Goal: Task Accomplishment & Management: Complete application form

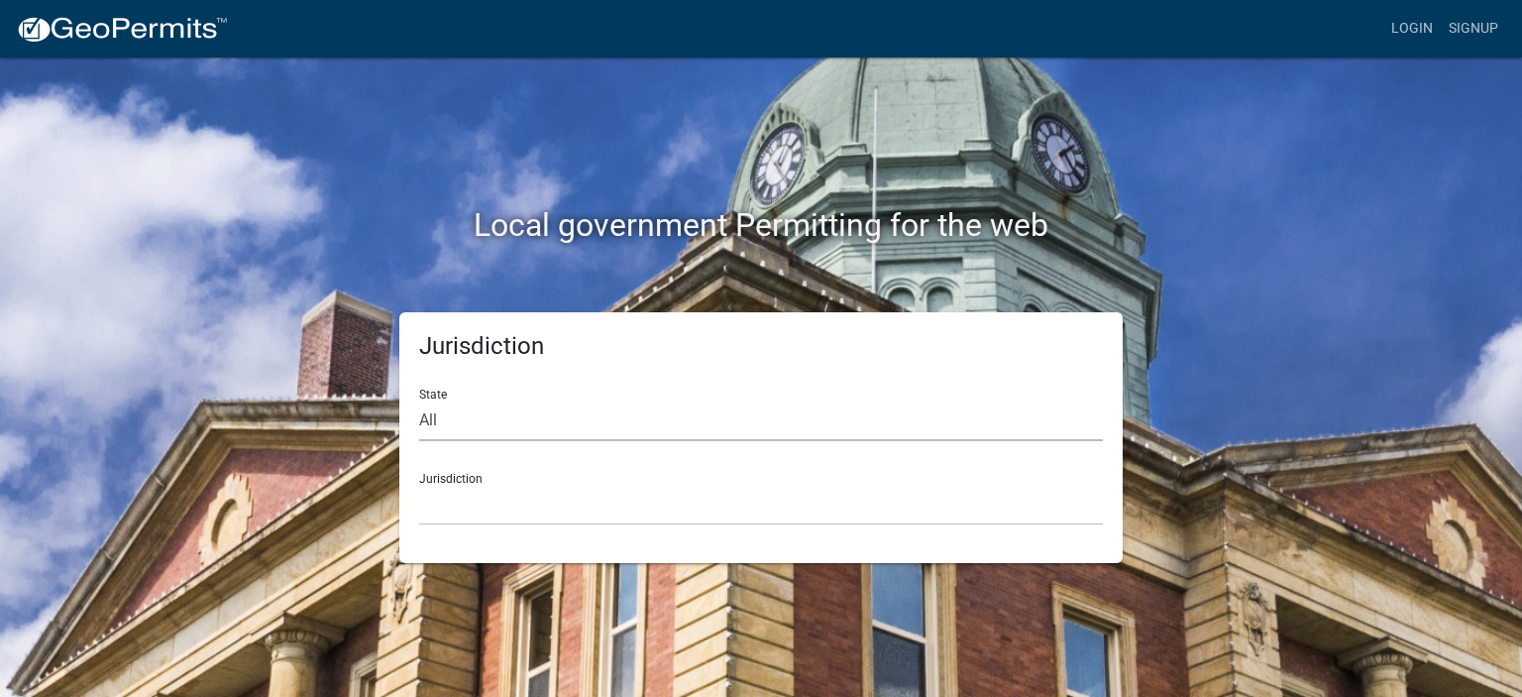
click at [507, 418] on select "All Colorado Georgia Indiana Iowa Kansas Minnesota Ohio South Carolina Wisconsin" at bounding box center [761, 420] width 684 height 41
select select "Minnesota"
click at [419, 400] on select "All Colorado Georgia Indiana Iowa Kansas Minnesota Ohio South Carolina Wisconsin" at bounding box center [761, 420] width 684 height 41
click at [503, 499] on select "Becker County, Minnesota Benton County, Minnesota Carlton County, Minnesota Cit…" at bounding box center [761, 505] width 684 height 41
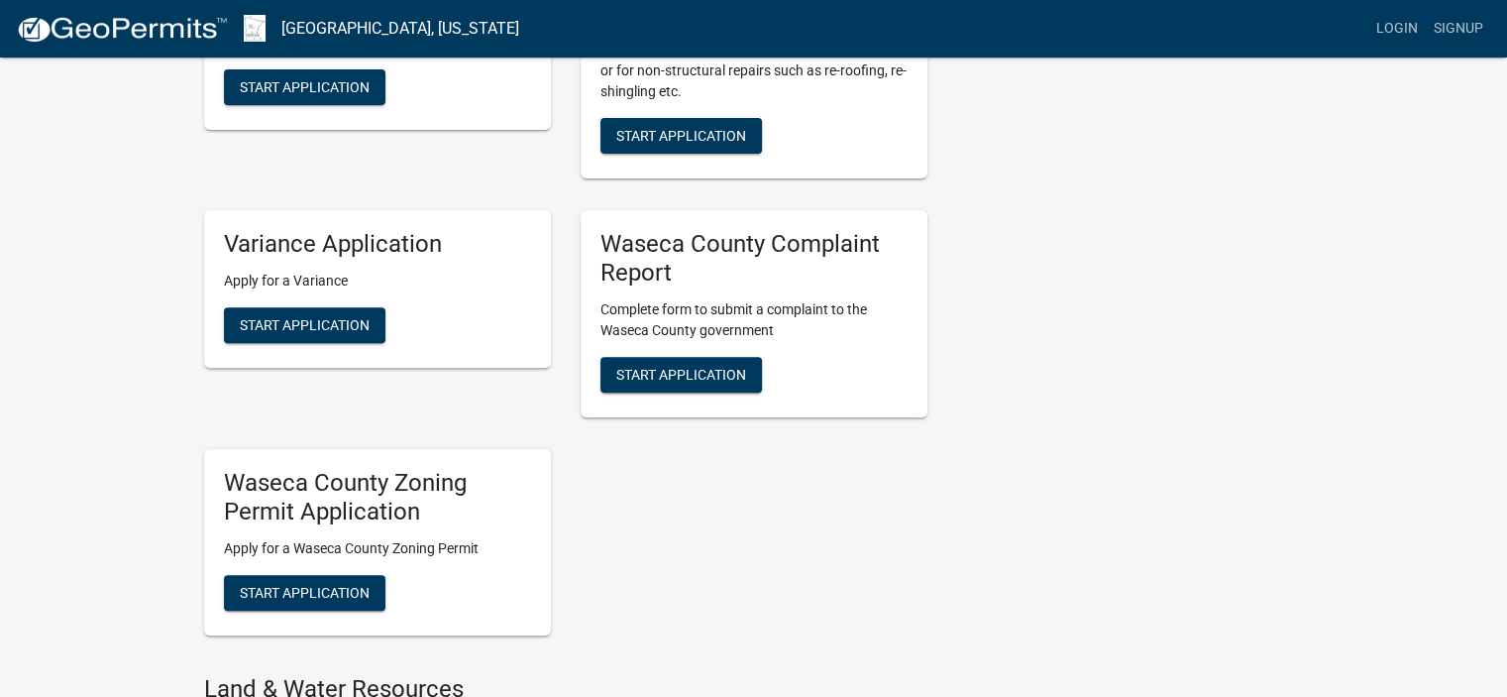
scroll to position [793, 0]
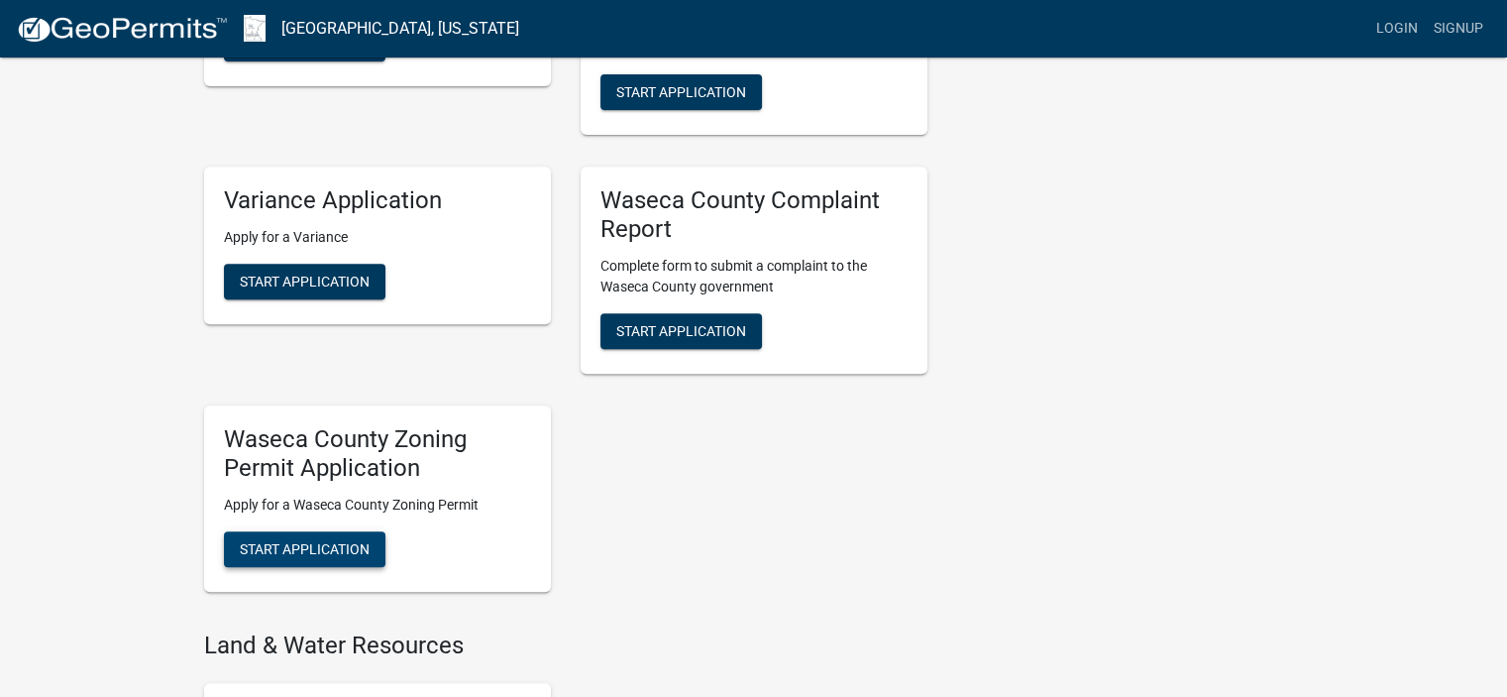
click at [333, 548] on span "Start Application" at bounding box center [305, 548] width 130 height 16
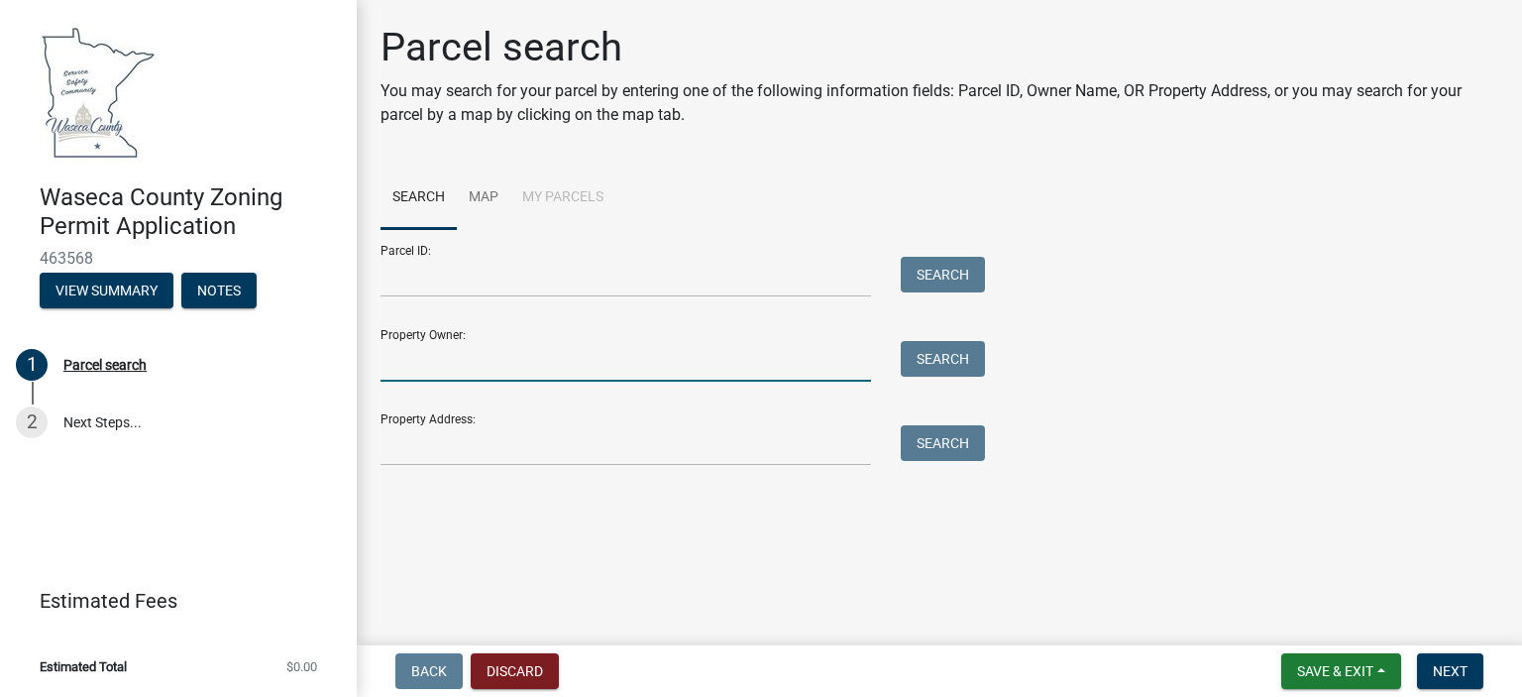
click at [662, 358] on input "Property Owner:" at bounding box center [626, 361] width 491 height 41
type input "casey robinson"
click at [955, 349] on button "Search" at bounding box center [943, 359] width 84 height 36
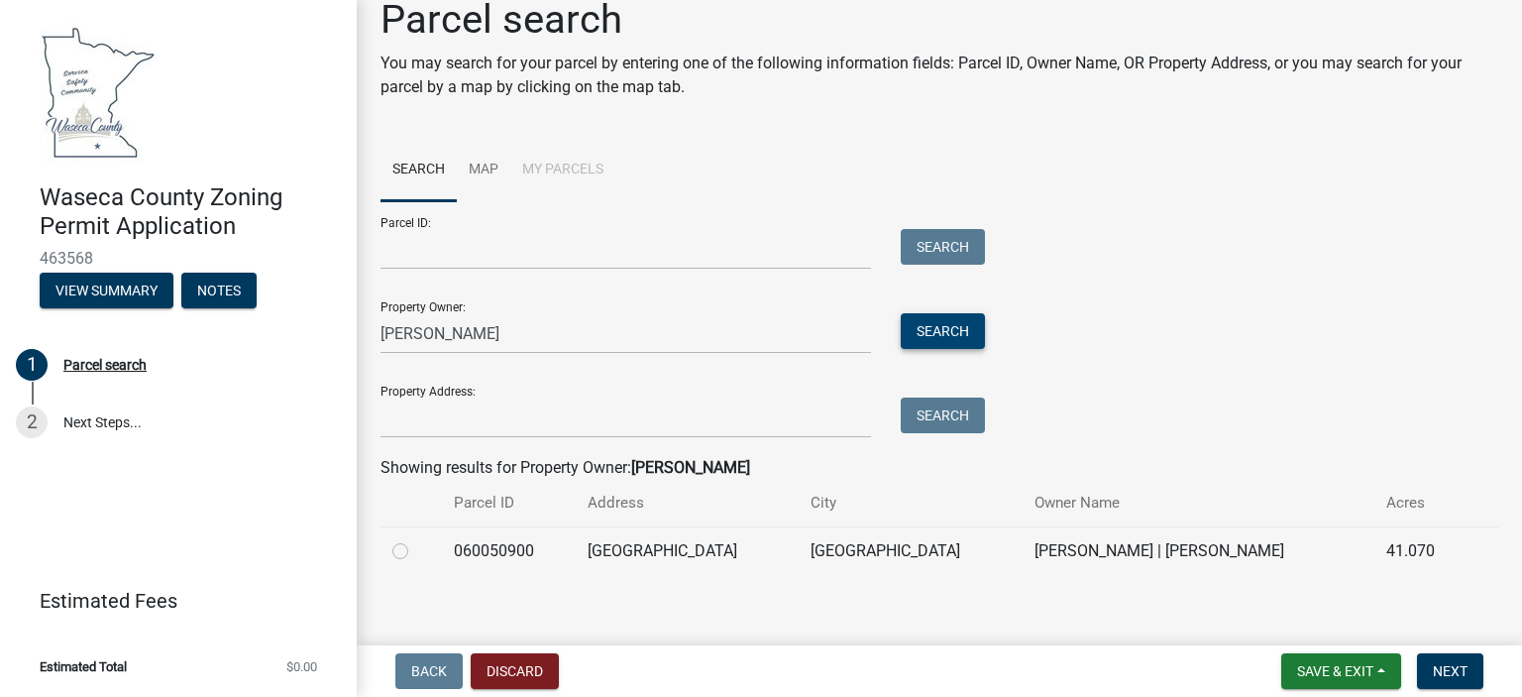
scroll to position [42, 0]
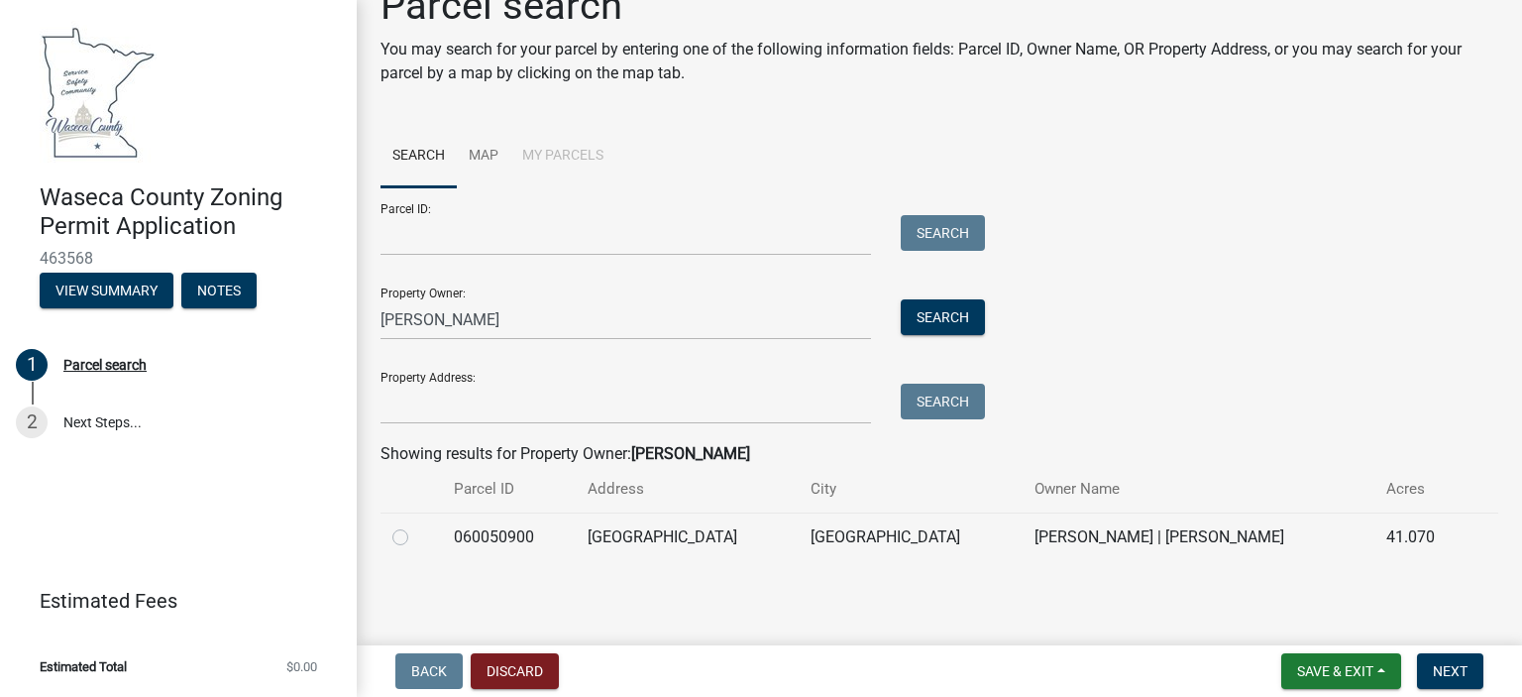
click at [416, 525] on label at bounding box center [416, 525] width 0 height 0
click at [416, 535] on input "radio" at bounding box center [422, 531] width 13 height 13
radio input "true"
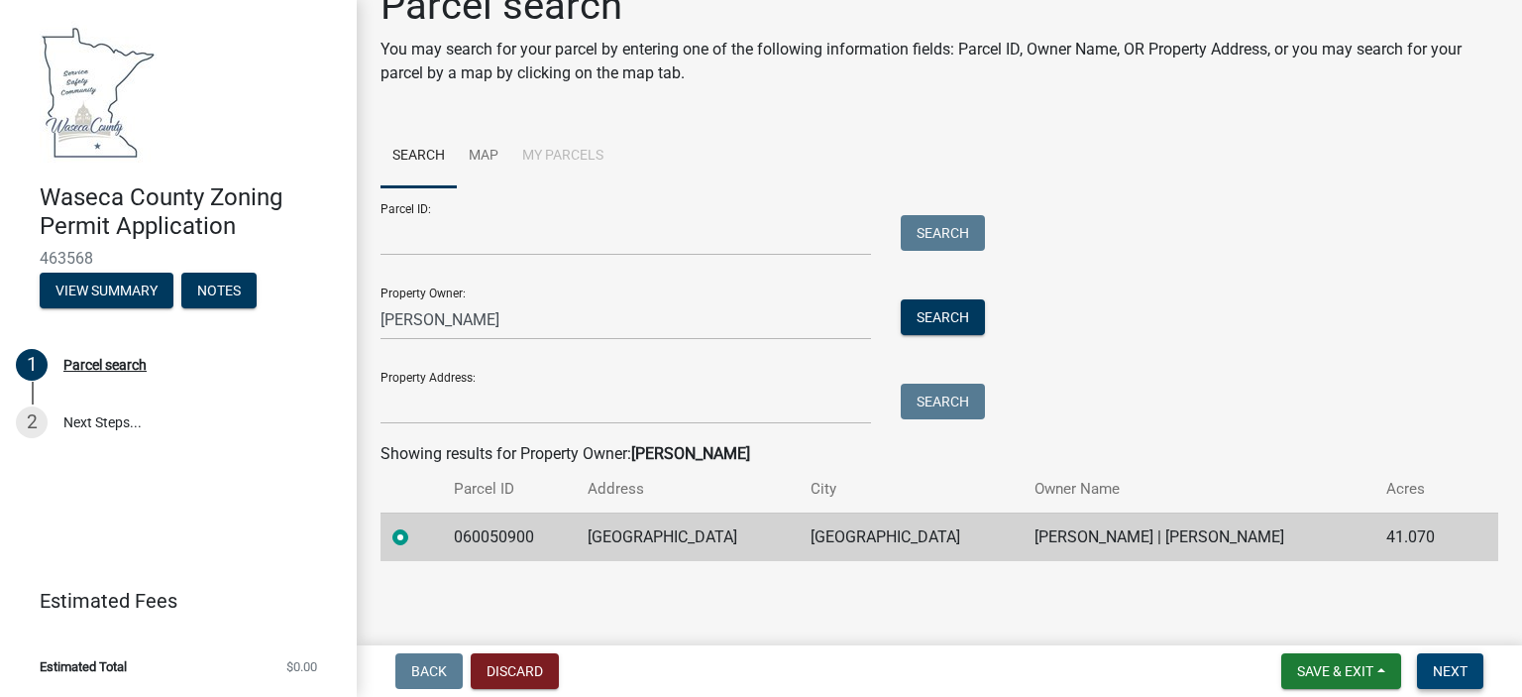
click at [1444, 664] on span "Next" at bounding box center [1450, 671] width 35 height 16
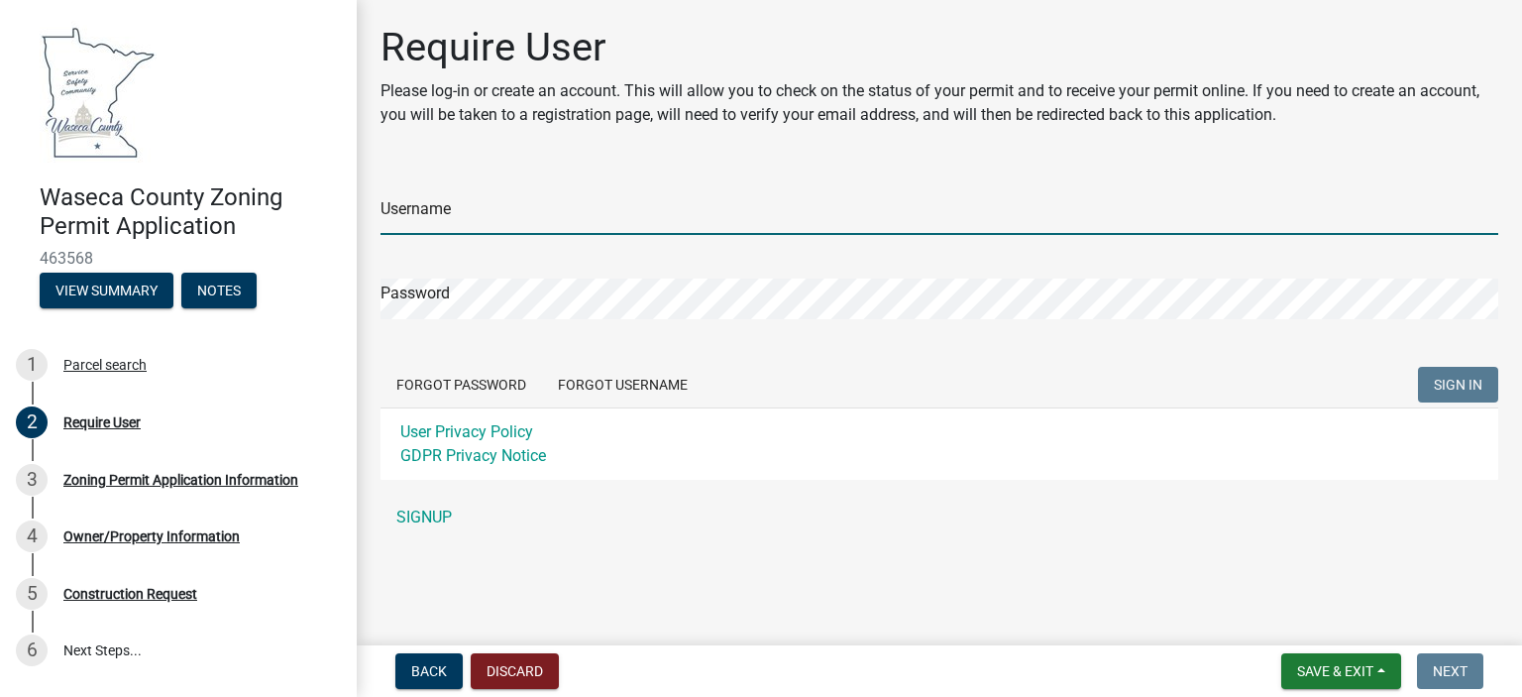
click at [462, 213] on input "Username" at bounding box center [940, 214] width 1118 height 41
type input "robinc01"
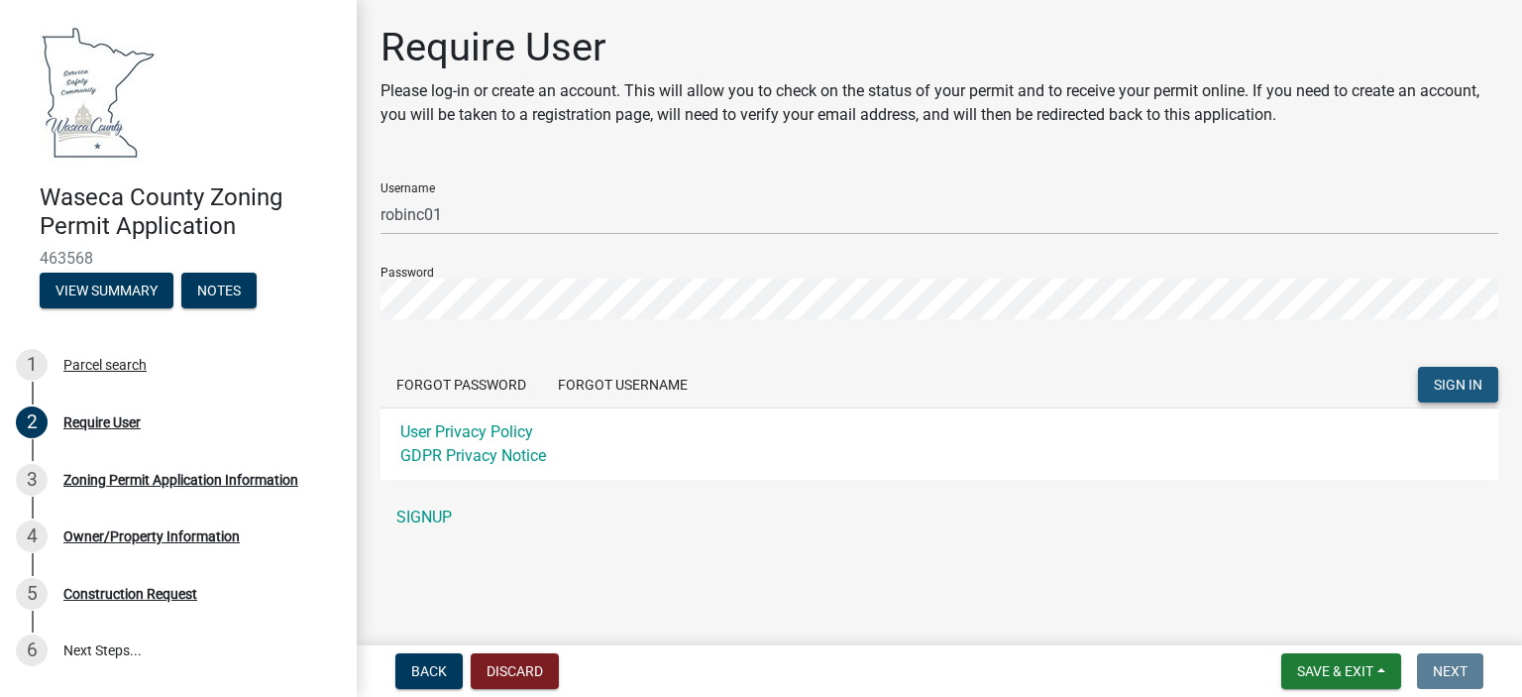
click at [1448, 380] on span "SIGN IN" at bounding box center [1458, 385] width 49 height 16
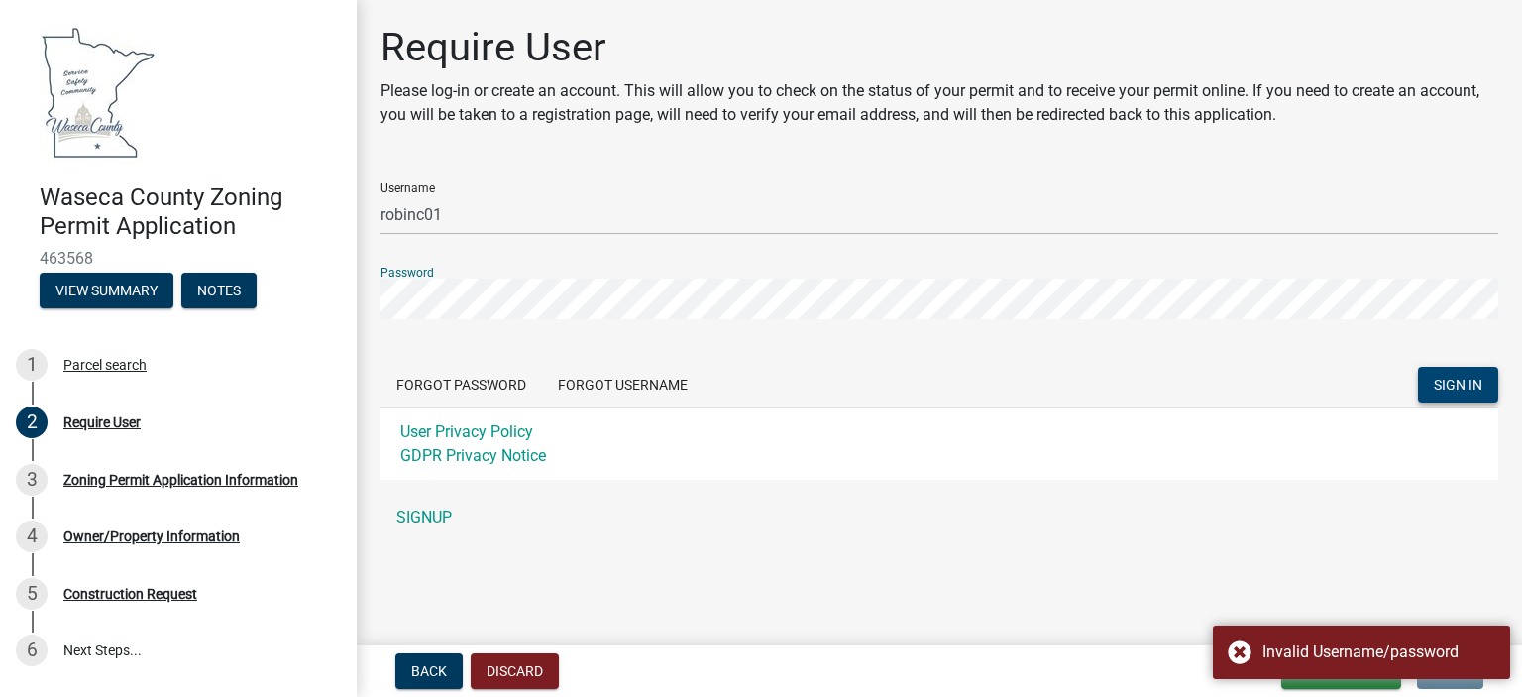
click at [354, 303] on div "Waseca County Zoning Permit Application 463568 View Summary Notes 1 Parcel sear…" at bounding box center [761, 348] width 1522 height 697
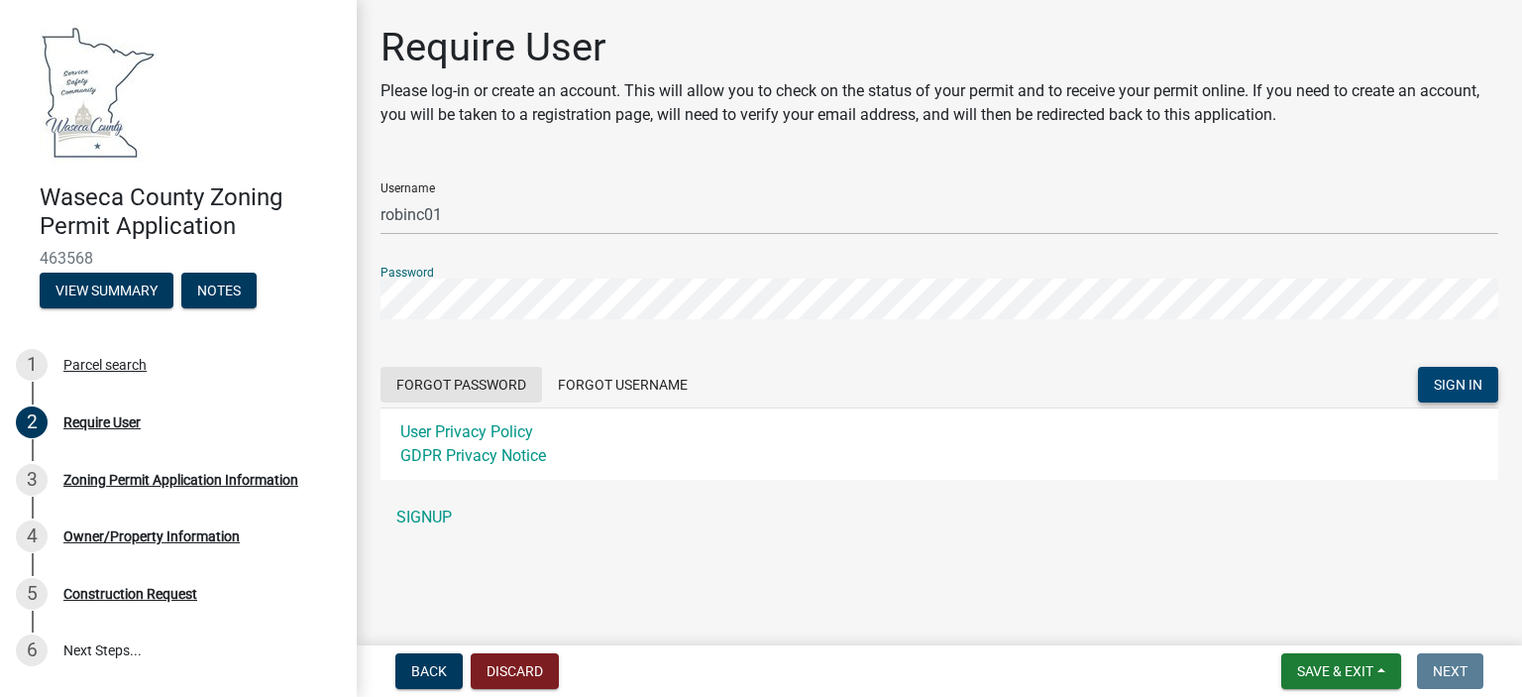
click at [485, 386] on button "Forgot Password" at bounding box center [462, 385] width 162 height 36
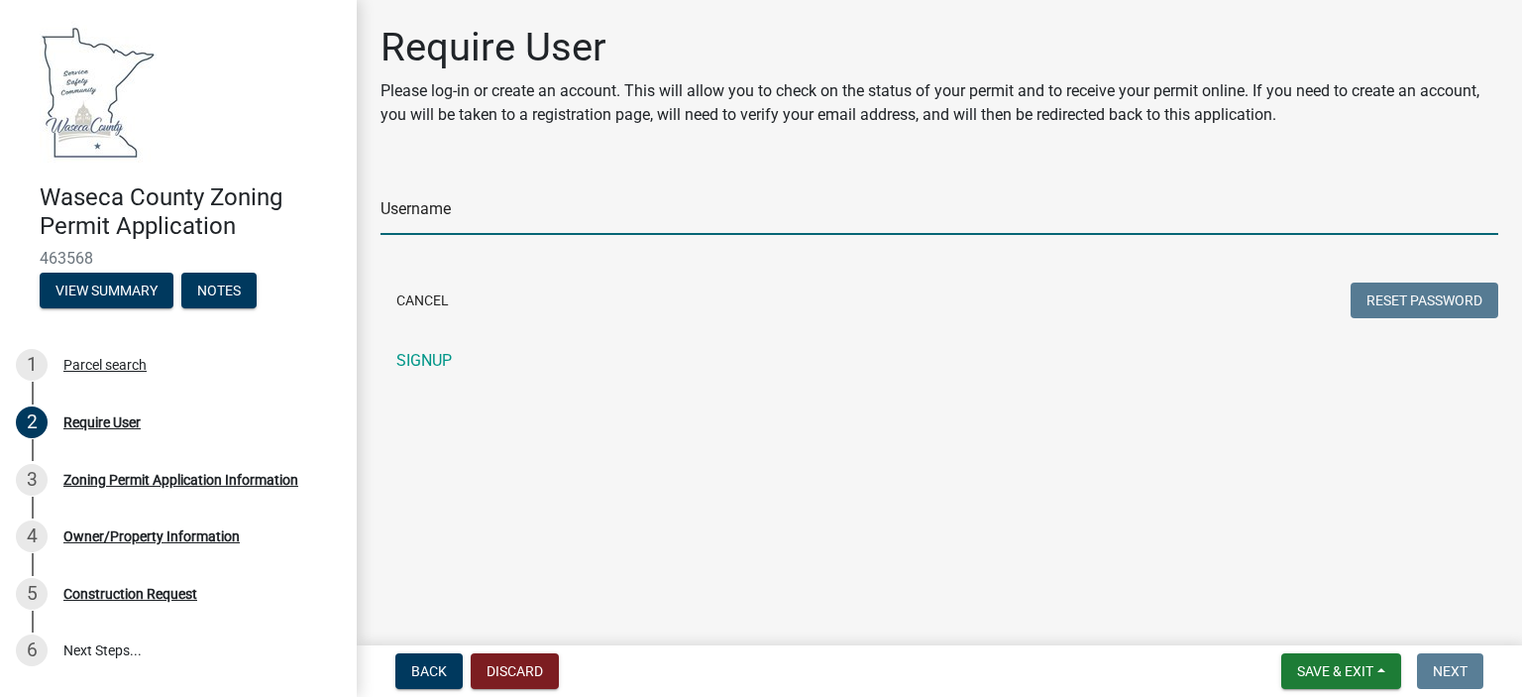
click at [495, 213] on input "Username" at bounding box center [940, 214] width 1118 height 41
type input "robinc01"
click at [1452, 296] on button "Reset Password" at bounding box center [1425, 300] width 148 height 36
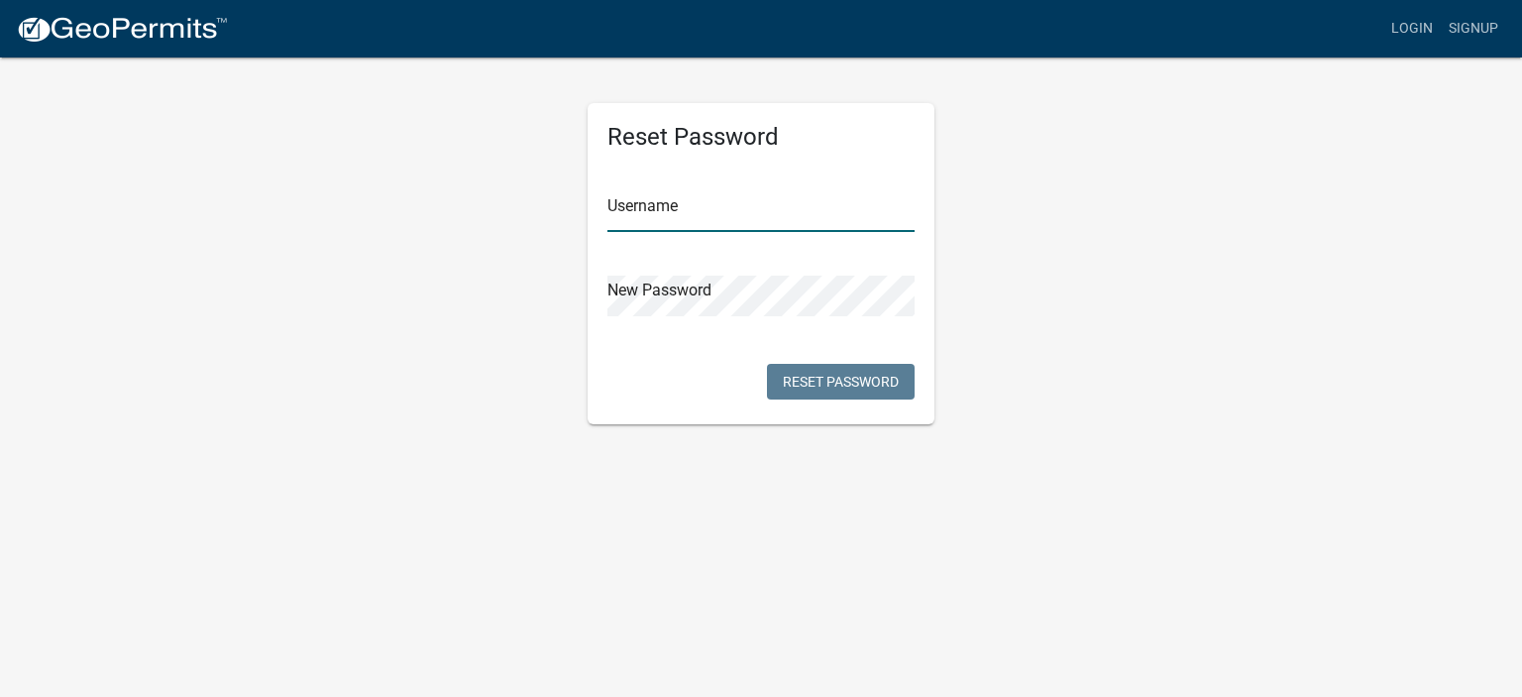
click at [719, 223] on input "text" at bounding box center [761, 211] width 307 height 41
type input "robinc01"
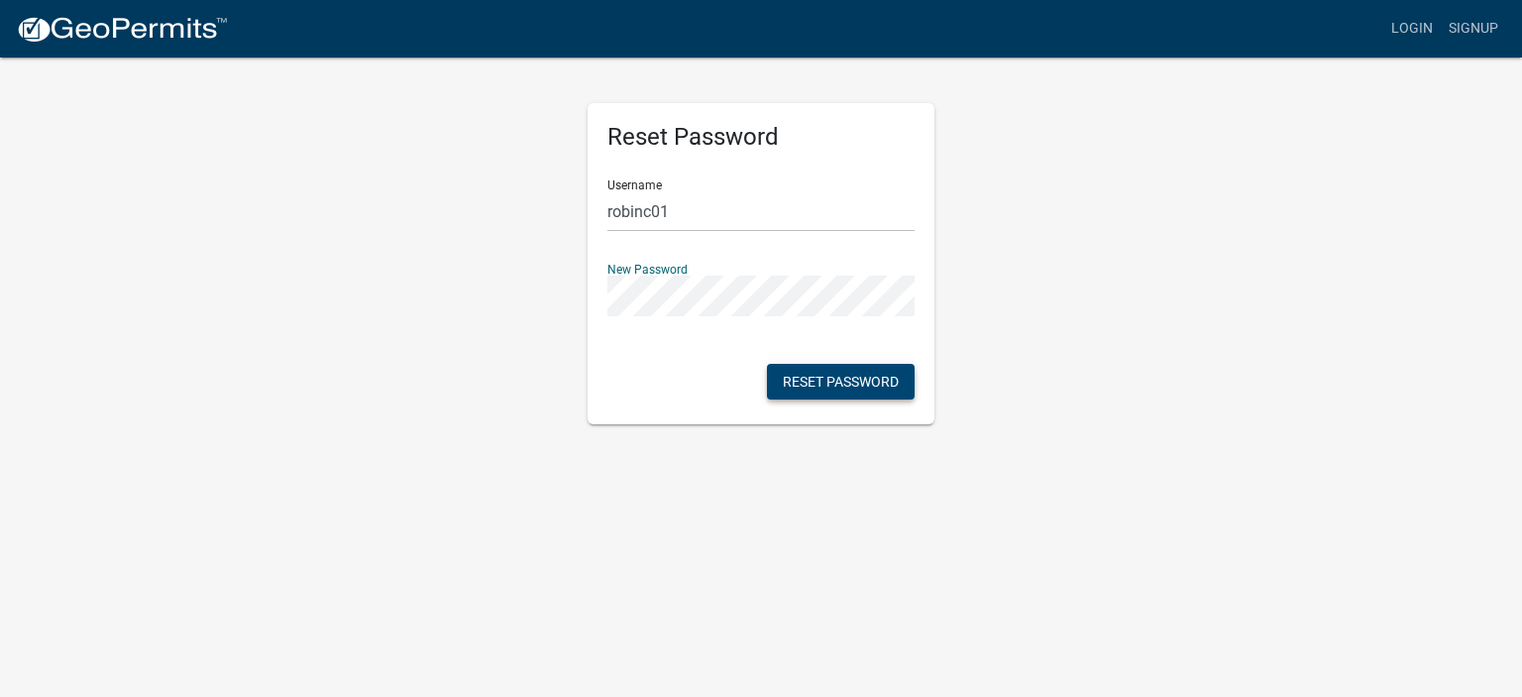
click at [829, 373] on button "Reset Password" at bounding box center [841, 382] width 148 height 36
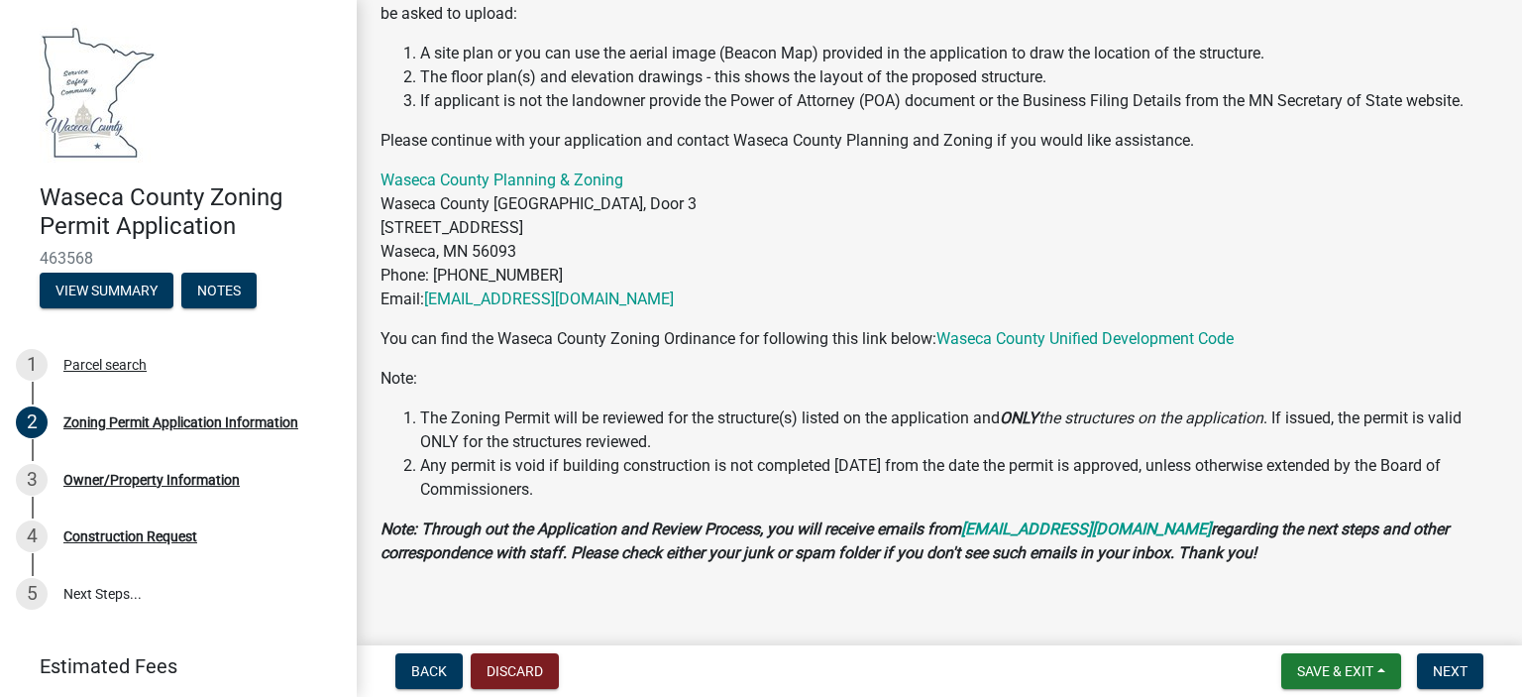
scroll to position [218, 0]
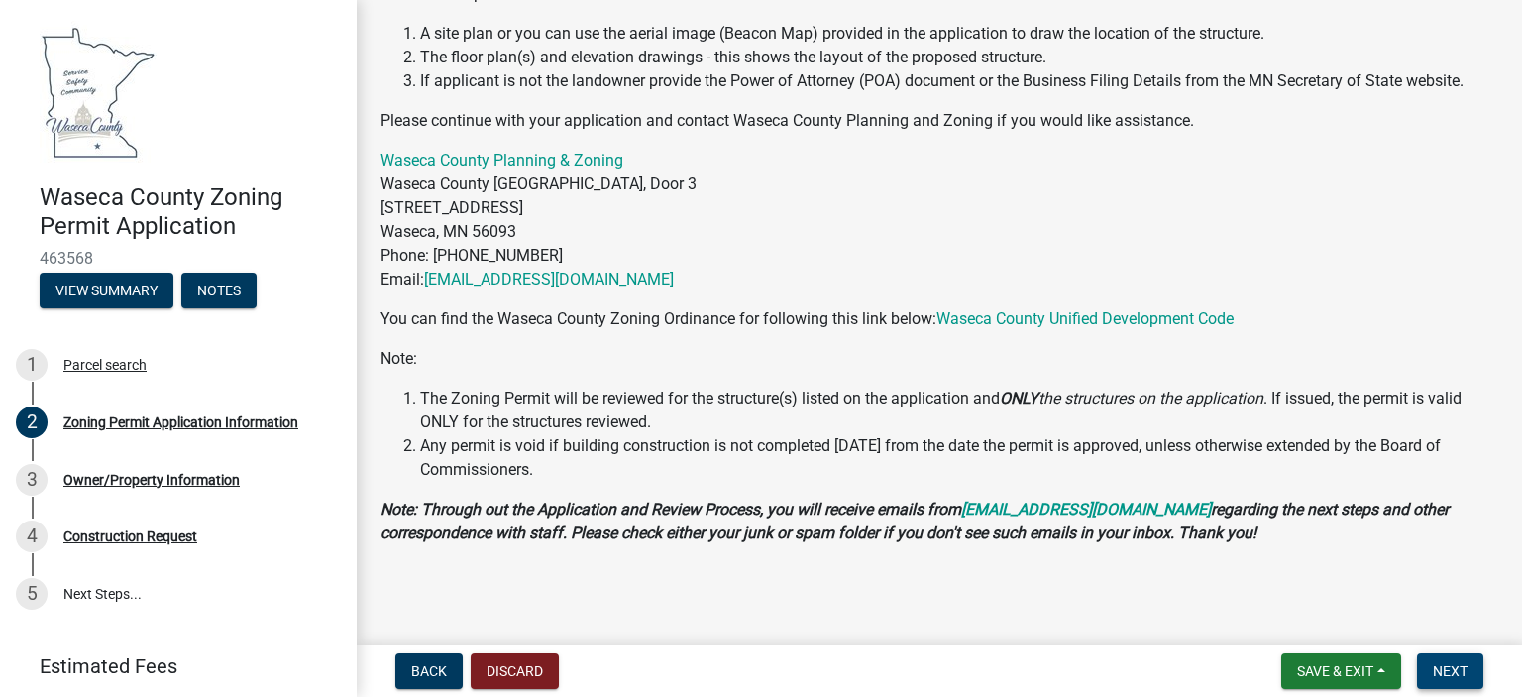
click at [1456, 670] on span "Next" at bounding box center [1450, 671] width 35 height 16
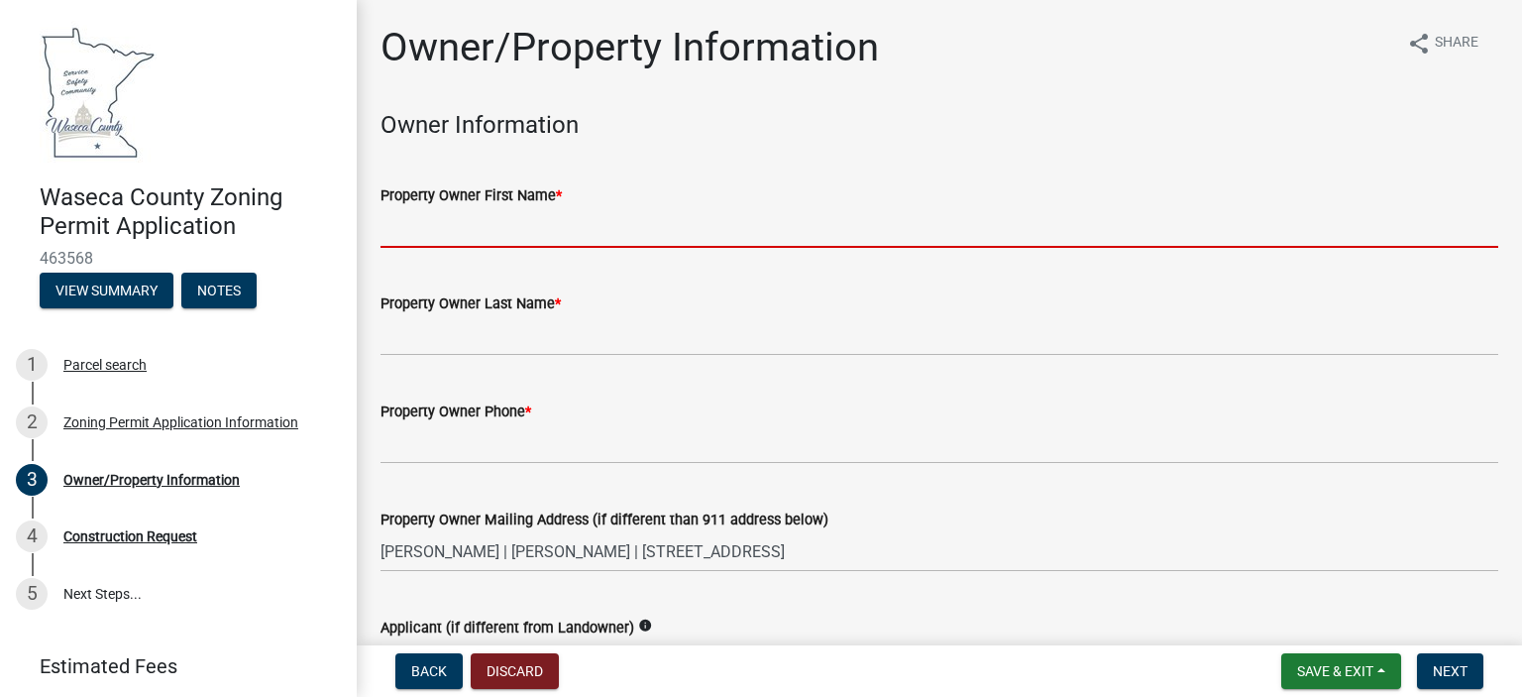
click at [547, 236] on input "Property Owner First Name *" at bounding box center [940, 227] width 1118 height 41
type input "[PERSON_NAME]"
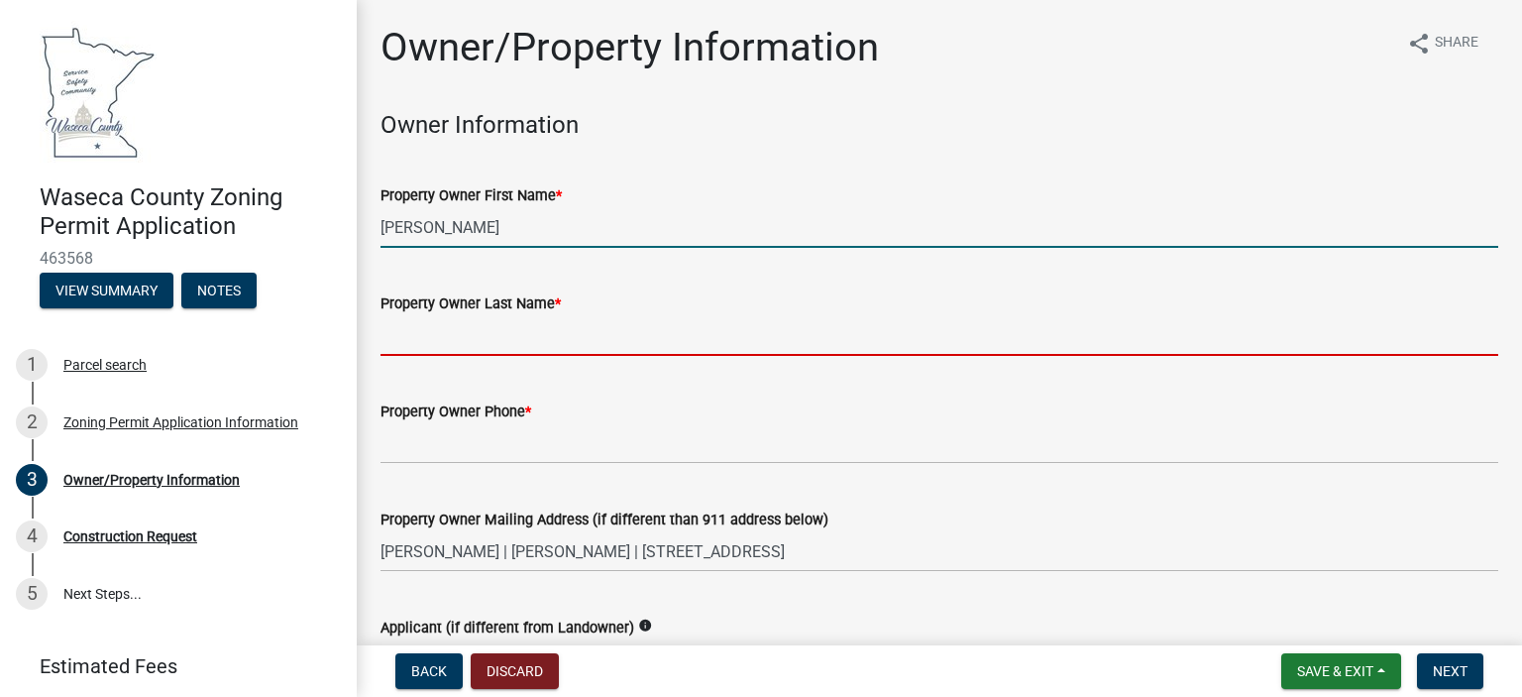
click at [496, 321] on input "Property Owner Last Name *" at bounding box center [940, 335] width 1118 height 41
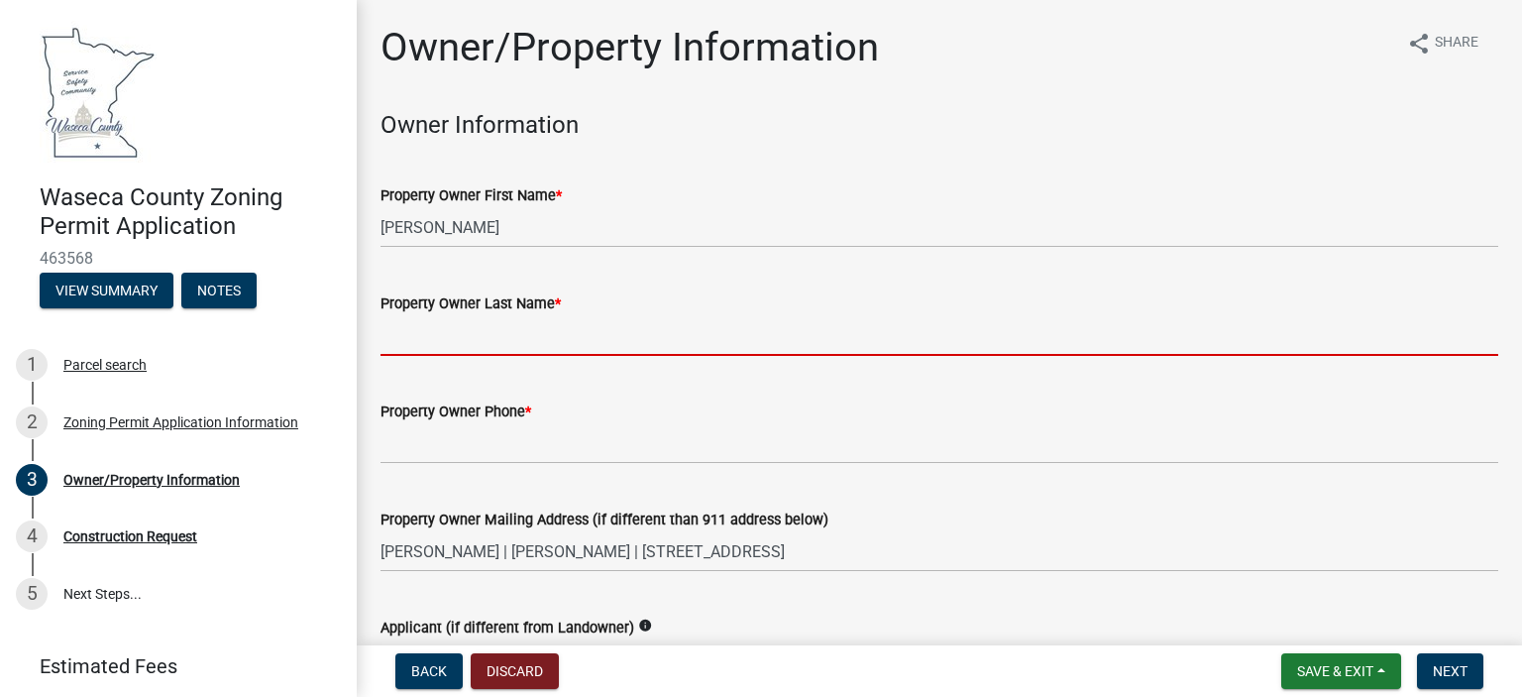
type input "[PERSON_NAME]"
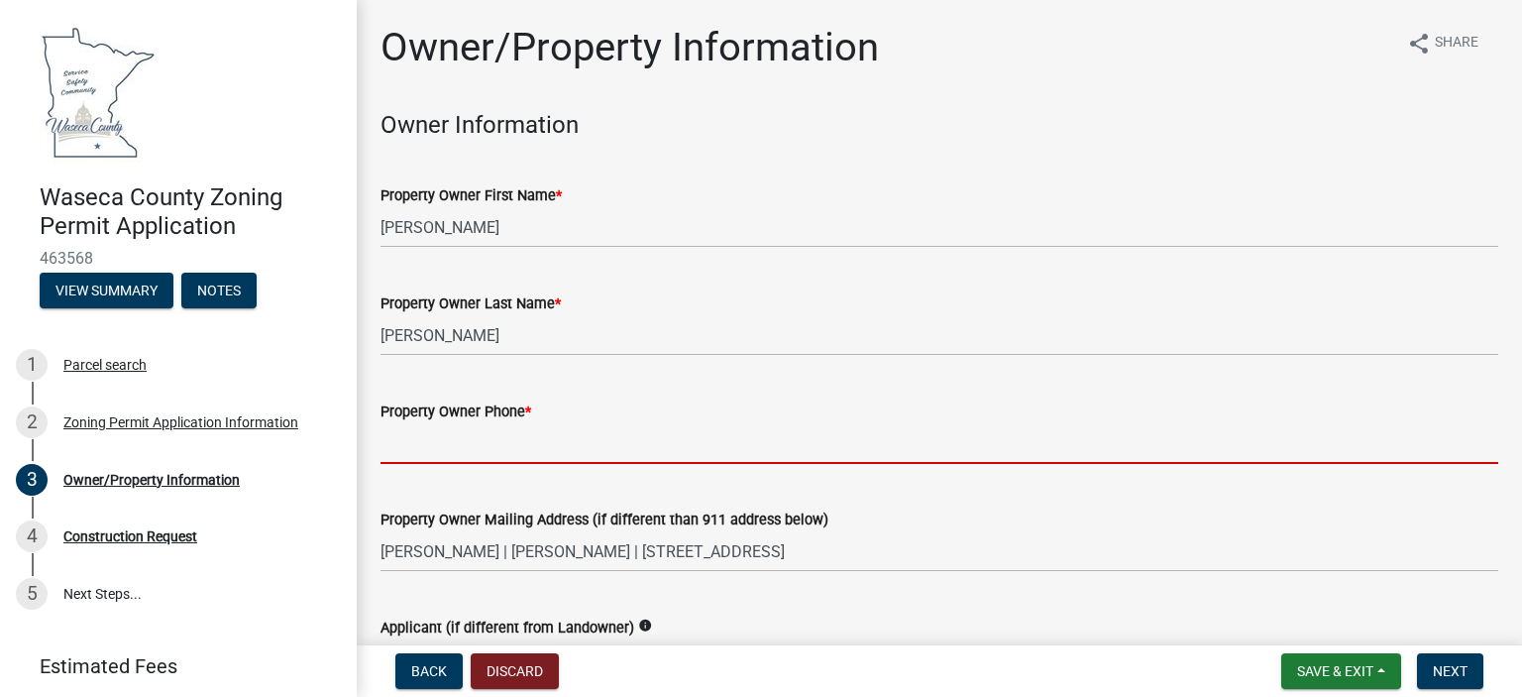
click at [496, 434] on input "Property Owner Phone *" at bounding box center [940, 443] width 1118 height 41
type input "[PHONE_NUMBER]"
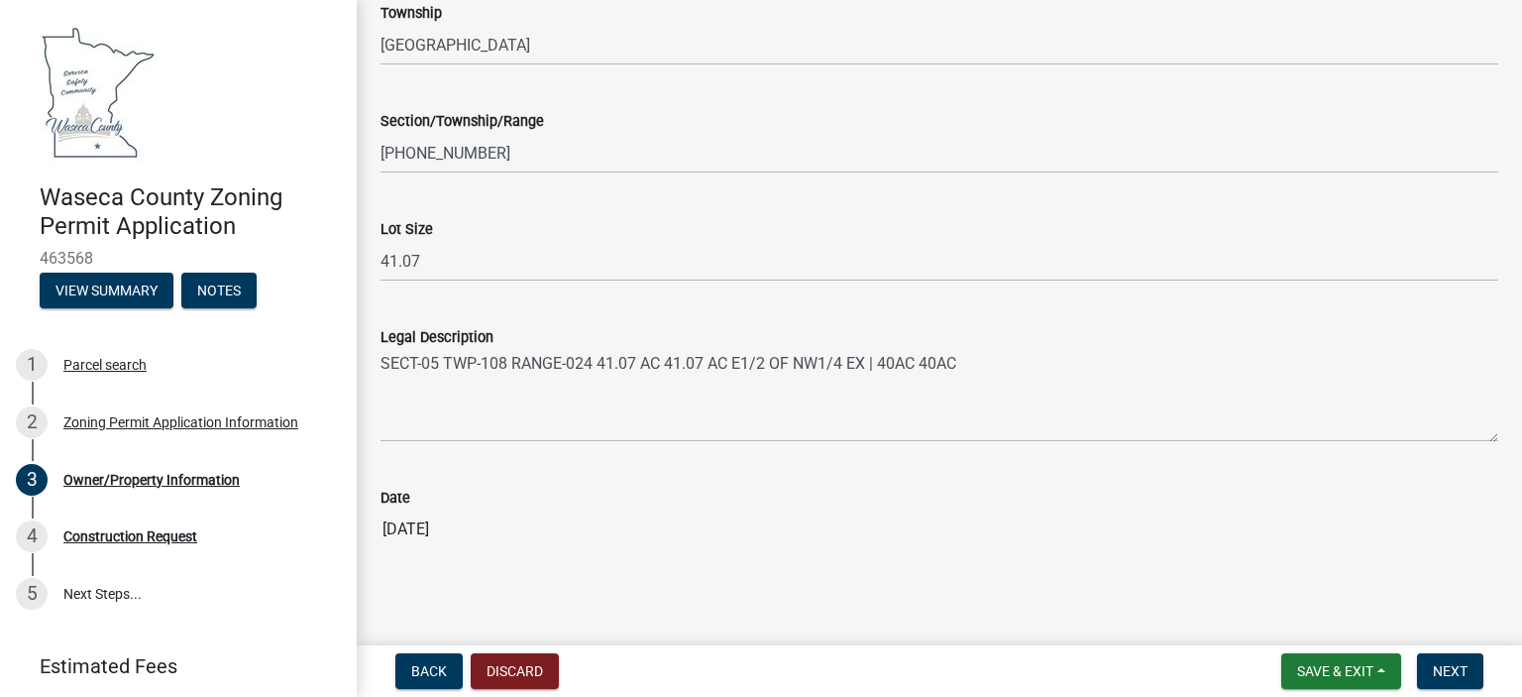
scroll to position [1962, 0]
click at [1447, 670] on span "Next" at bounding box center [1450, 671] width 35 height 16
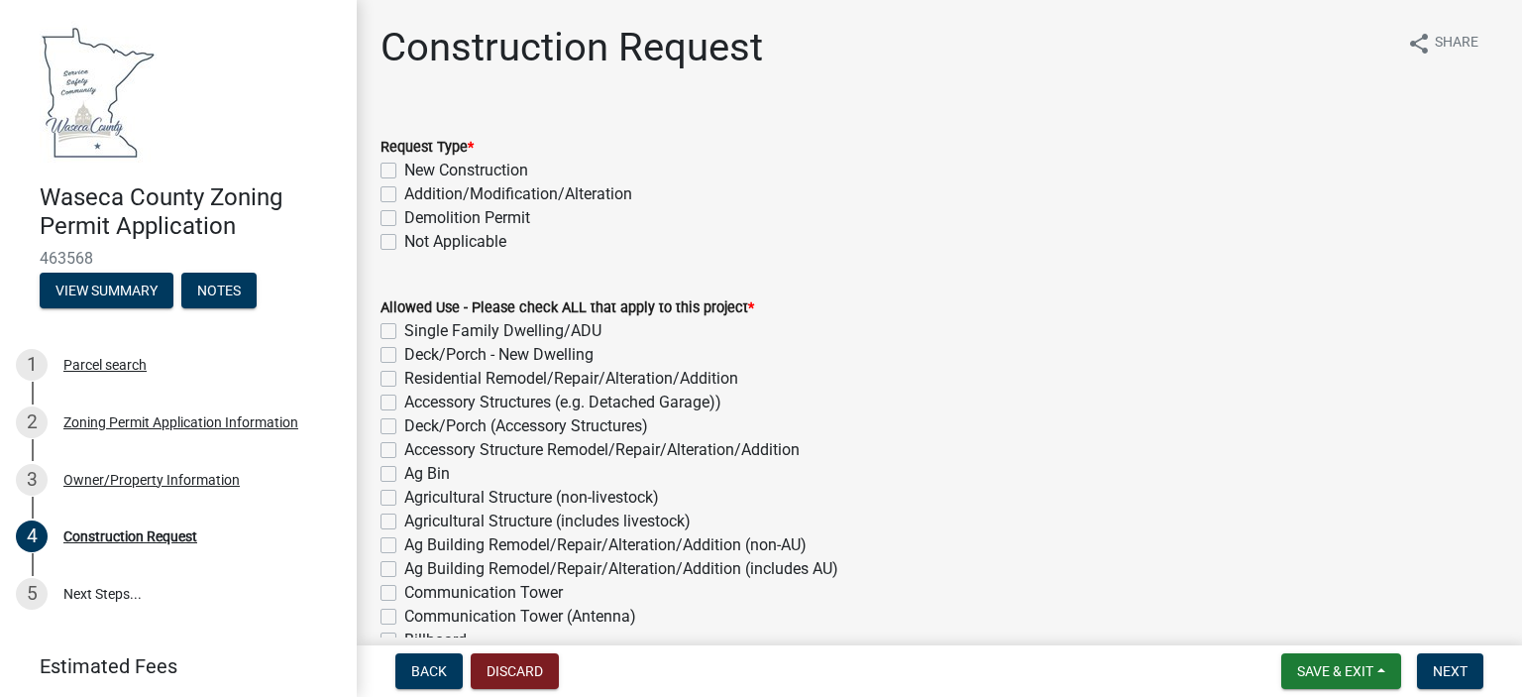
click at [404, 196] on label "Addition/Modification/Alteration" at bounding box center [518, 194] width 228 height 24
click at [404, 195] on input "Addition/Modification/Alteration" at bounding box center [410, 188] width 13 height 13
checkbox input "true"
checkbox input "false"
checkbox input "true"
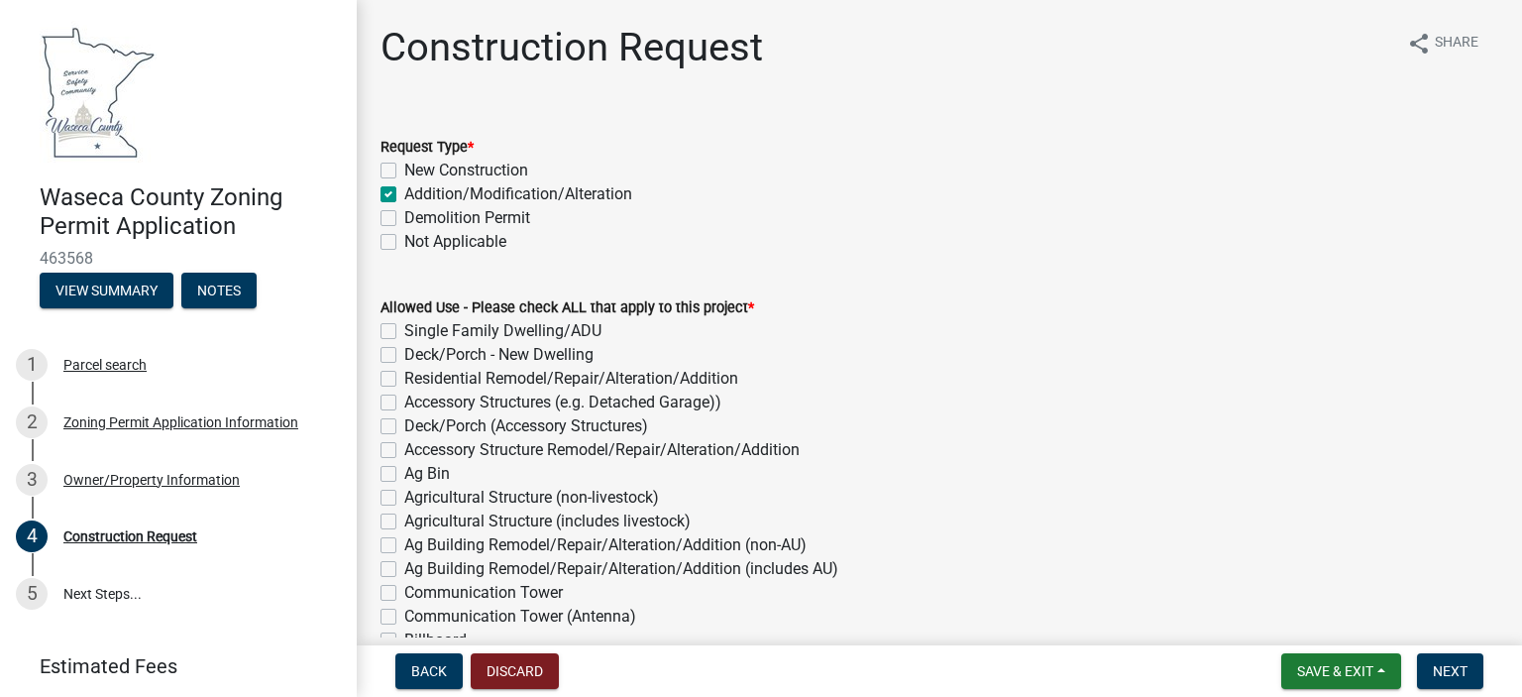
checkbox input "false"
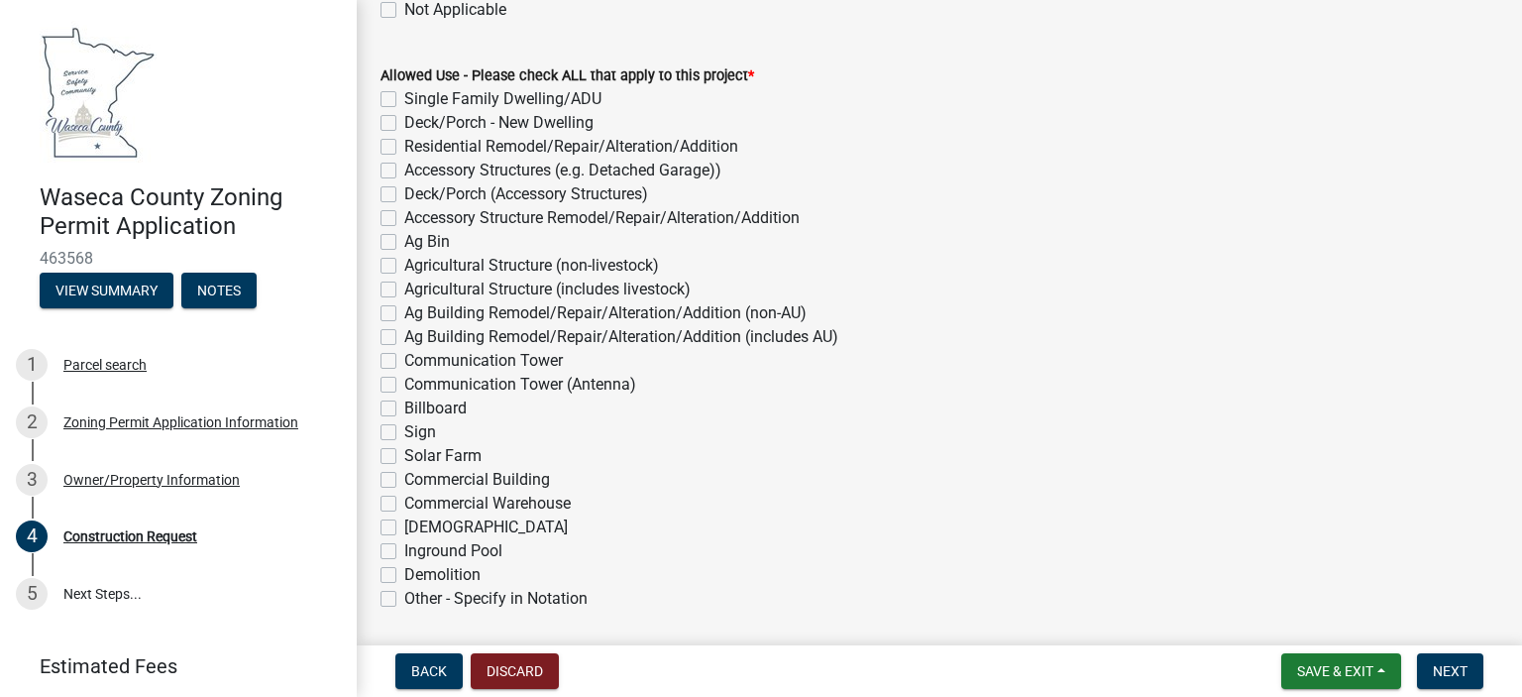
scroll to position [198, 0]
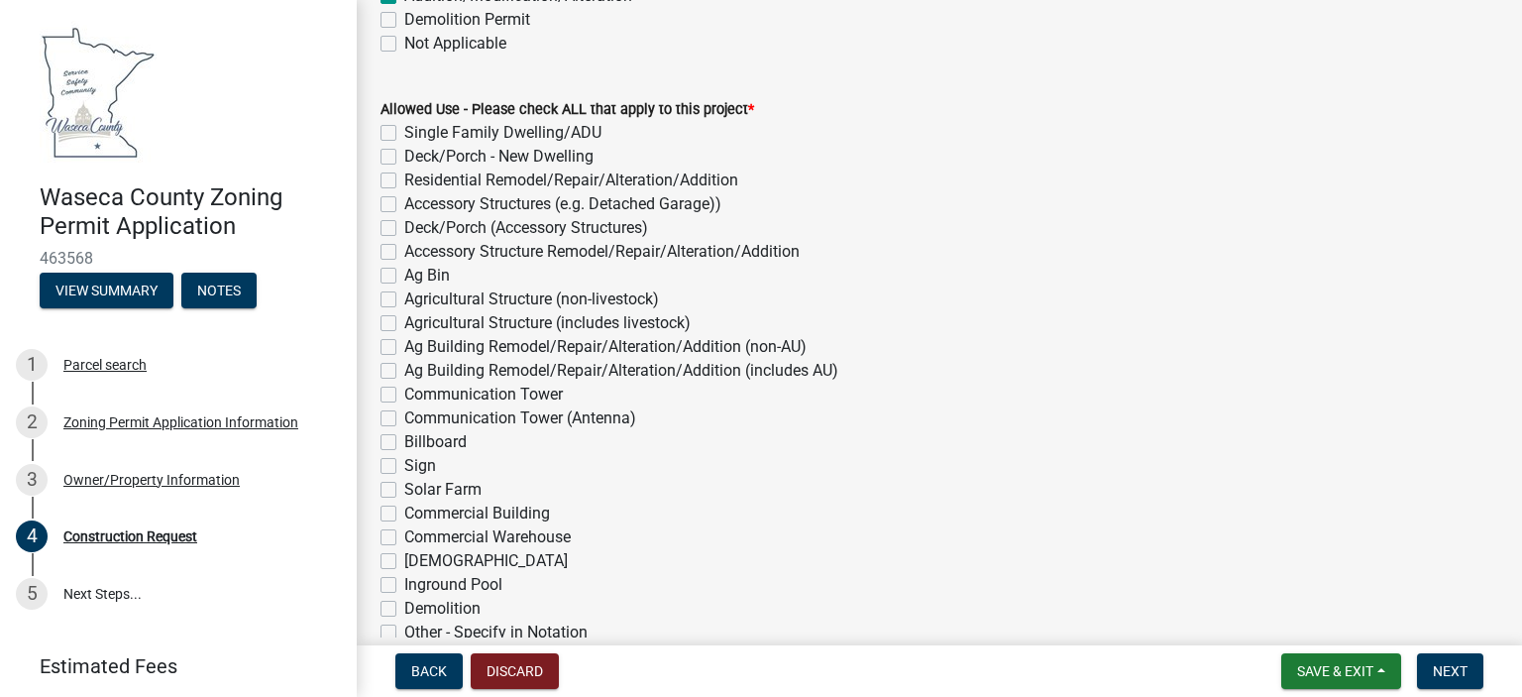
click at [404, 160] on label "Deck/Porch - New Dwelling" at bounding box center [498, 157] width 189 height 24
click at [404, 158] on input "Deck/Porch - New Dwelling" at bounding box center [410, 151] width 13 height 13
checkbox input "true"
checkbox input "false"
checkbox input "true"
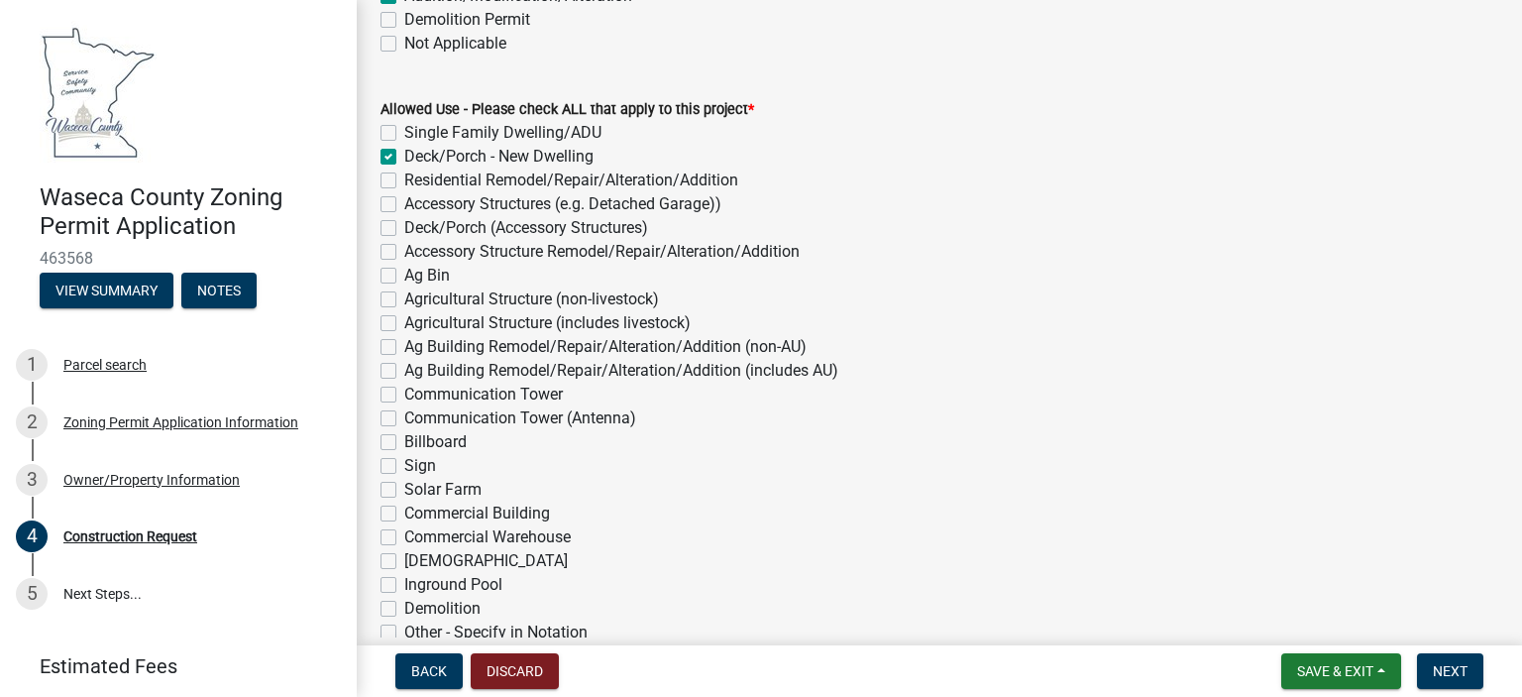
checkbox input "false"
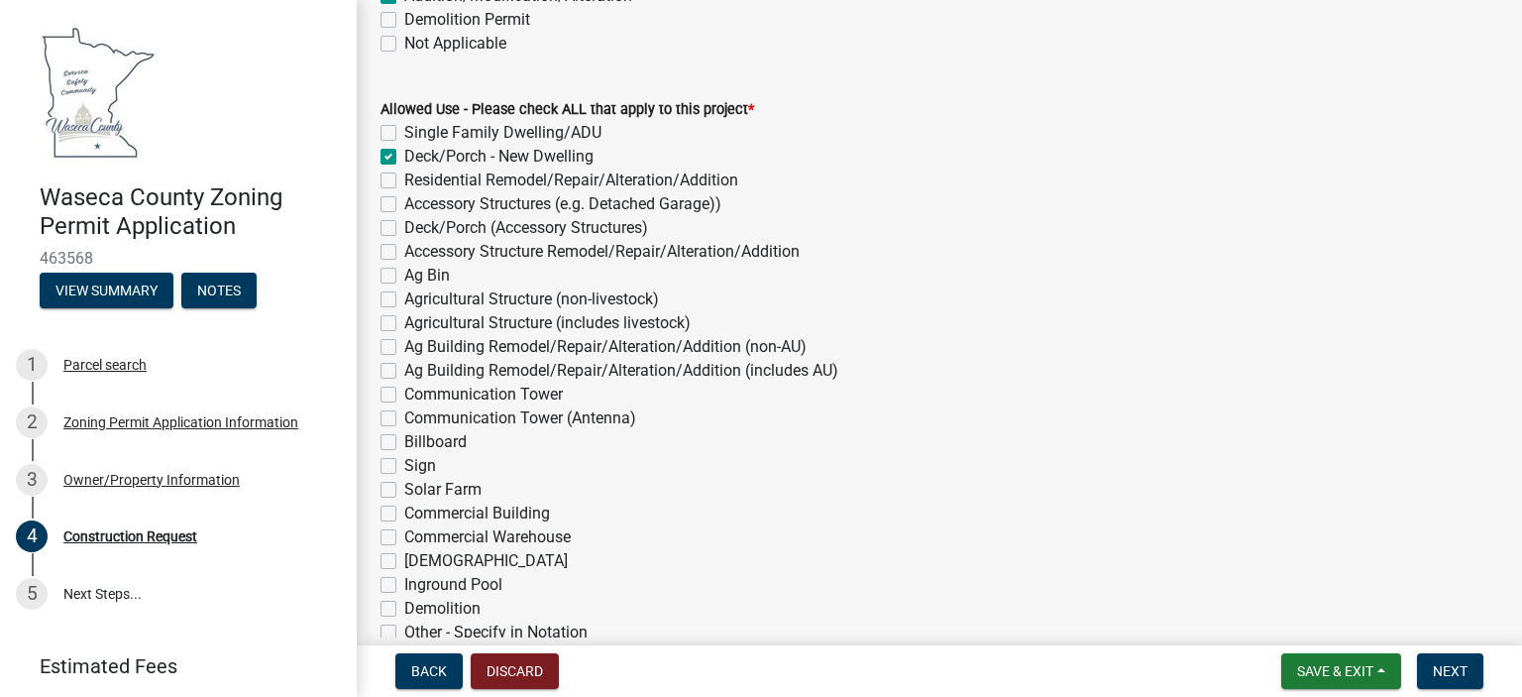
checkbox input "false"
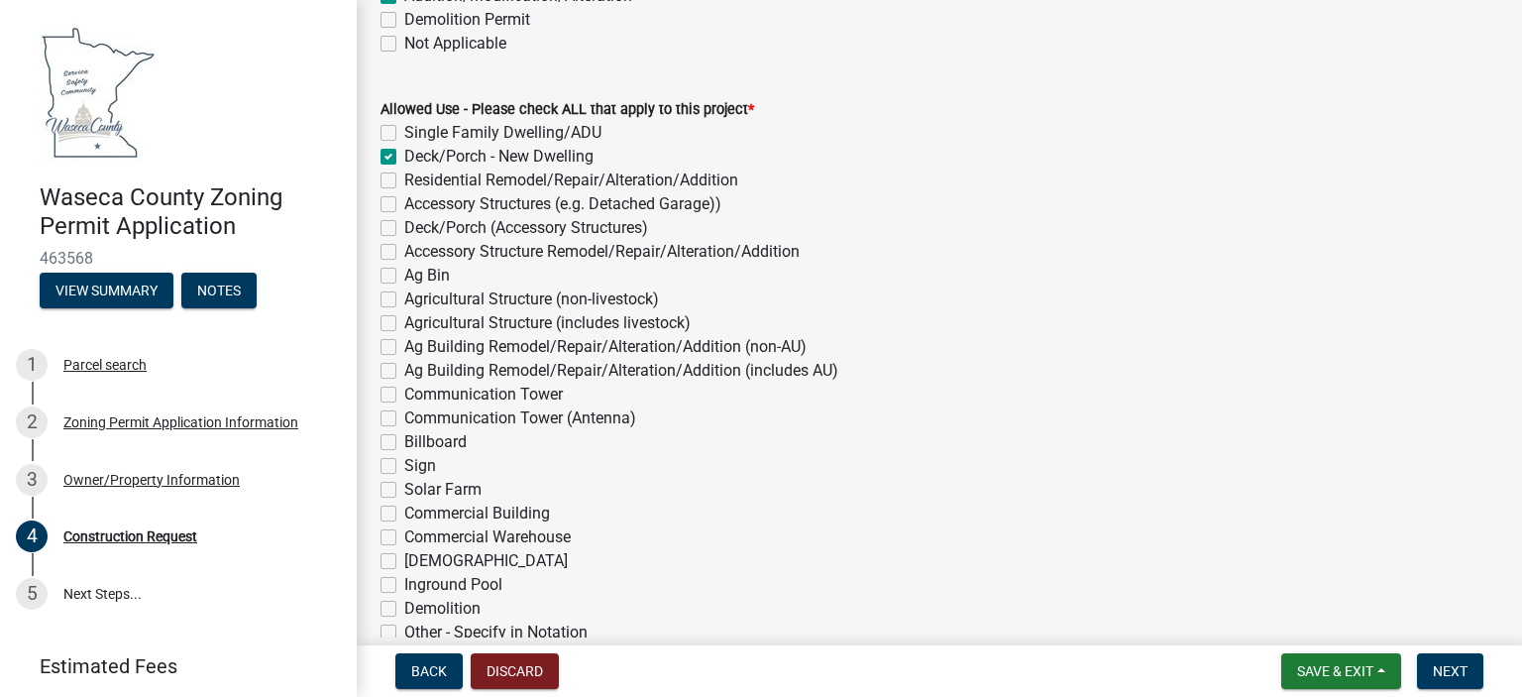
checkbox input "false"
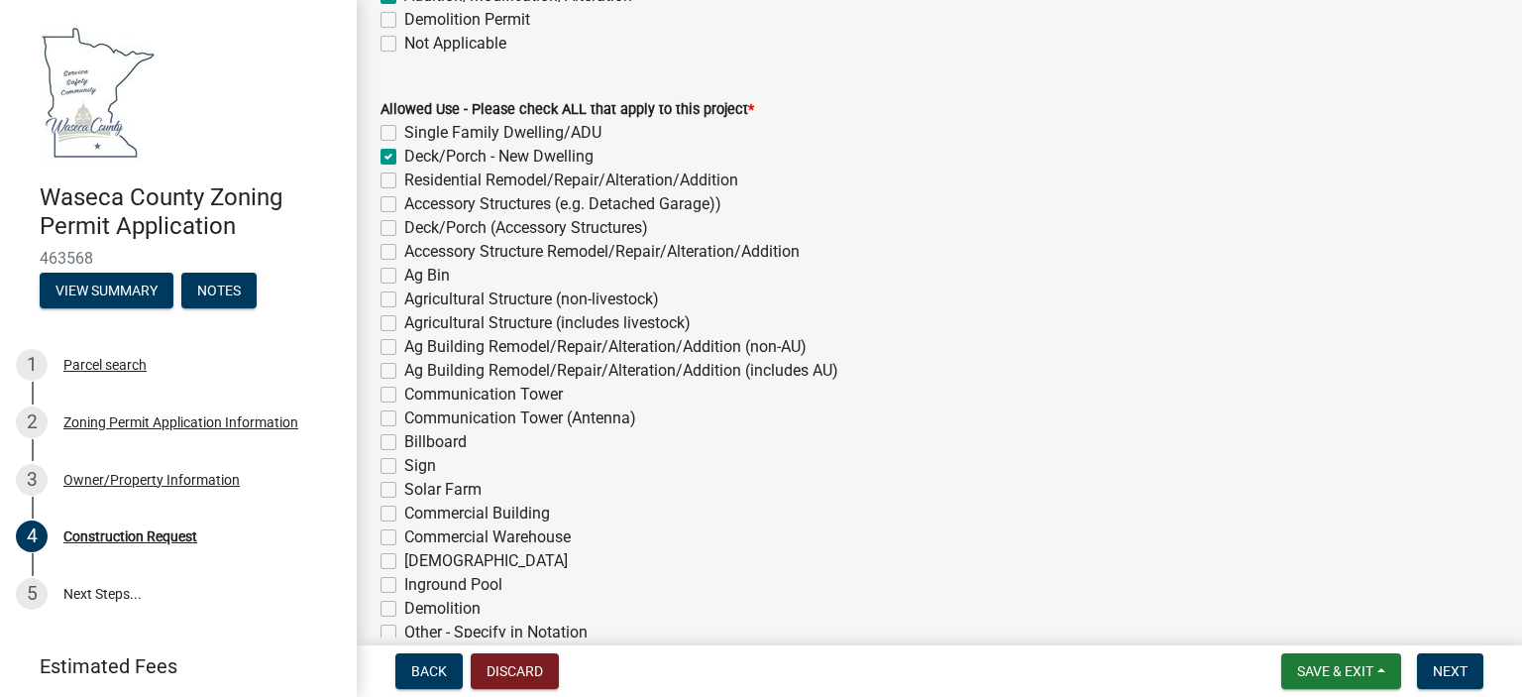
checkbox input "false"
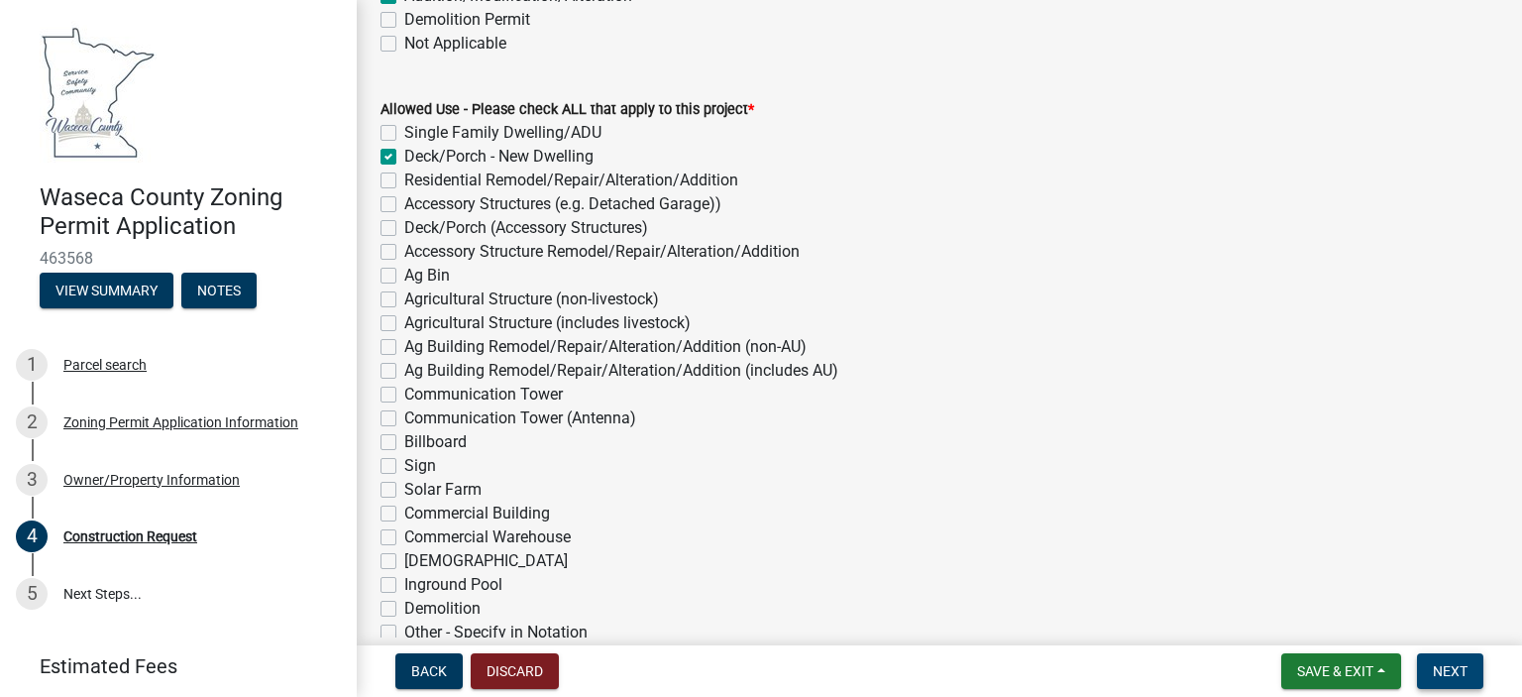
click at [1446, 666] on span "Next" at bounding box center [1450, 671] width 35 height 16
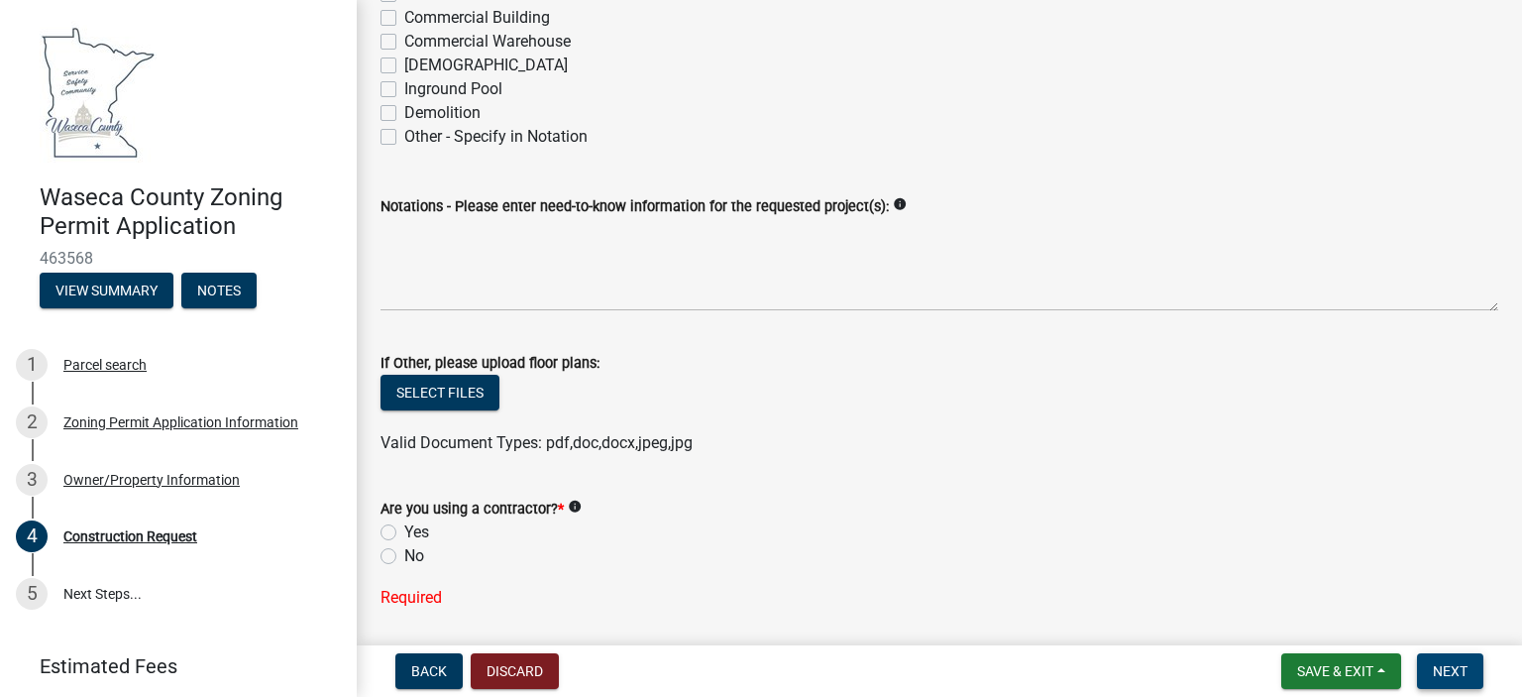
scroll to position [793, 0]
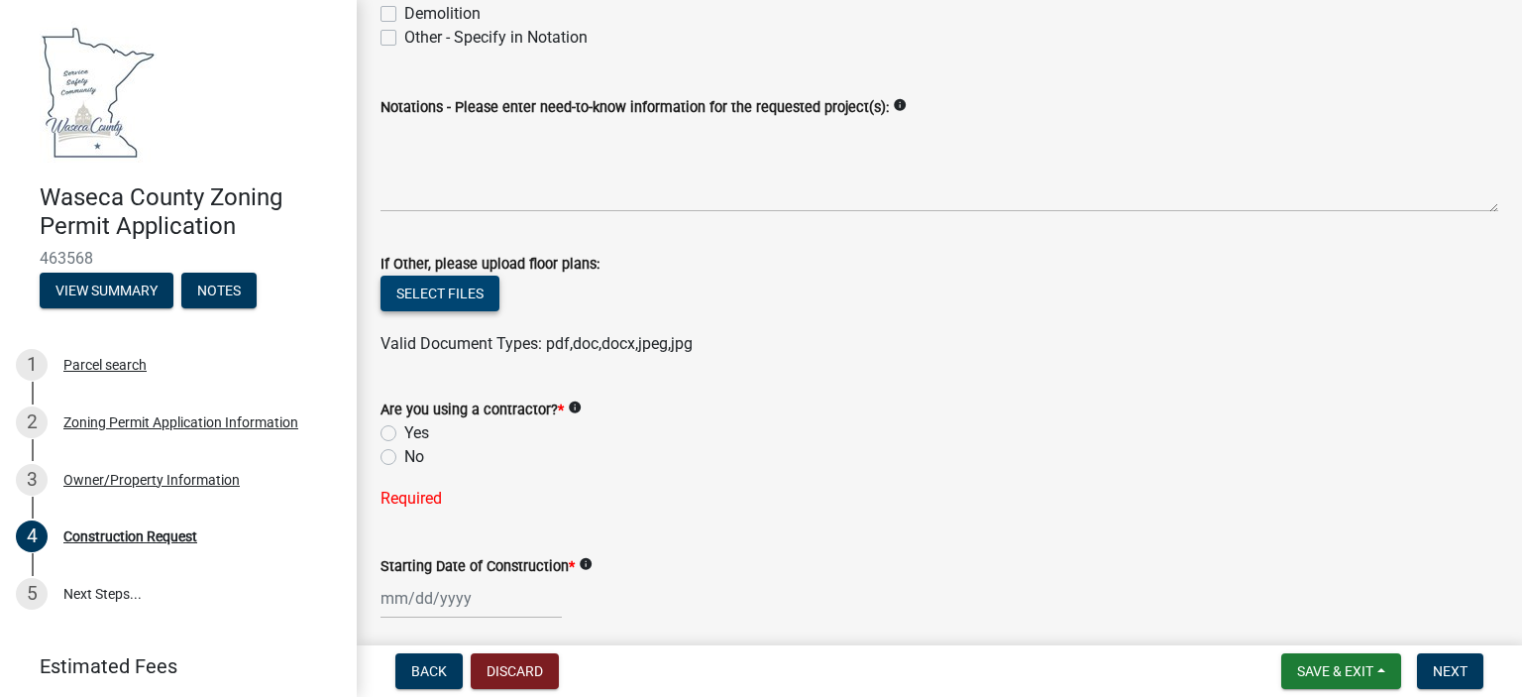
click at [427, 284] on button "Select files" at bounding box center [440, 294] width 119 height 36
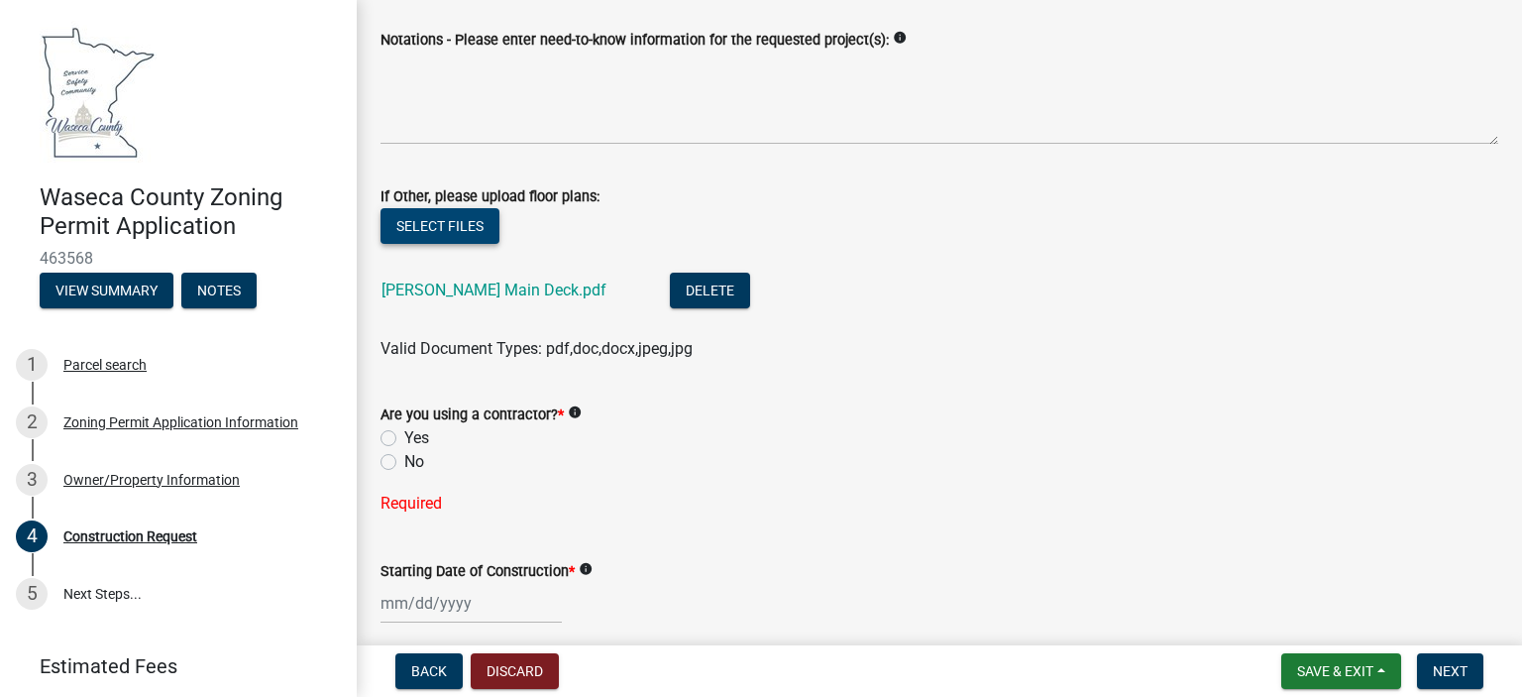
scroll to position [892, 0]
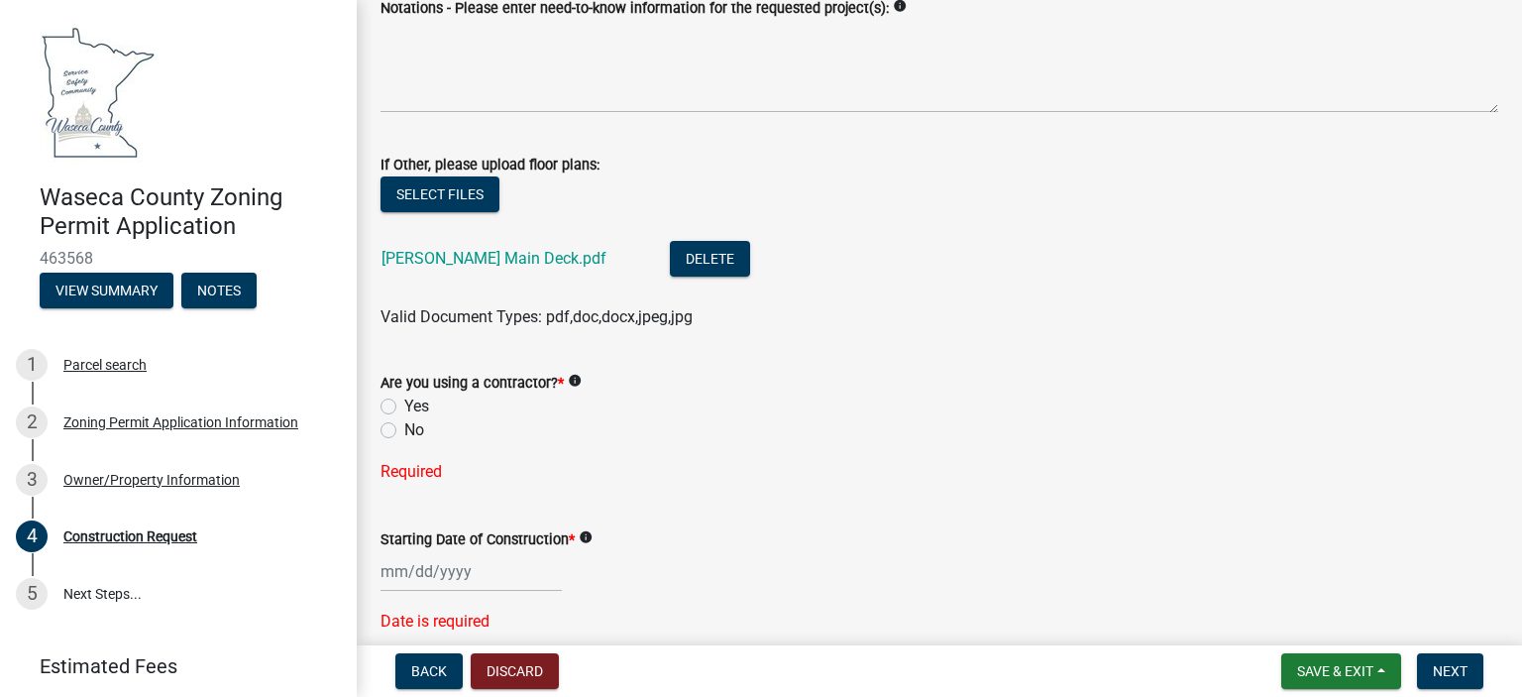
click at [411, 435] on label "No" at bounding box center [414, 430] width 20 height 24
click at [411, 431] on input "No" at bounding box center [410, 424] width 13 height 13
radio input "true"
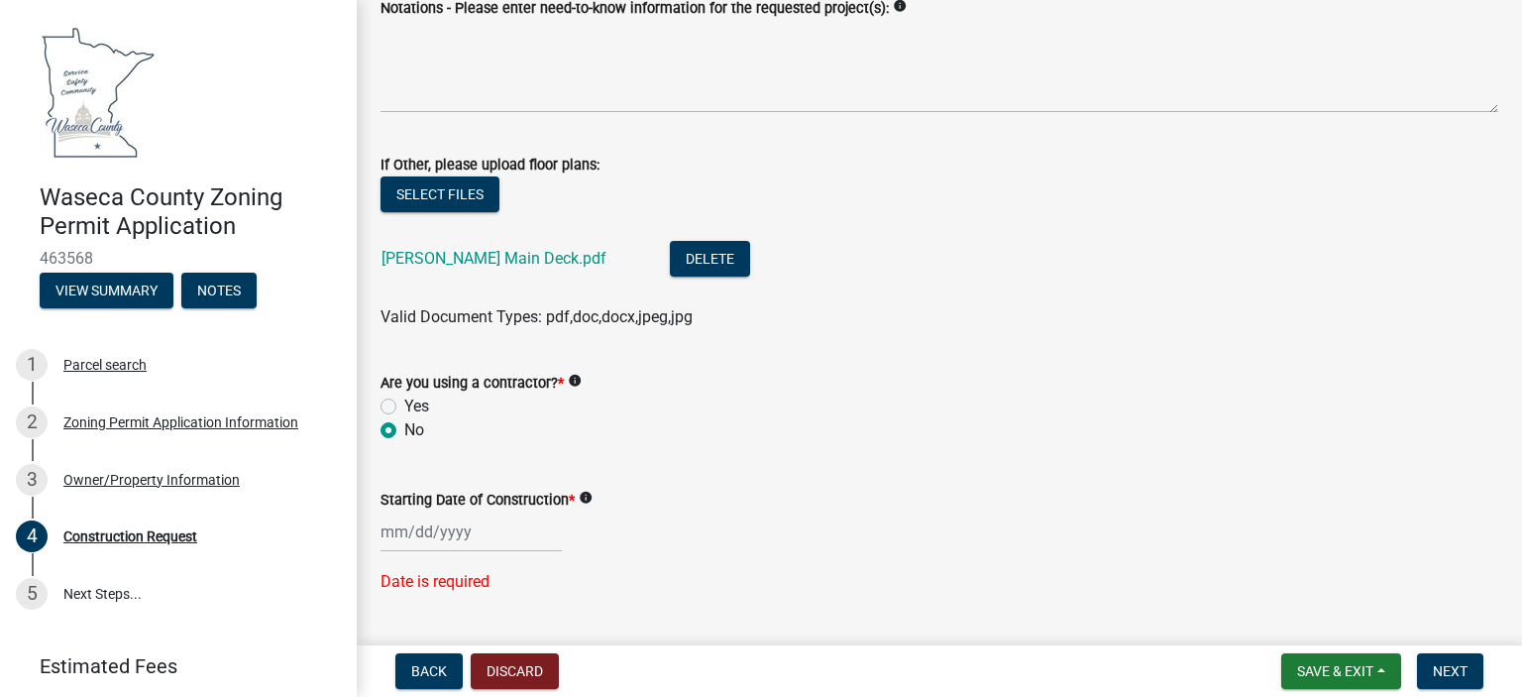
scroll to position [991, 0]
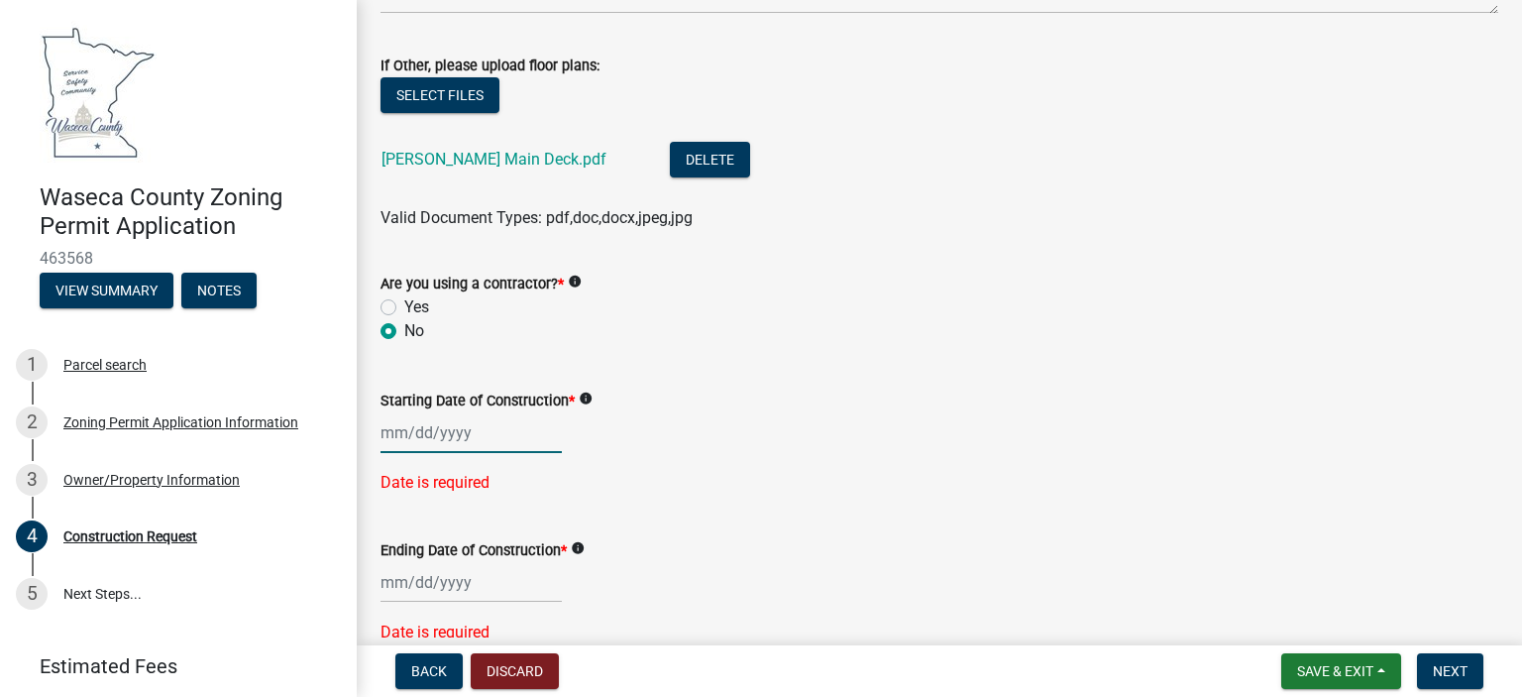
click at [395, 438] on div at bounding box center [471, 432] width 181 height 41
select select "8"
select select "2025"
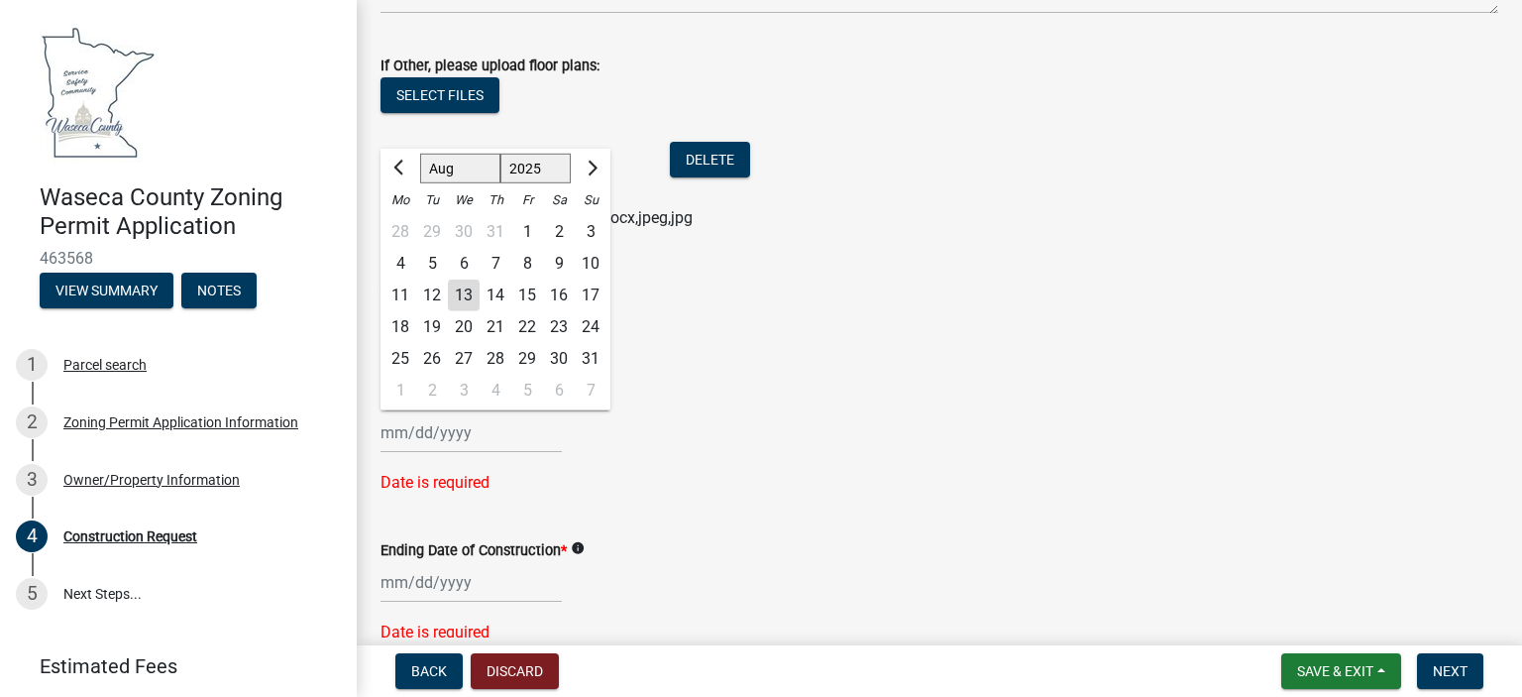
click at [531, 291] on div "15" at bounding box center [527, 295] width 32 height 32
type input "[DATE]"
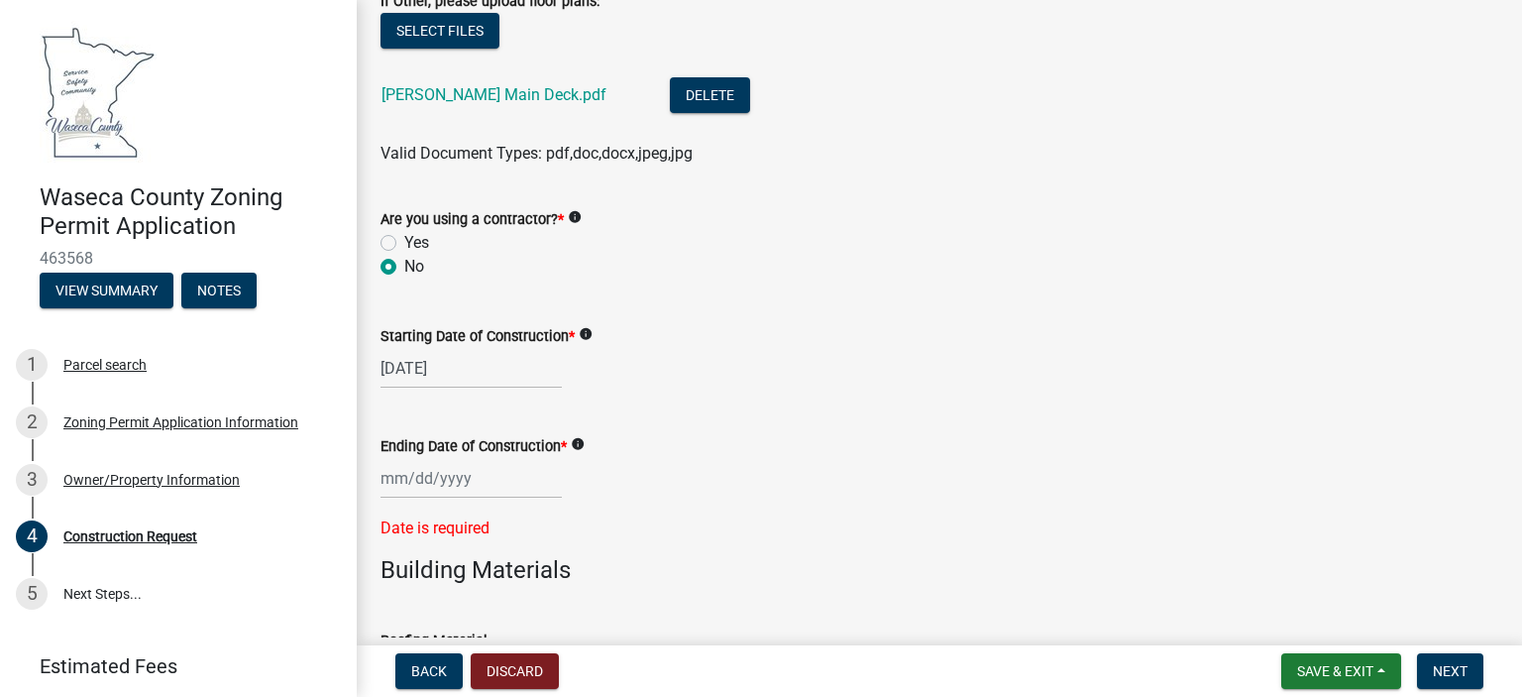
scroll to position [1090, 0]
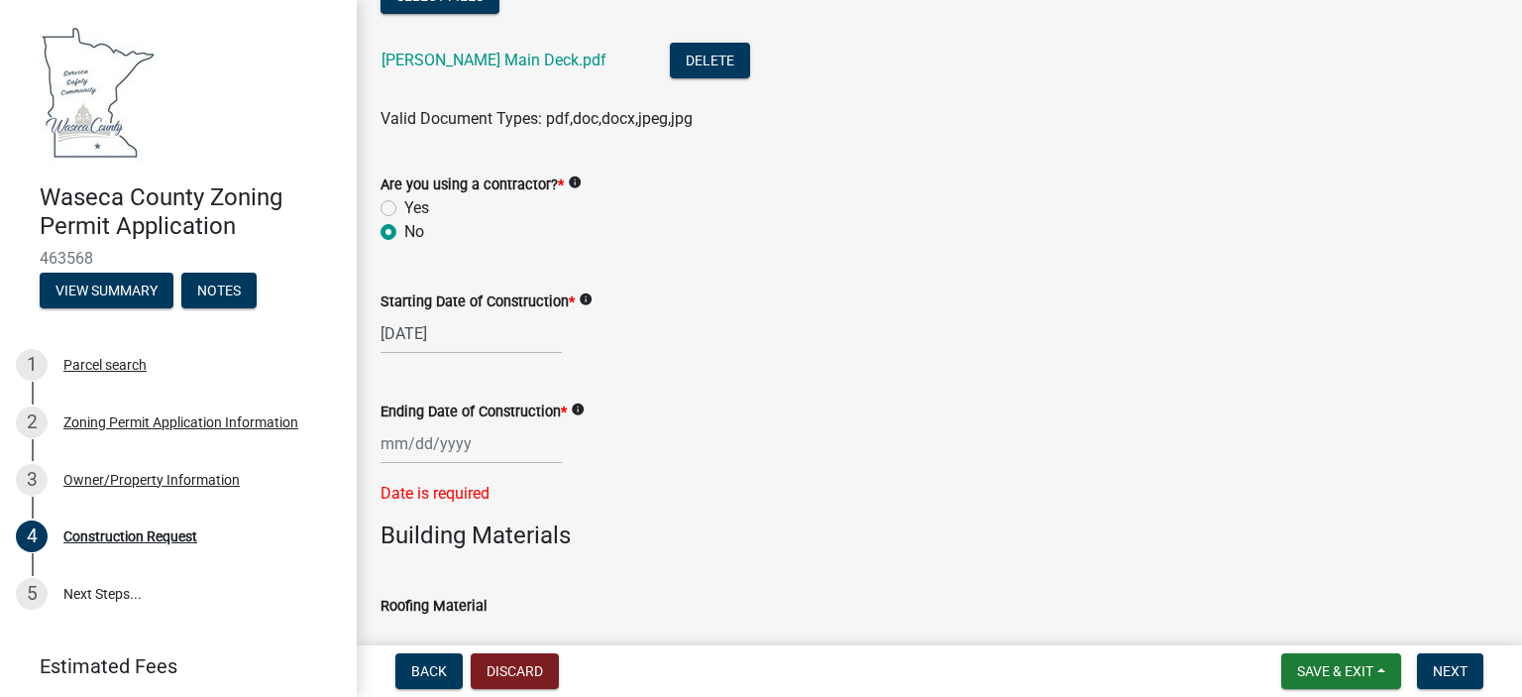
click at [761, 437] on div at bounding box center [940, 443] width 1118 height 41
click at [402, 443] on div at bounding box center [471, 443] width 181 height 41
select select "8"
select select "2025"
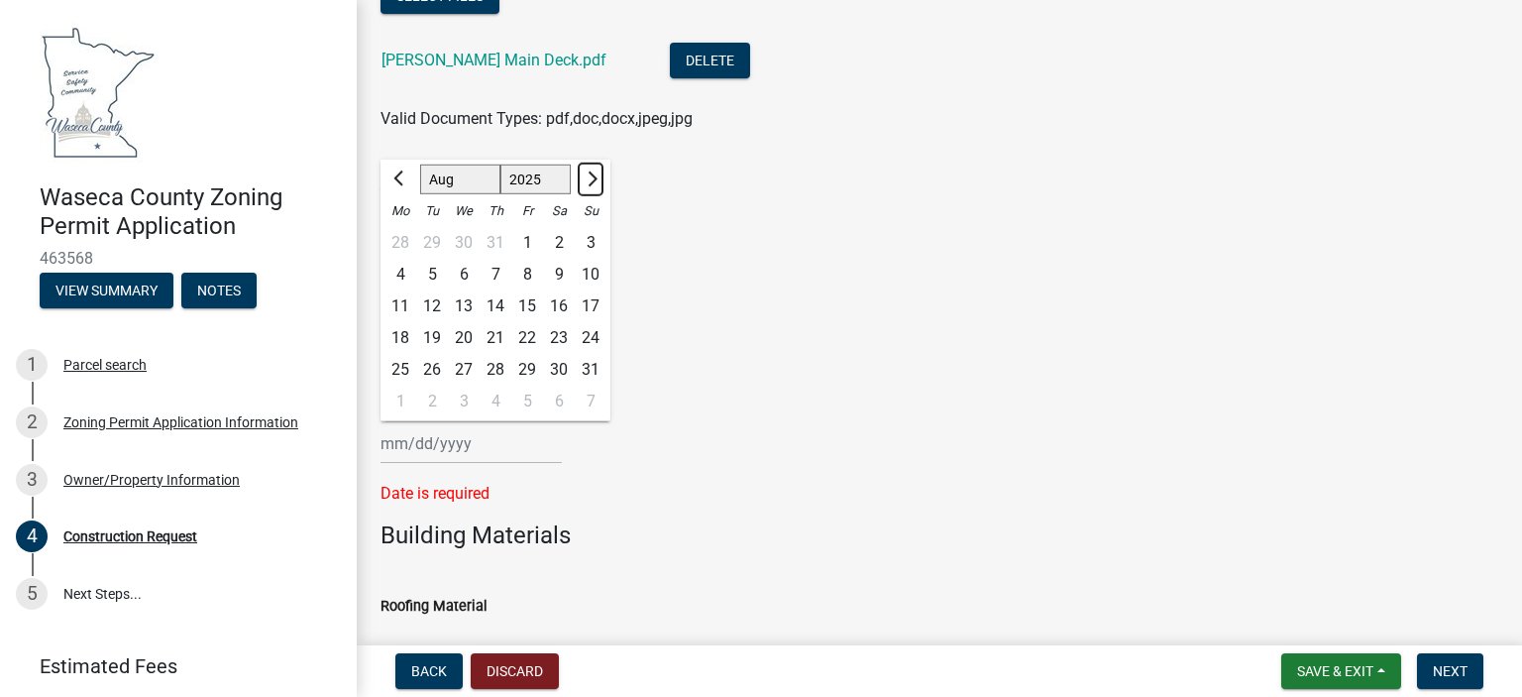
click at [587, 175] on span "Next month" at bounding box center [590, 178] width 15 height 15
select select "9"
click at [400, 399] on div "6" at bounding box center [401, 402] width 32 height 32
type input "[DATE]"
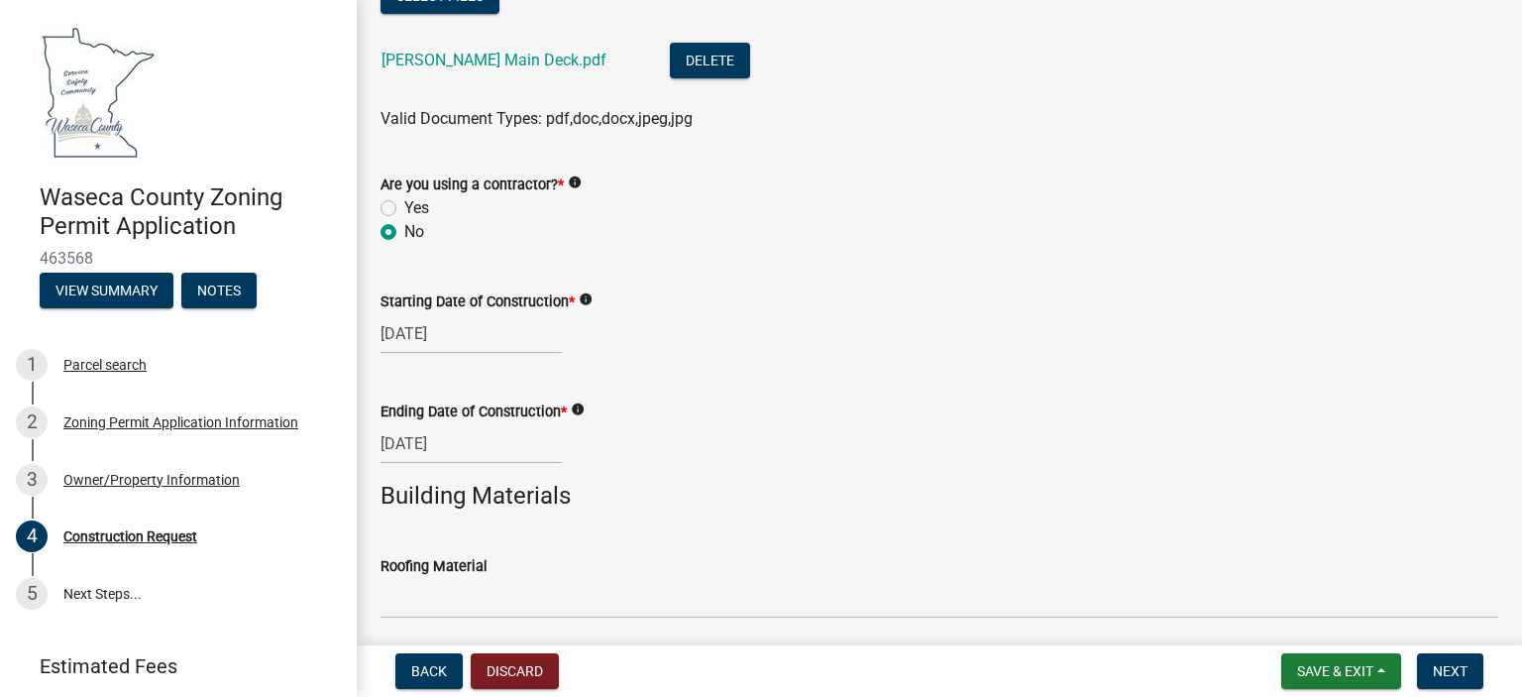
click at [743, 431] on div "[DATE]" at bounding box center [940, 443] width 1118 height 41
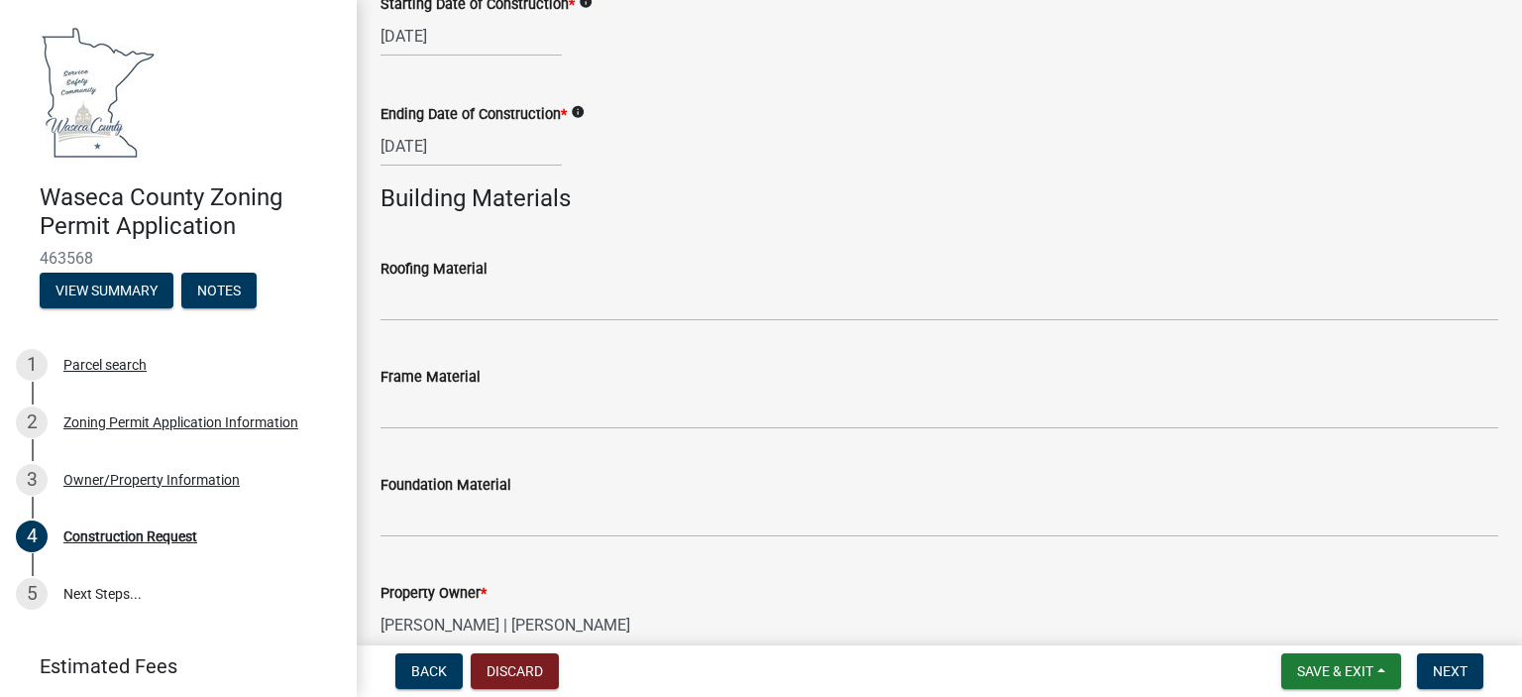
scroll to position [1487, 0]
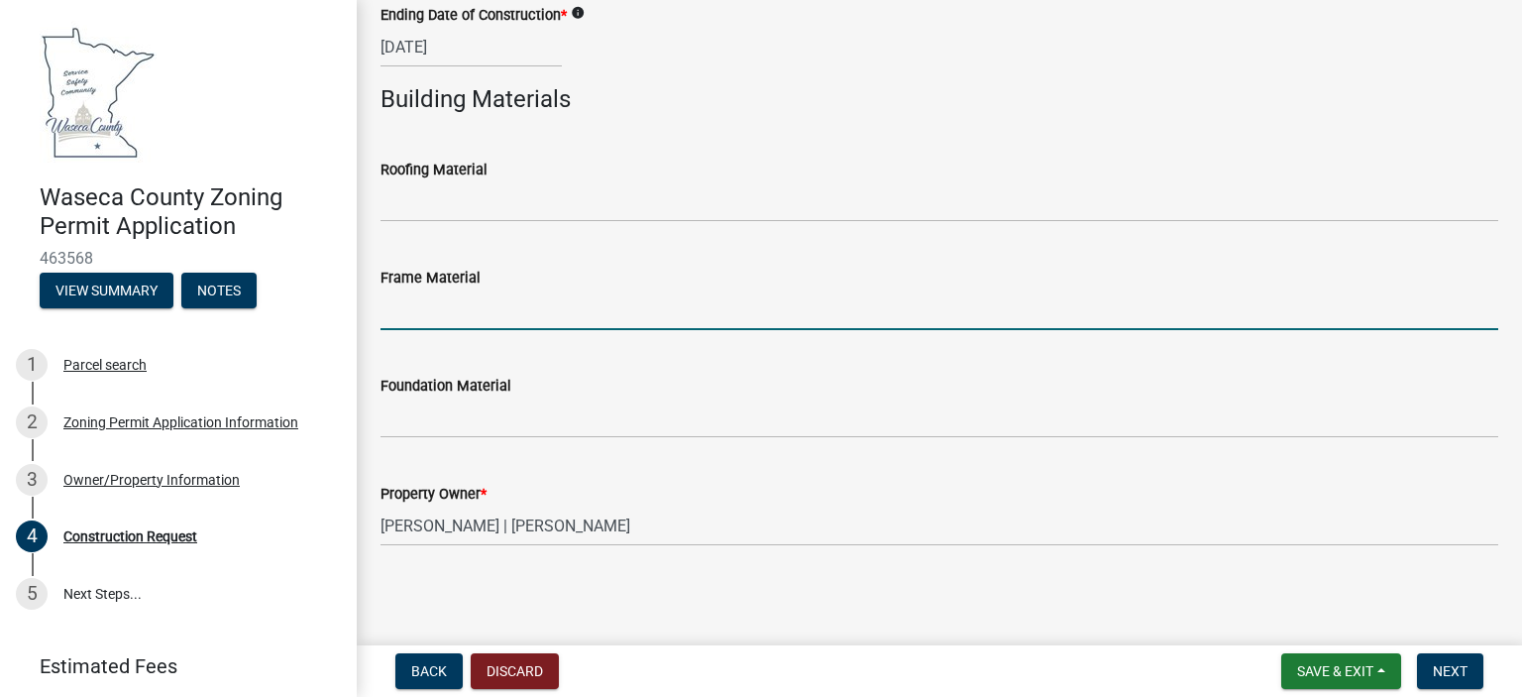
click at [465, 306] on input "Frame Material" at bounding box center [940, 309] width 1118 height 41
type input "Treated Lumber"
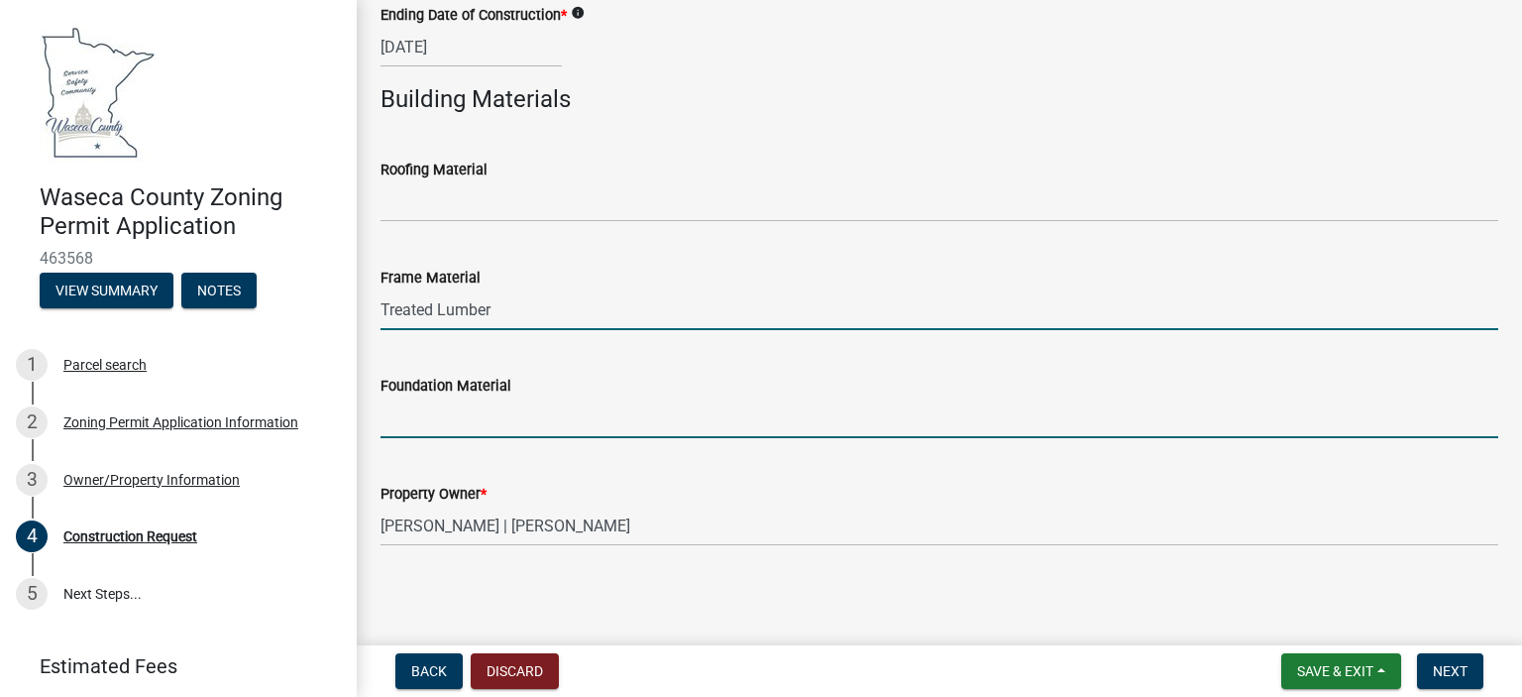
drag, startPoint x: 481, startPoint y: 422, endPoint x: 486, endPoint y: 403, distance: 19.5
click at [481, 423] on input "Foundation Material" at bounding box center [940, 417] width 1118 height 41
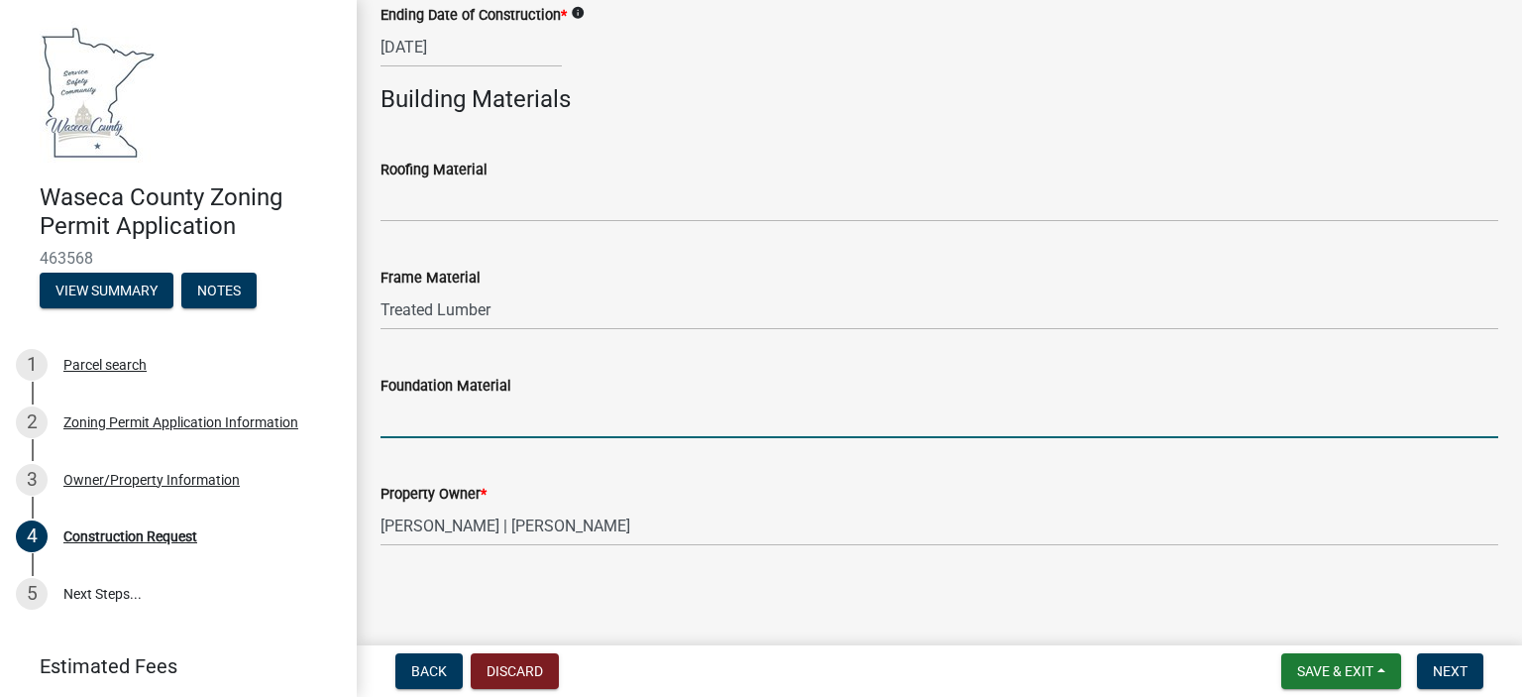
type input "Concrete"
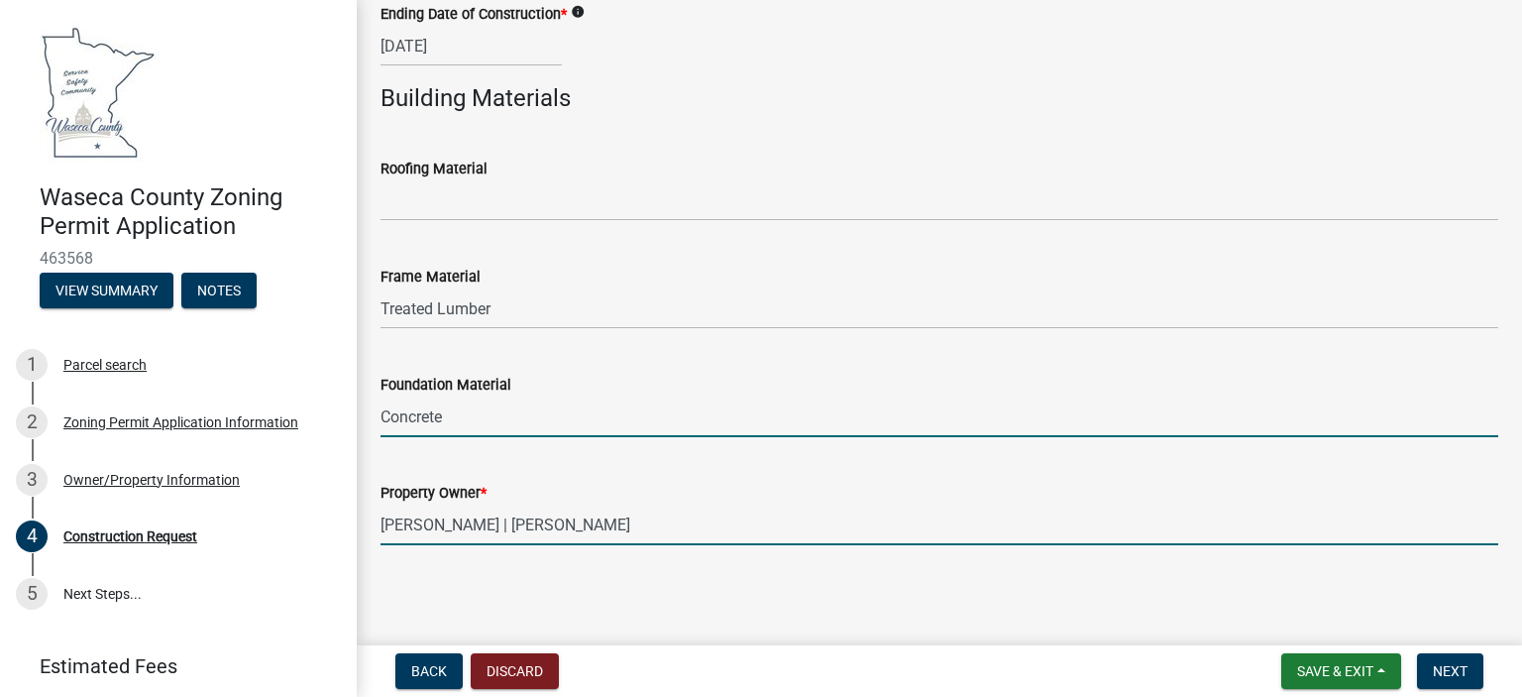
click at [880, 504] on input "[PERSON_NAME] | [PERSON_NAME]" at bounding box center [940, 524] width 1118 height 41
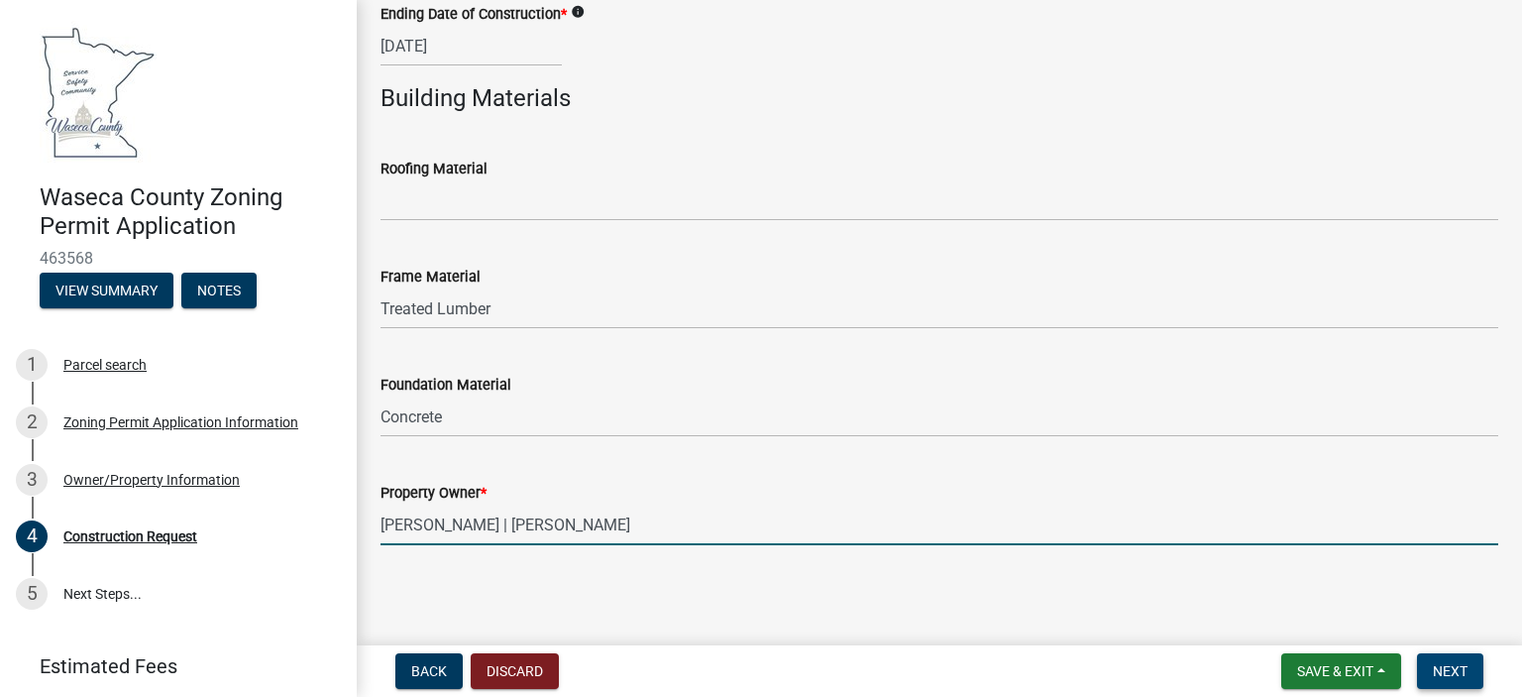
drag, startPoint x: 1449, startPoint y: 667, endPoint x: 1416, endPoint y: 657, distance: 34.2
click at [1450, 667] on span "Next" at bounding box center [1450, 671] width 35 height 16
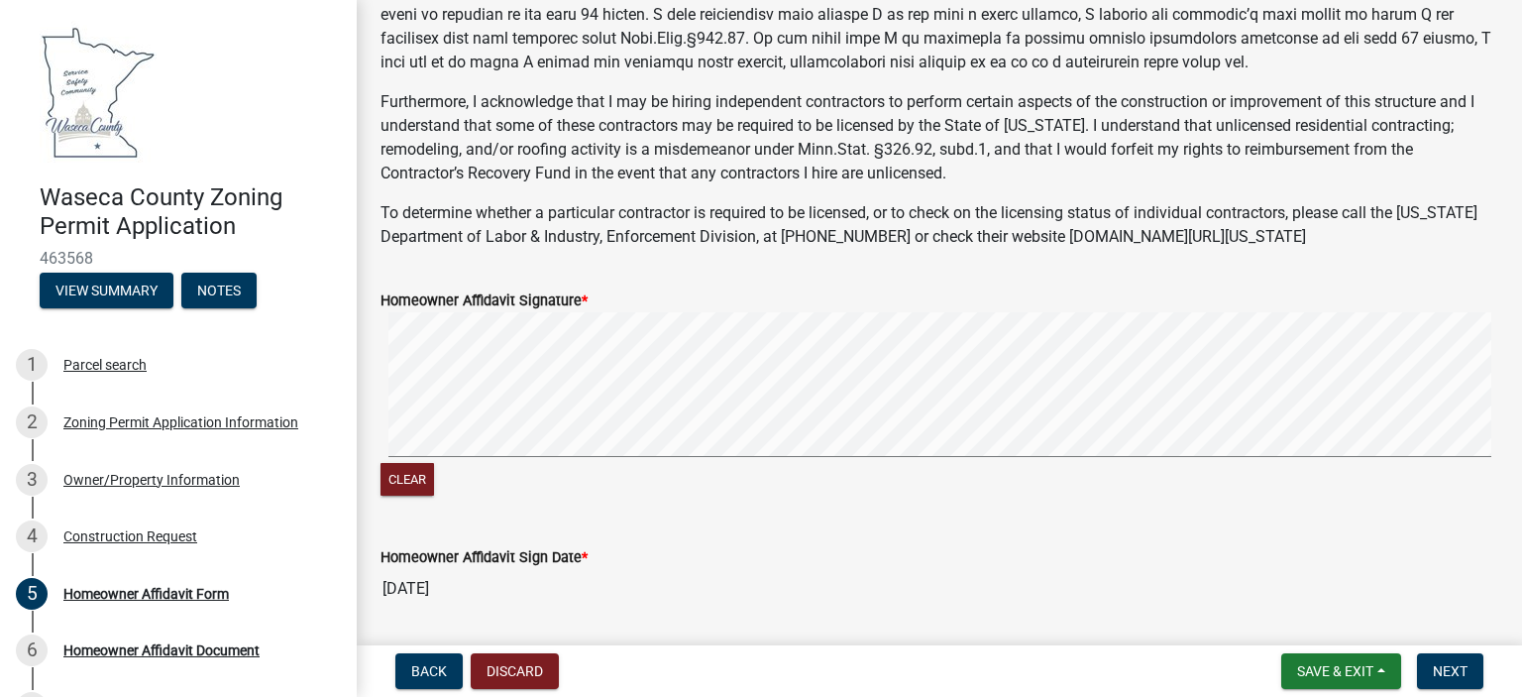
scroll to position [297, 0]
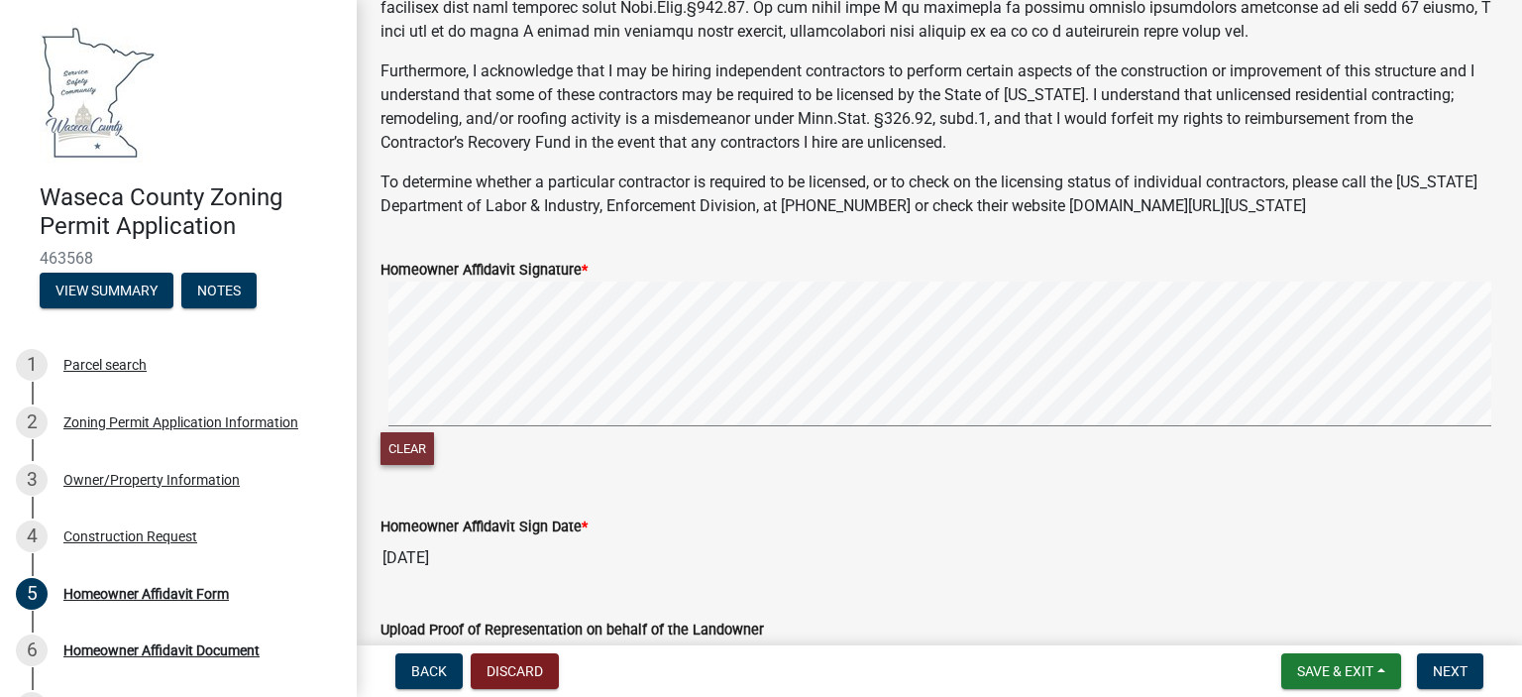
click at [410, 443] on button "Clear" at bounding box center [408, 448] width 54 height 33
drag, startPoint x: 408, startPoint y: 447, endPoint x: 459, endPoint y: 428, distance: 53.9
click at [408, 447] on button "Clear" at bounding box center [408, 448] width 54 height 33
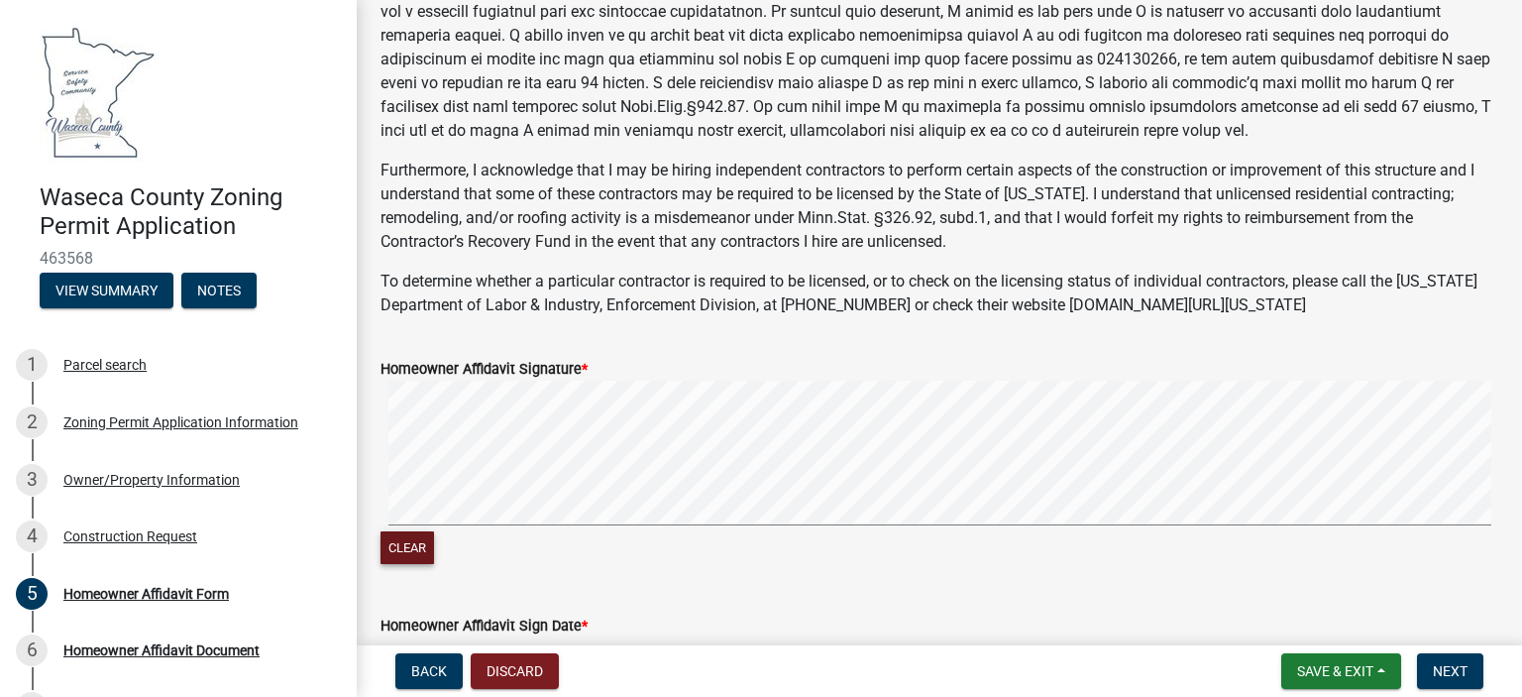
scroll to position [476, 0]
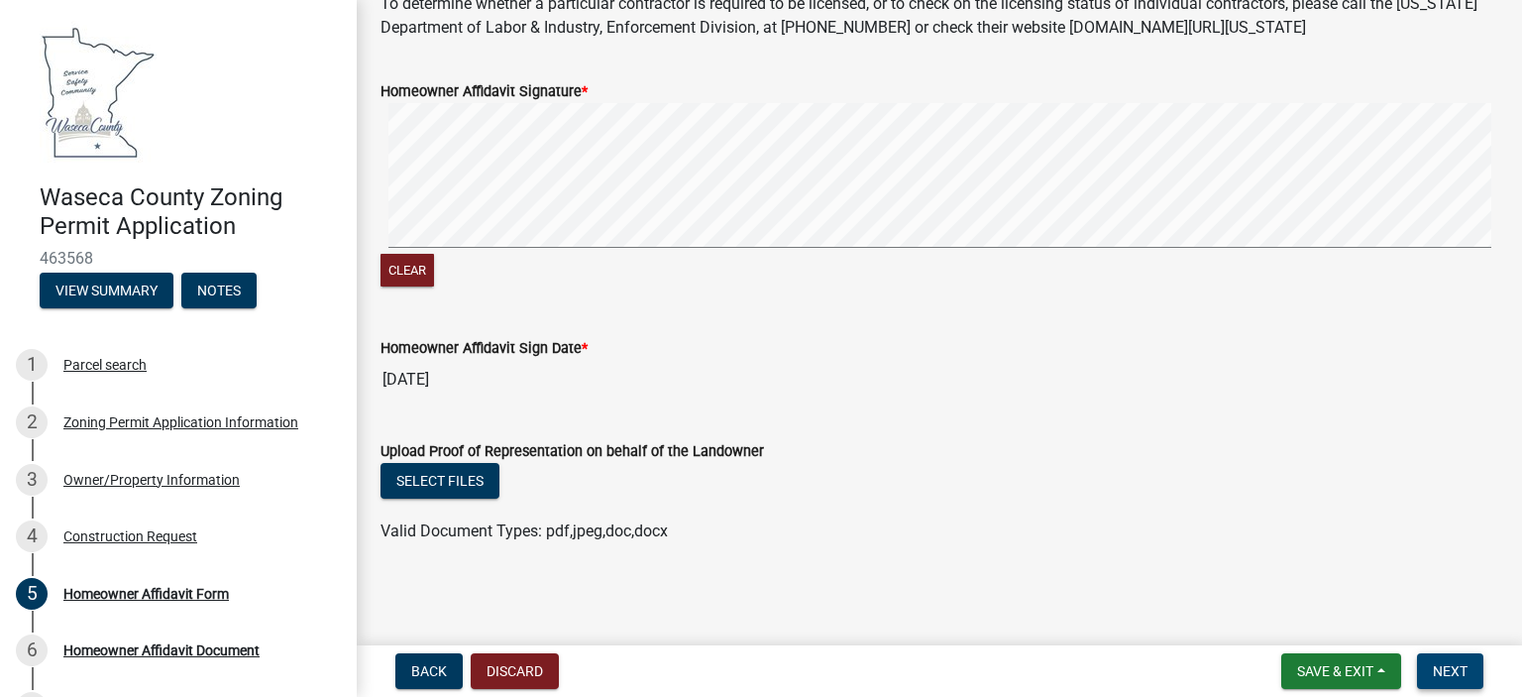
click at [1439, 666] on span "Next" at bounding box center [1450, 671] width 35 height 16
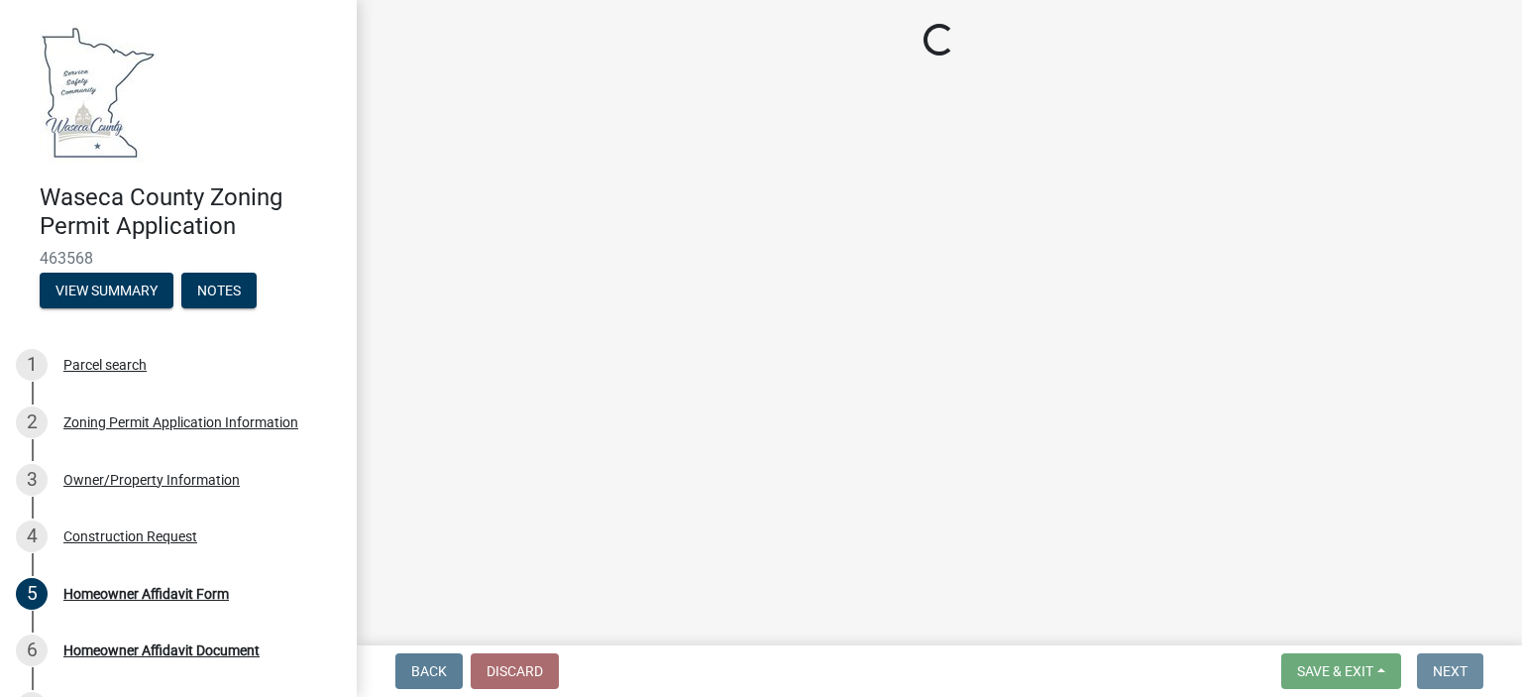
scroll to position [0, 0]
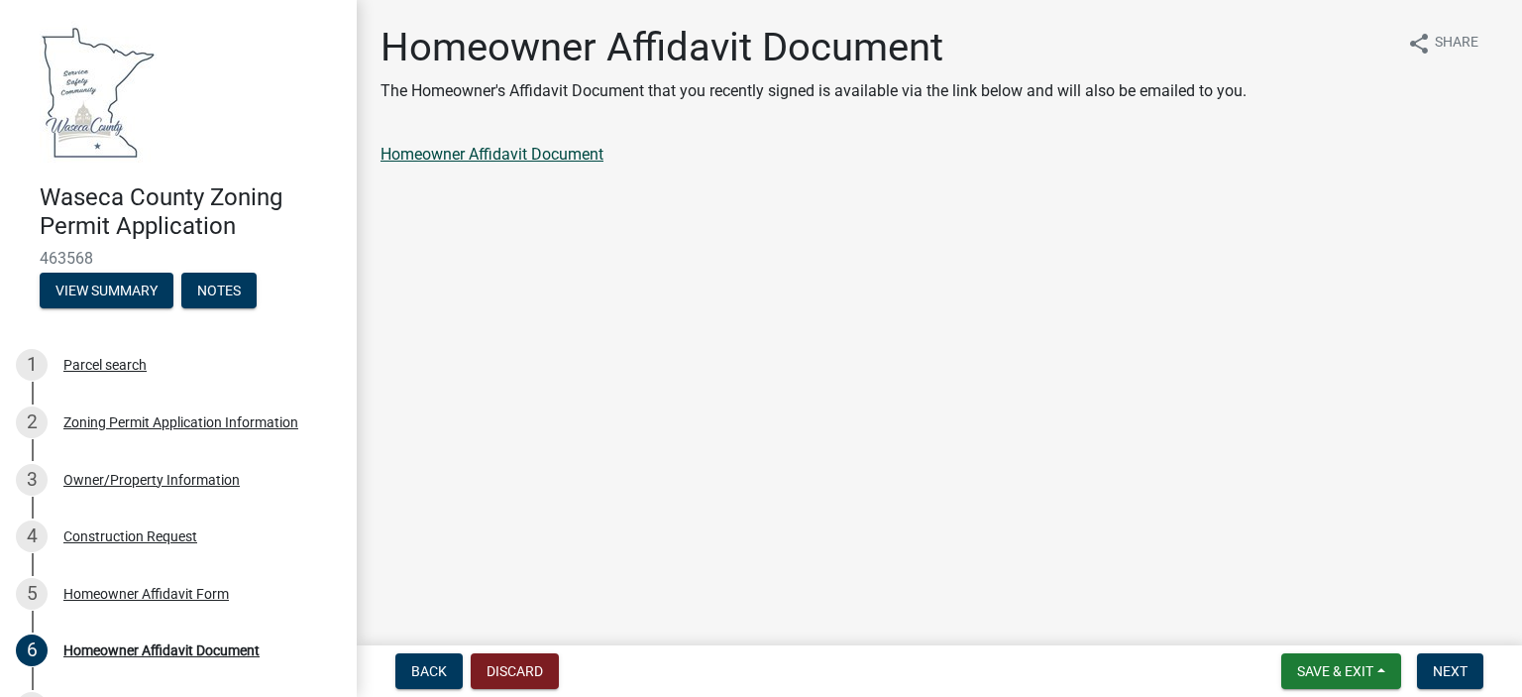
click at [515, 154] on link "Homeowner Affidavit Document" at bounding box center [492, 154] width 223 height 19
click at [1445, 663] on span "Next" at bounding box center [1450, 671] width 35 height 16
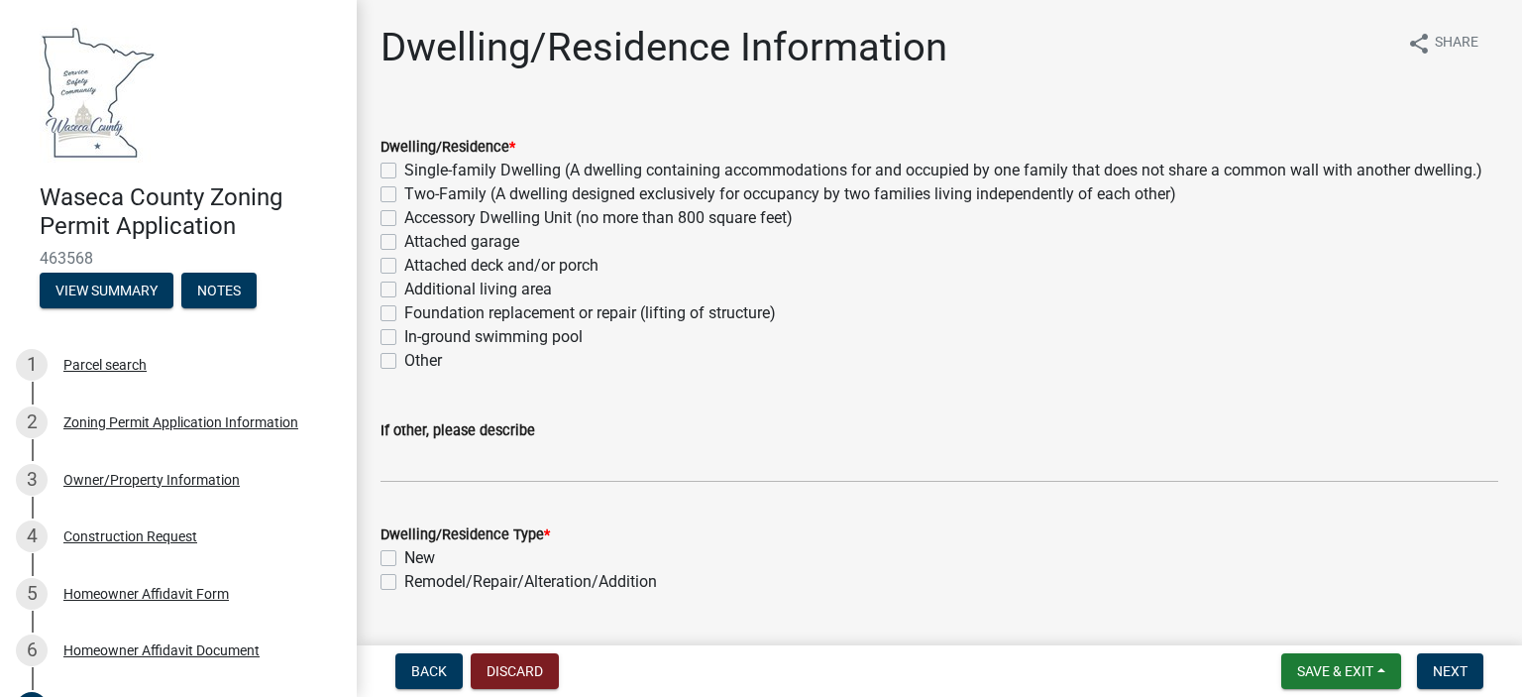
click at [402, 584] on div "Remodel/Repair/Alteration/Addition" at bounding box center [940, 582] width 1118 height 24
click at [490, 267] on label "Attached deck and/or porch" at bounding box center [501, 266] width 194 height 24
click at [417, 267] on input "Attached deck and/or porch" at bounding box center [410, 260] width 13 height 13
checkbox input "true"
checkbox input "false"
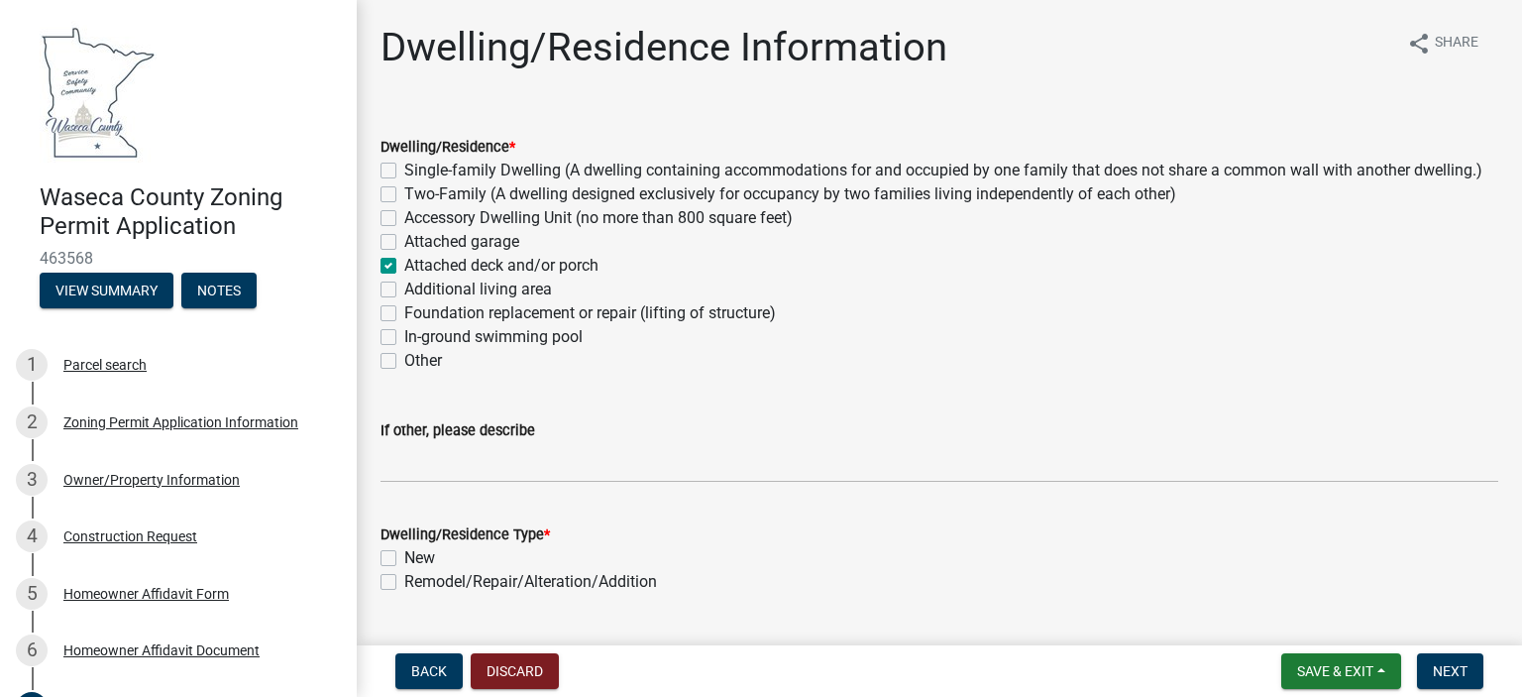
checkbox input "false"
checkbox input "true"
checkbox input "false"
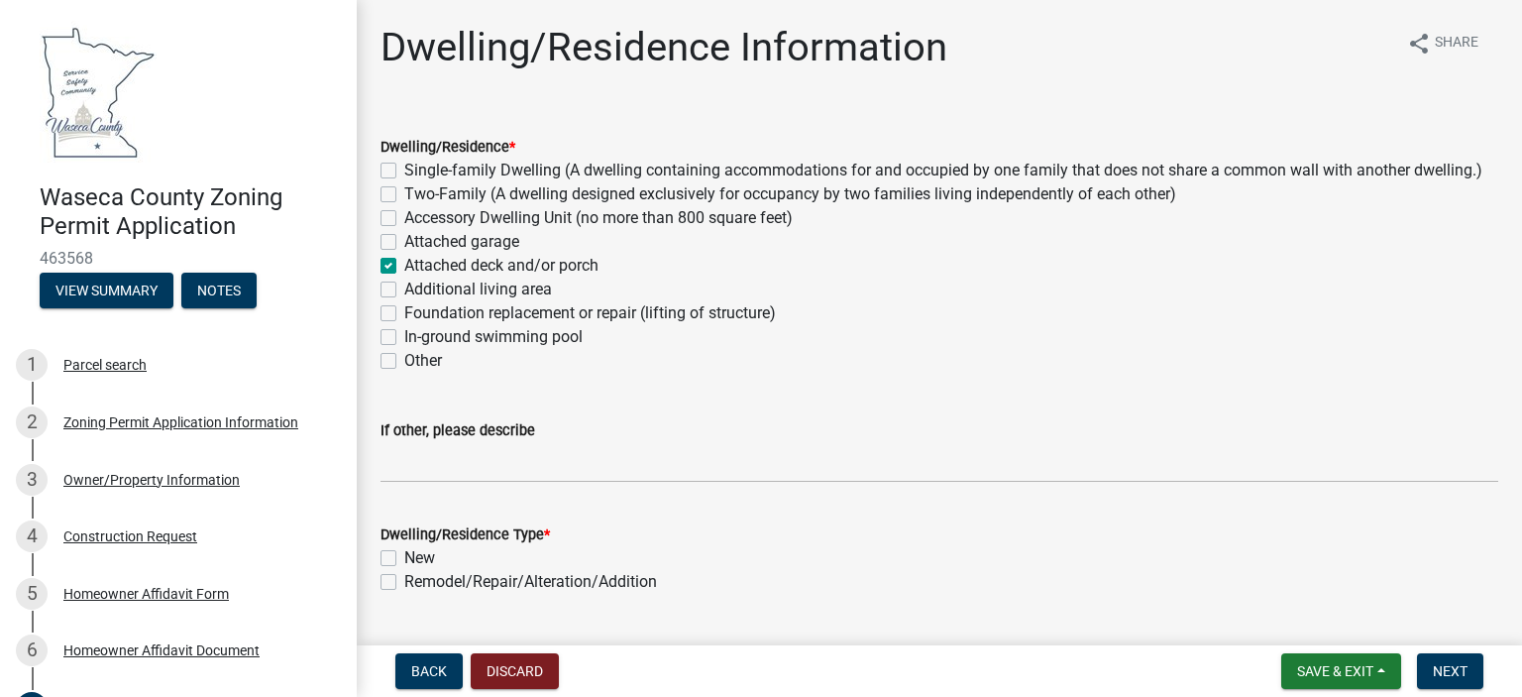
checkbox input "false"
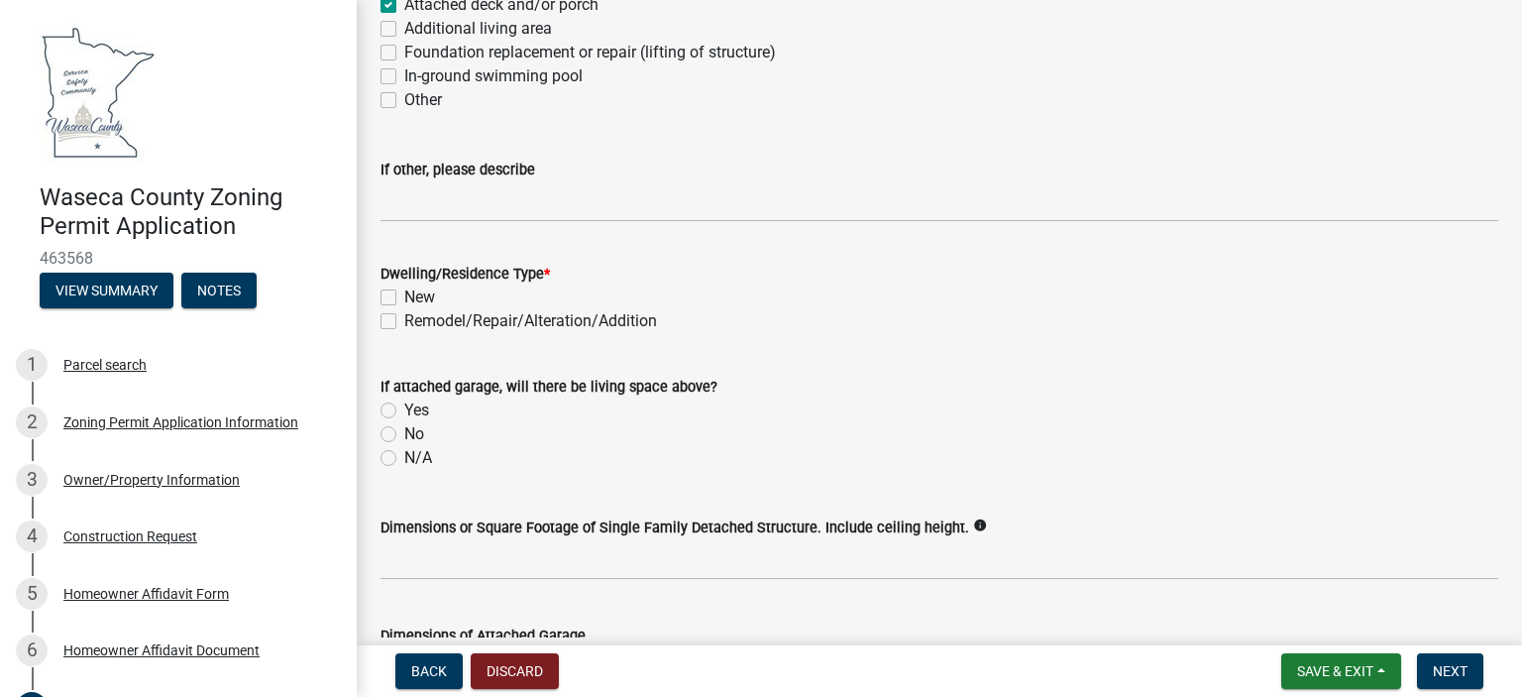
scroll to position [297, 0]
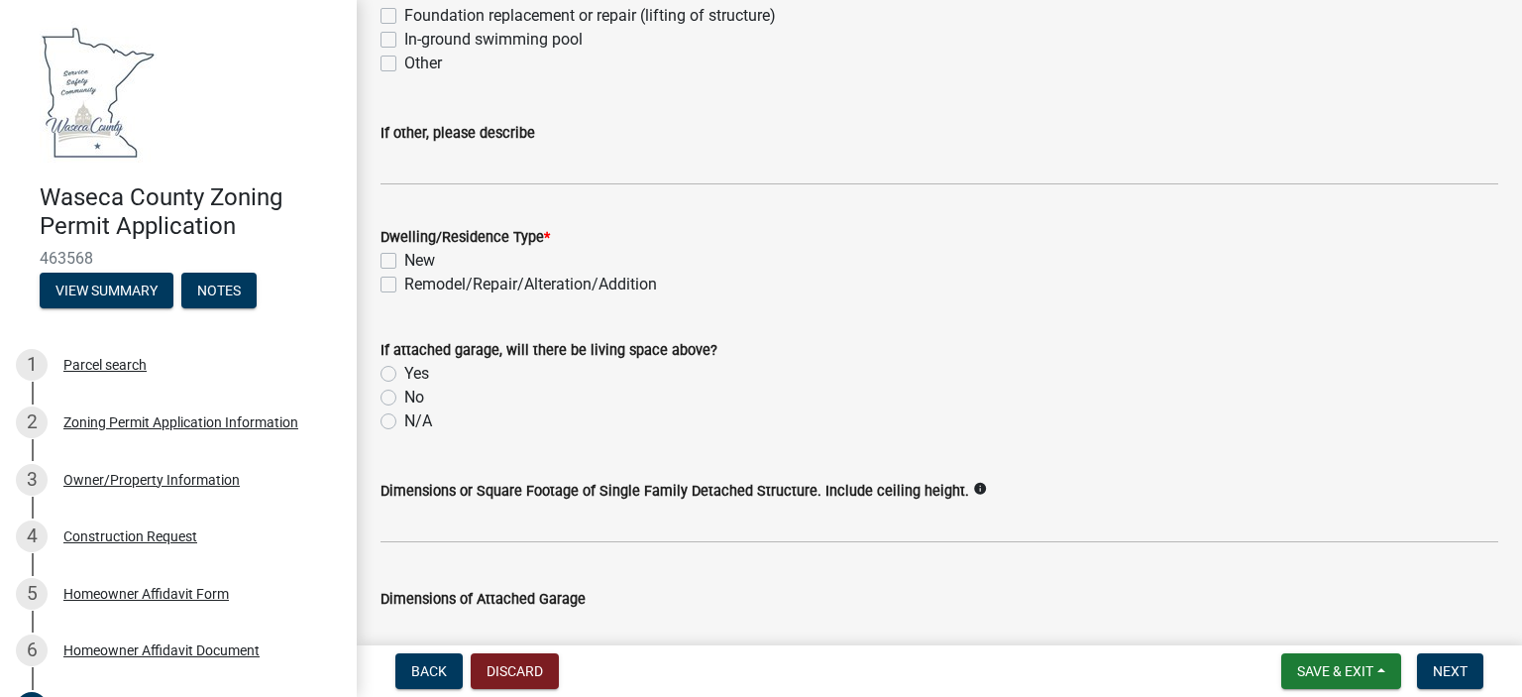
click at [424, 293] on label "Remodel/Repair/Alteration/Addition" at bounding box center [530, 285] width 253 height 24
click at [417, 285] on input "Remodel/Repair/Alteration/Addition" at bounding box center [410, 279] width 13 height 13
checkbox input "true"
checkbox input "false"
checkbox input "true"
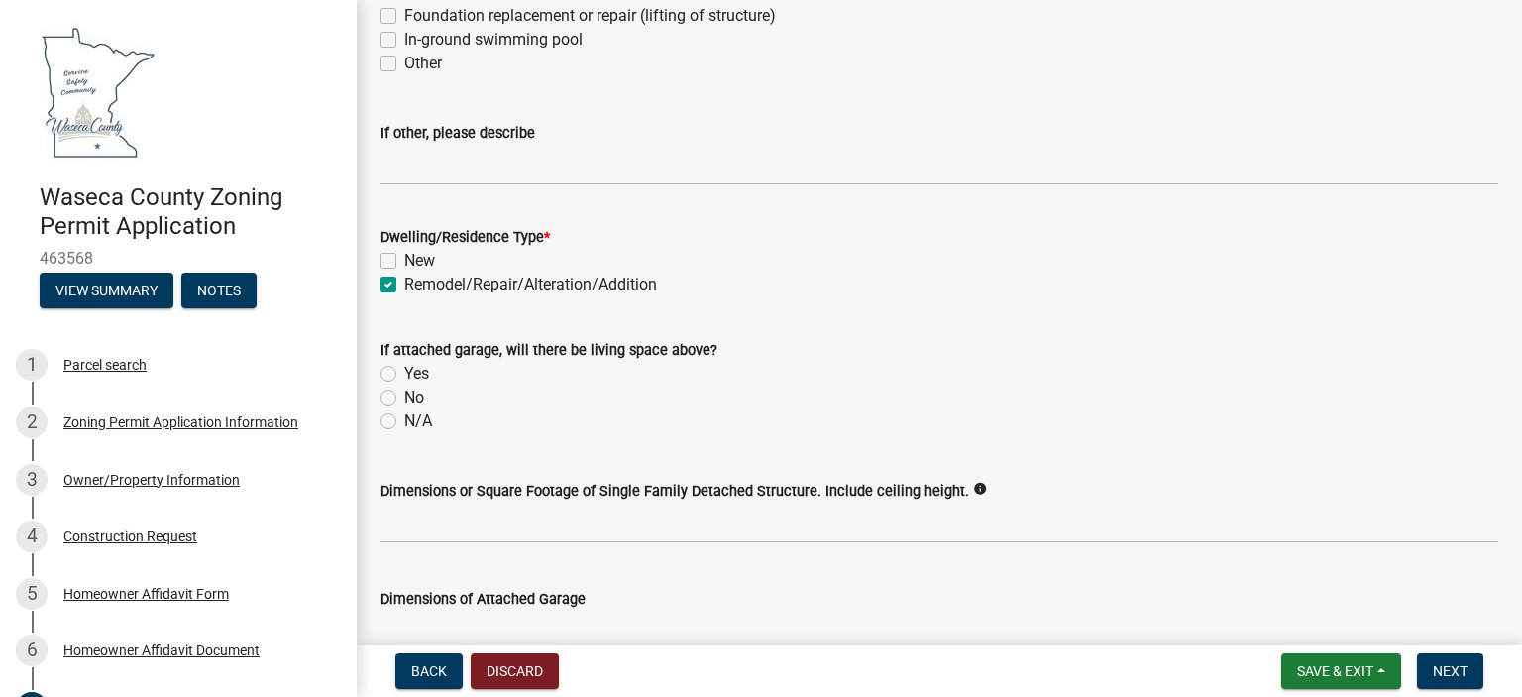
click at [413, 418] on label "N/A" at bounding box center [418, 421] width 28 height 24
click at [413, 418] on input "N/A" at bounding box center [410, 415] width 13 height 13
radio input "true"
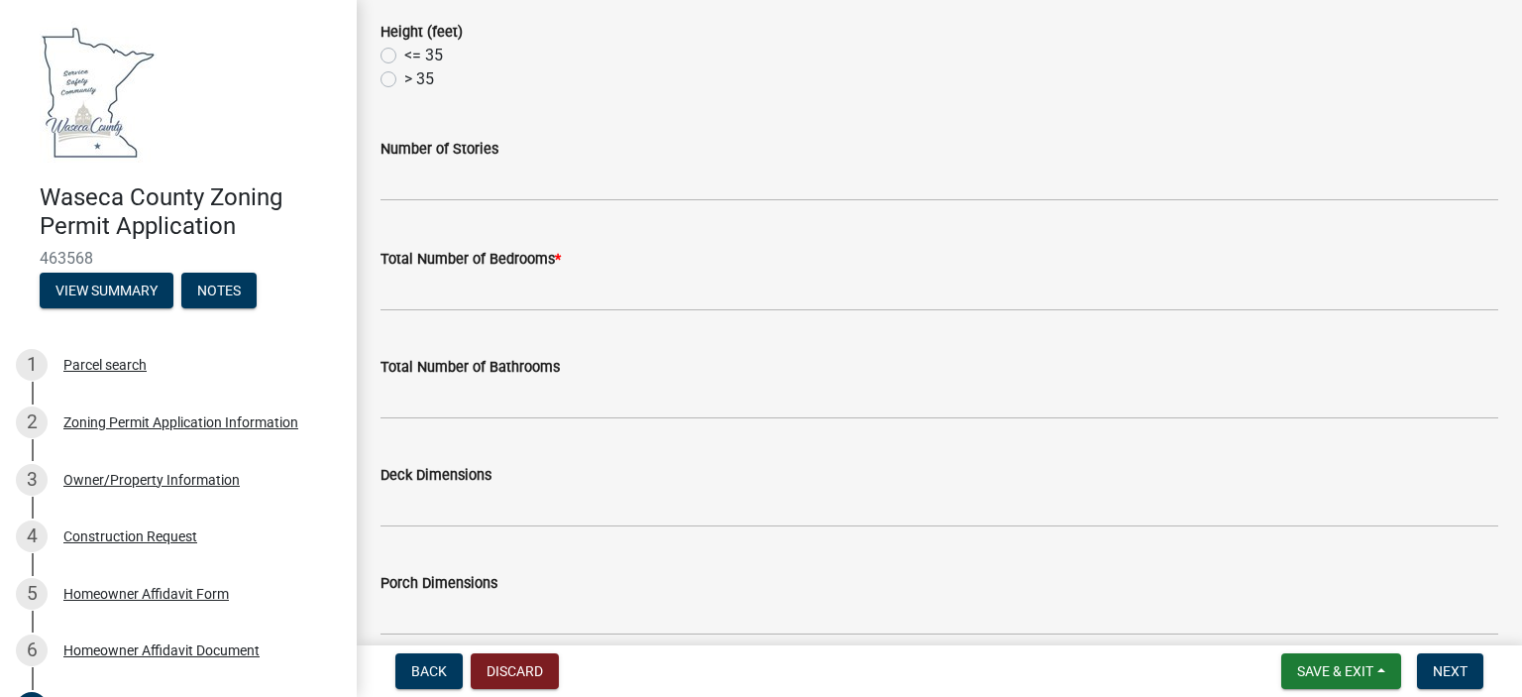
scroll to position [991, 0]
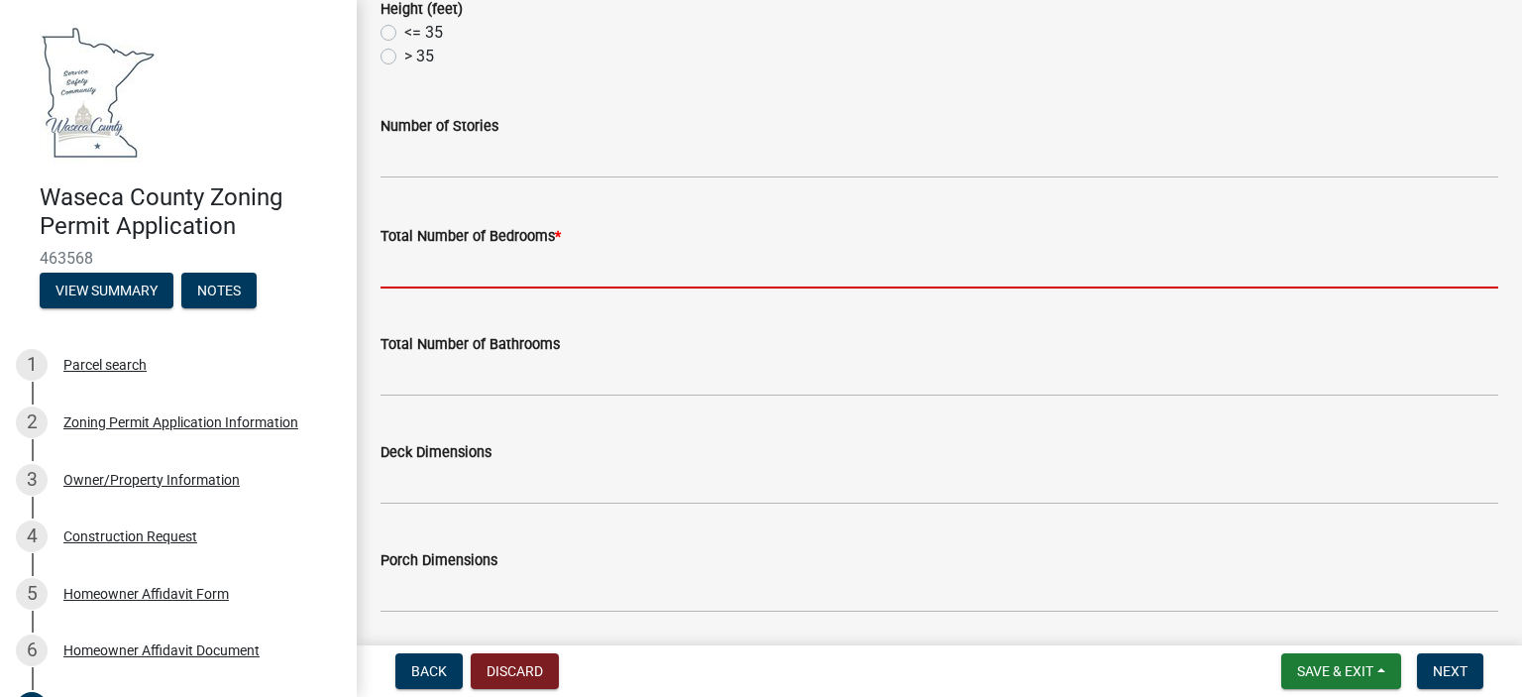
click at [468, 263] on input "Total Number of Bedrooms *" at bounding box center [940, 268] width 1118 height 41
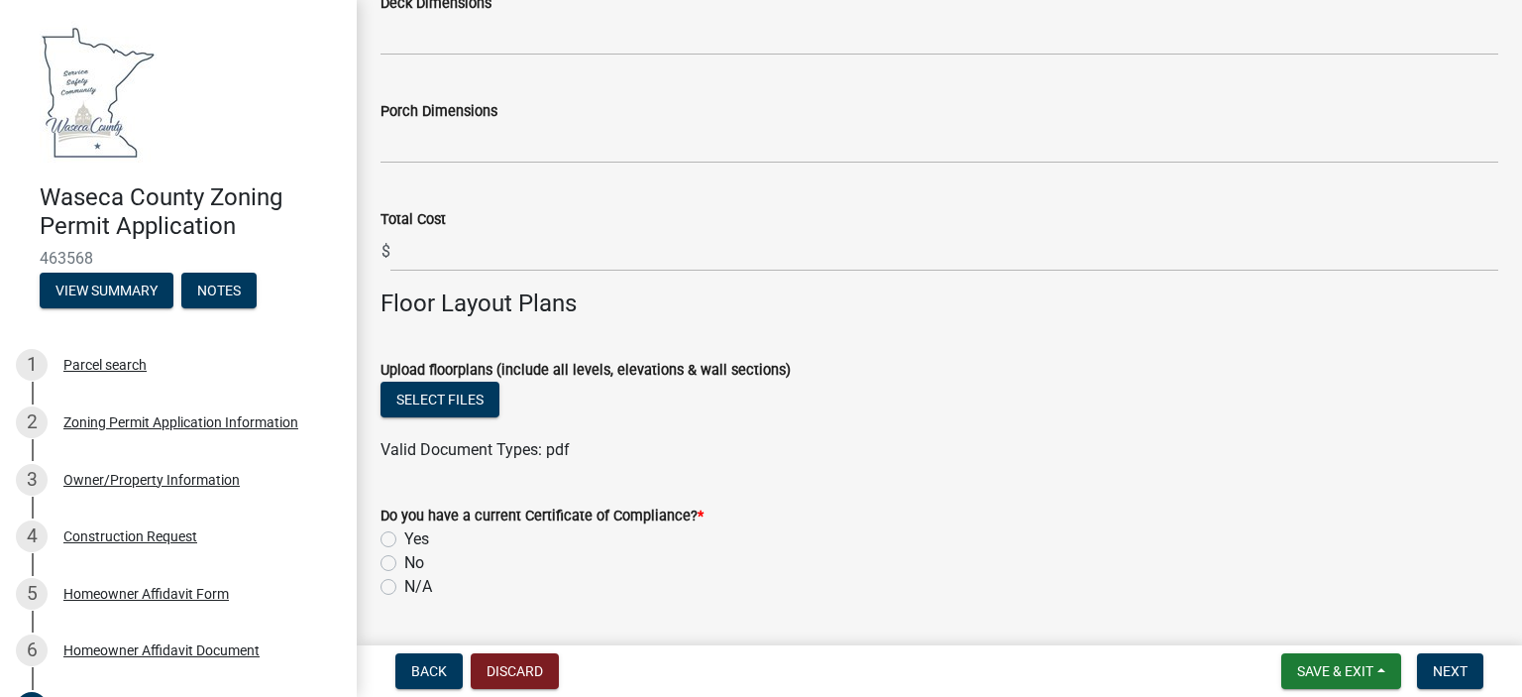
scroll to position [1487, 0]
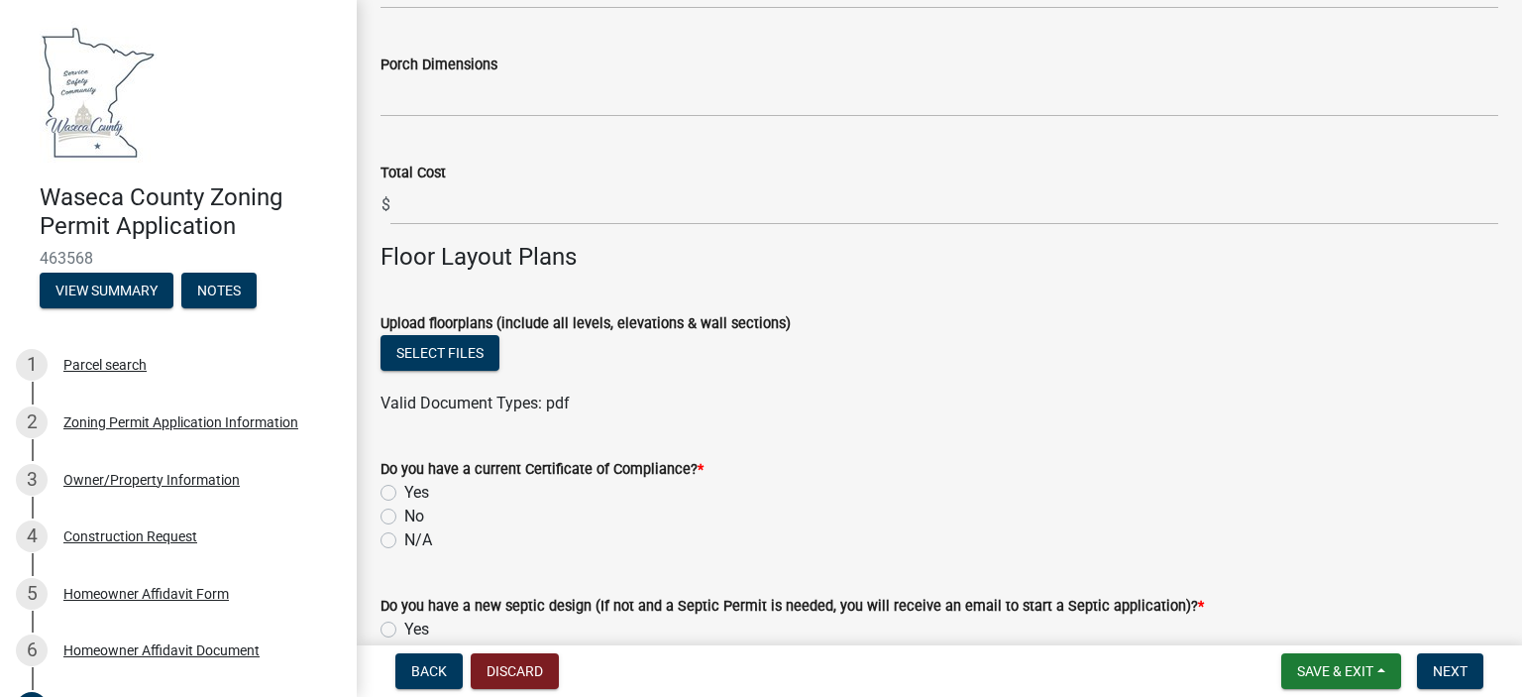
type input "0"
click at [404, 493] on label "Yes" at bounding box center [416, 493] width 25 height 24
click at [404, 493] on input "Yes" at bounding box center [410, 487] width 13 height 13
radio input "true"
click at [452, 360] on button "Select files" at bounding box center [440, 353] width 119 height 36
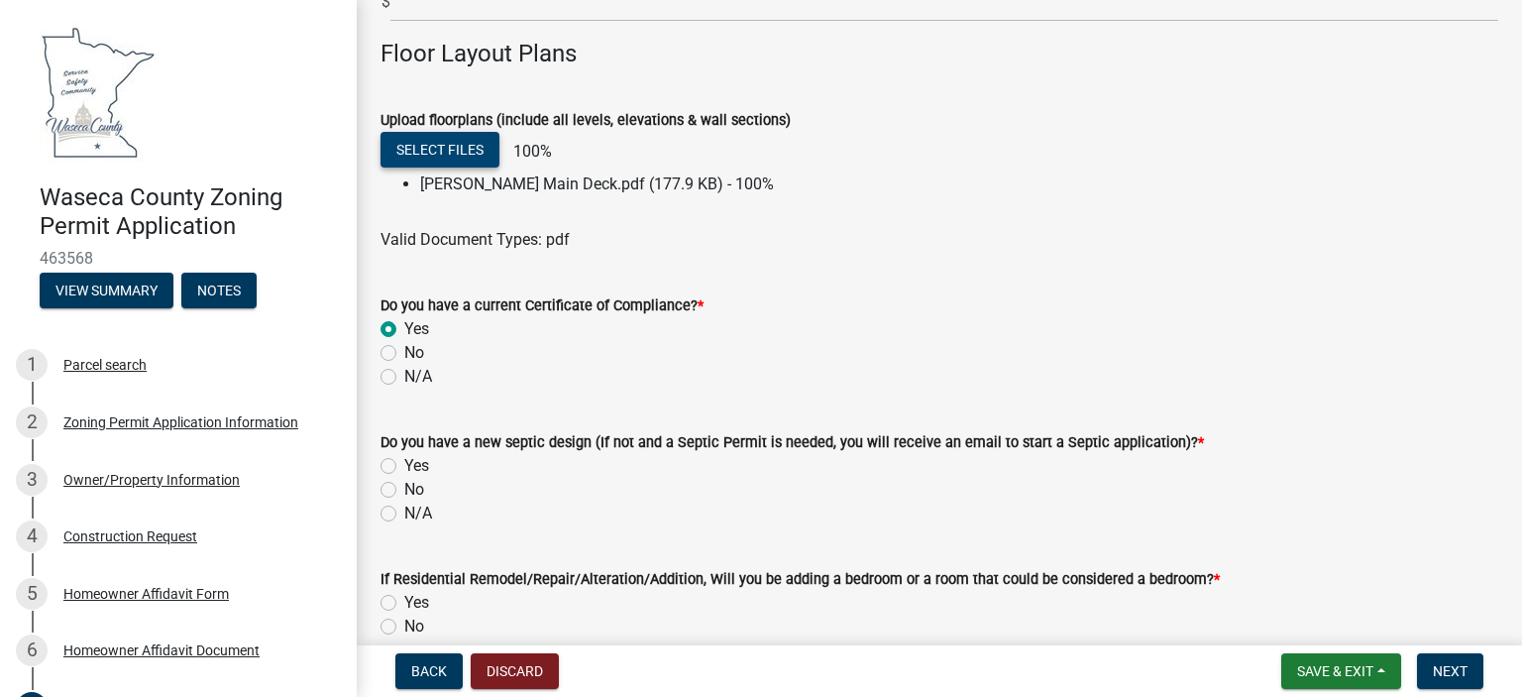
scroll to position [1784, 0]
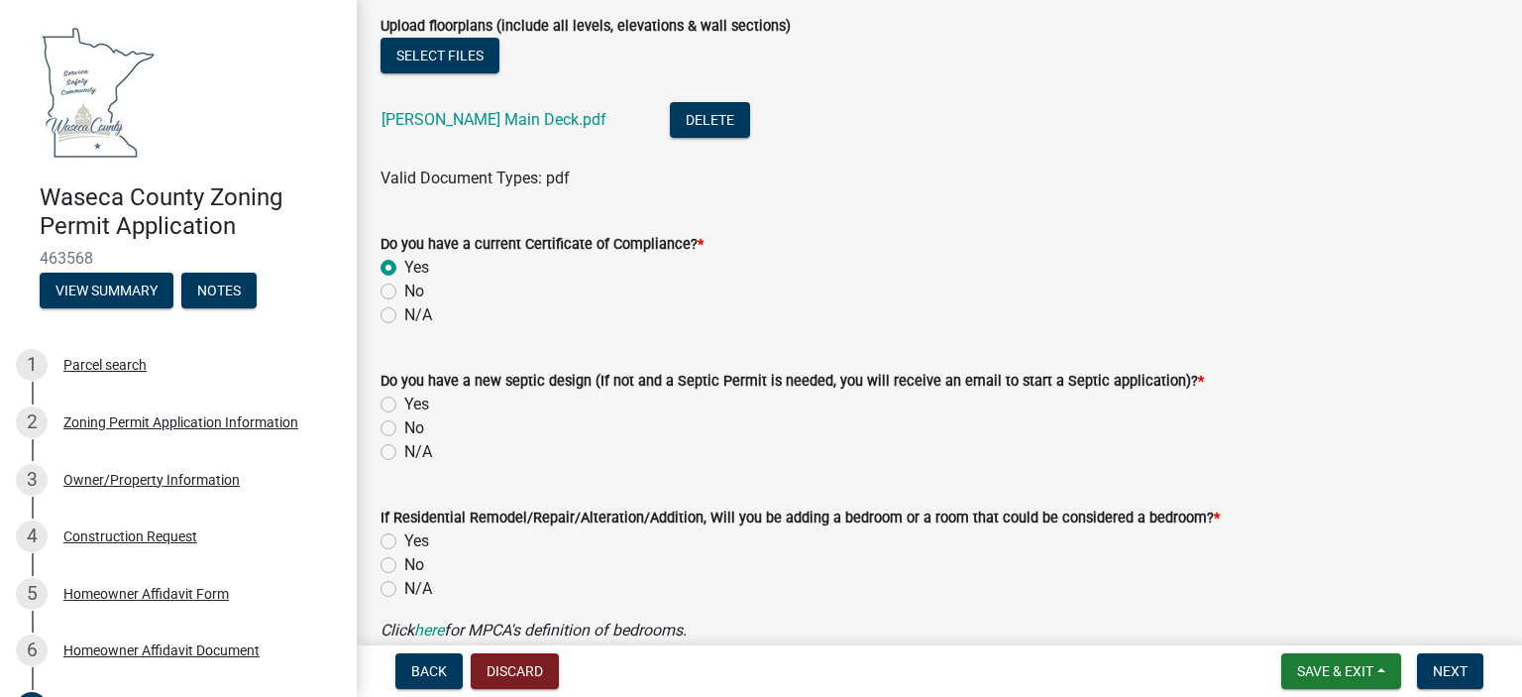
click at [404, 457] on label "N/A" at bounding box center [418, 452] width 28 height 24
click at [404, 453] on input "N/A" at bounding box center [410, 446] width 13 height 13
radio input "true"
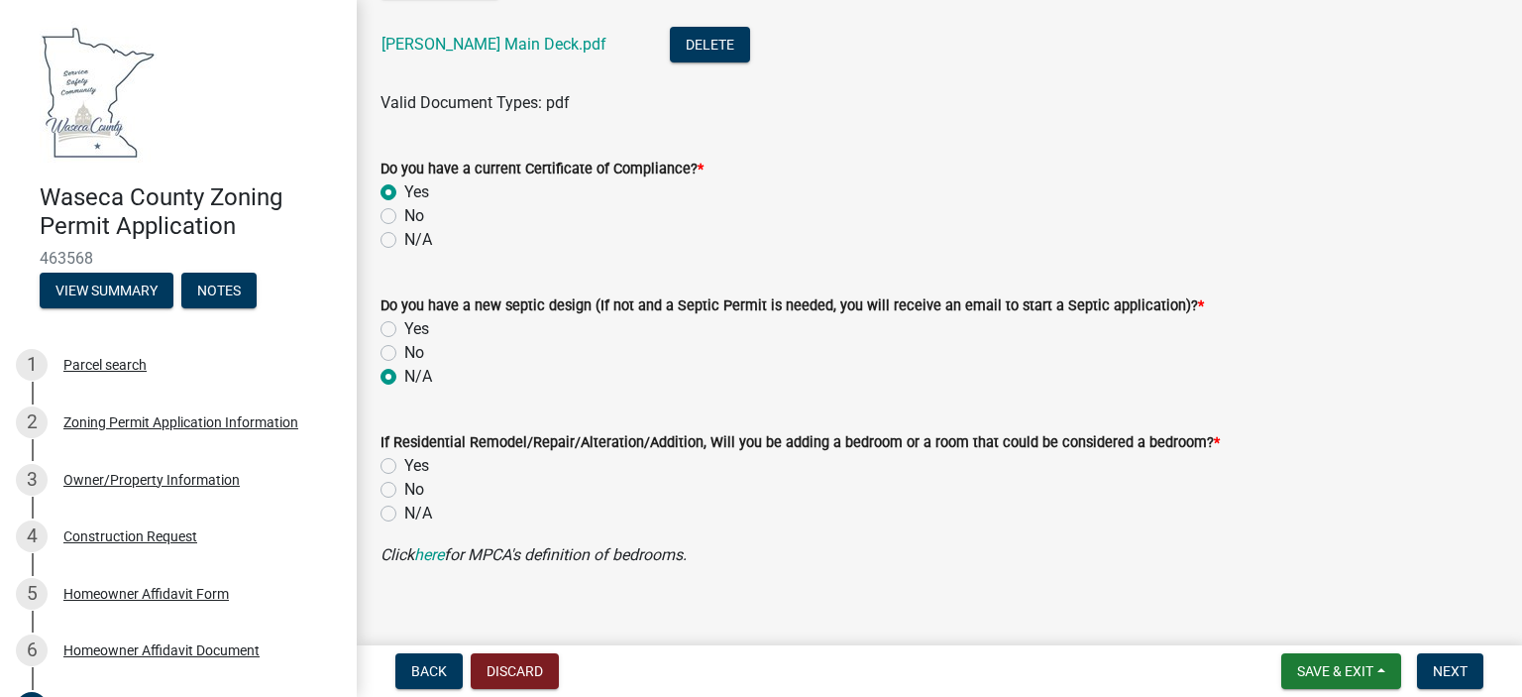
scroll to position [1881, 0]
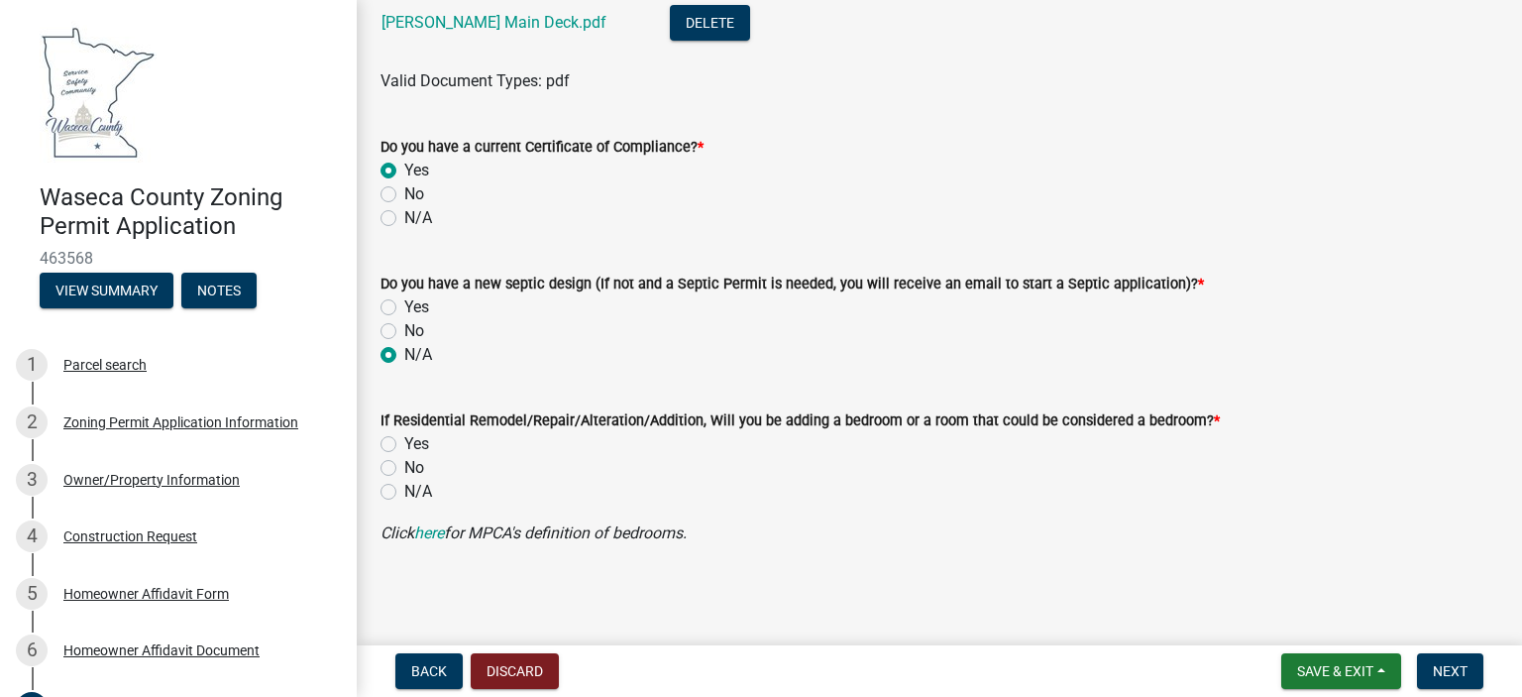
click at [410, 464] on label "No" at bounding box center [414, 468] width 20 height 24
click at [410, 464] on input "No" at bounding box center [410, 462] width 13 height 13
radio input "true"
click at [1456, 668] on span "Next" at bounding box center [1450, 671] width 35 height 16
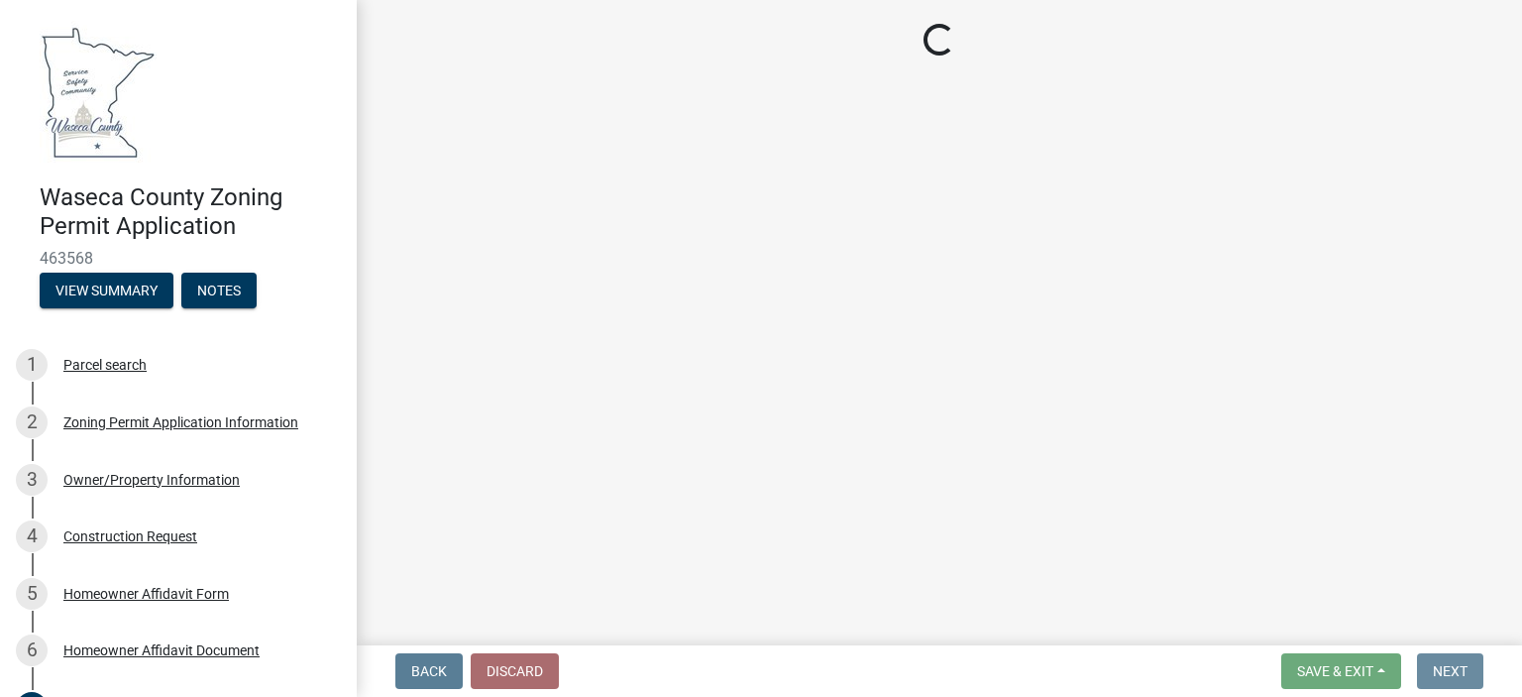
scroll to position [0, 0]
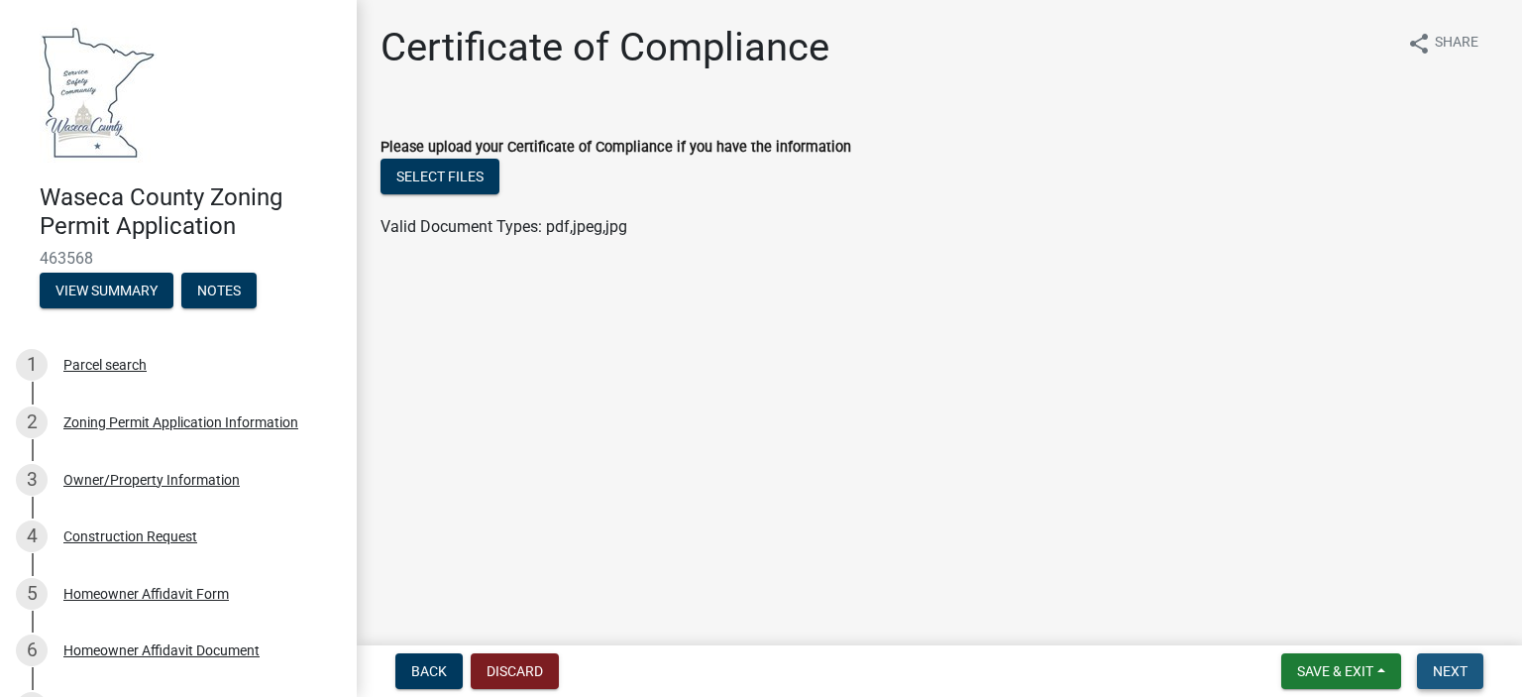
click at [1435, 671] on span "Next" at bounding box center [1450, 671] width 35 height 16
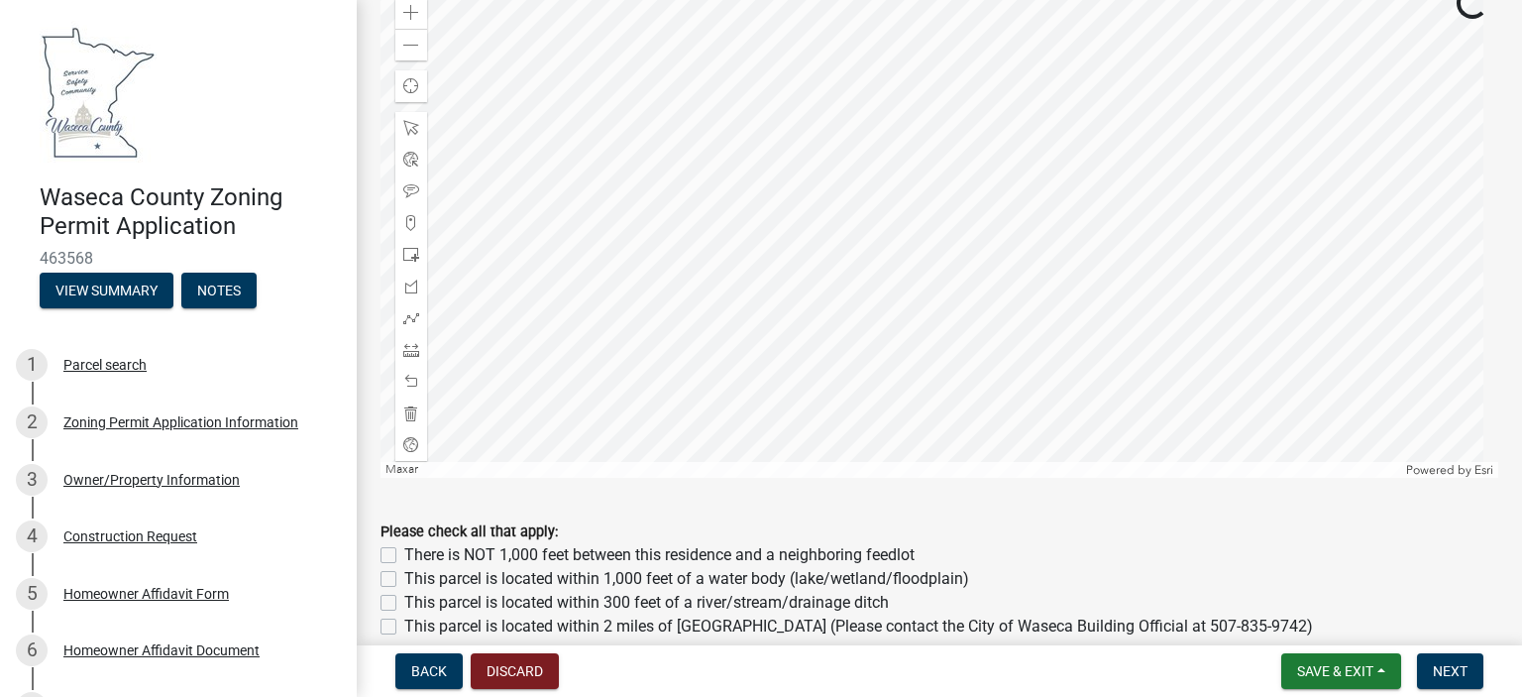
scroll to position [991, 0]
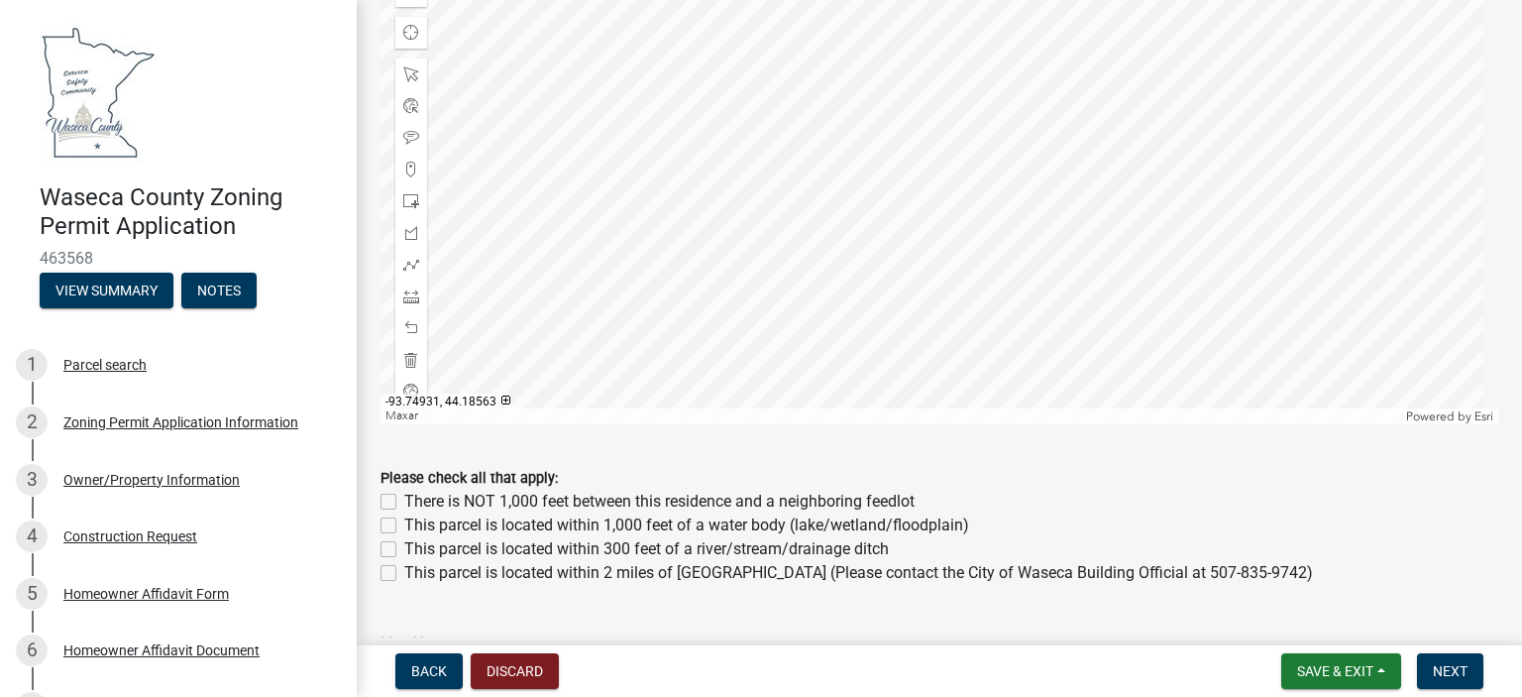
click at [599, 518] on label "This parcel is located within 1,000 feet of a water body (lake/wetland/floodpla…" at bounding box center [686, 525] width 565 height 24
click at [417, 518] on input "This parcel is located within 1,000 feet of a water body (lake/wetland/floodpla…" at bounding box center [410, 519] width 13 height 13
checkbox input "true"
checkbox input "false"
checkbox input "true"
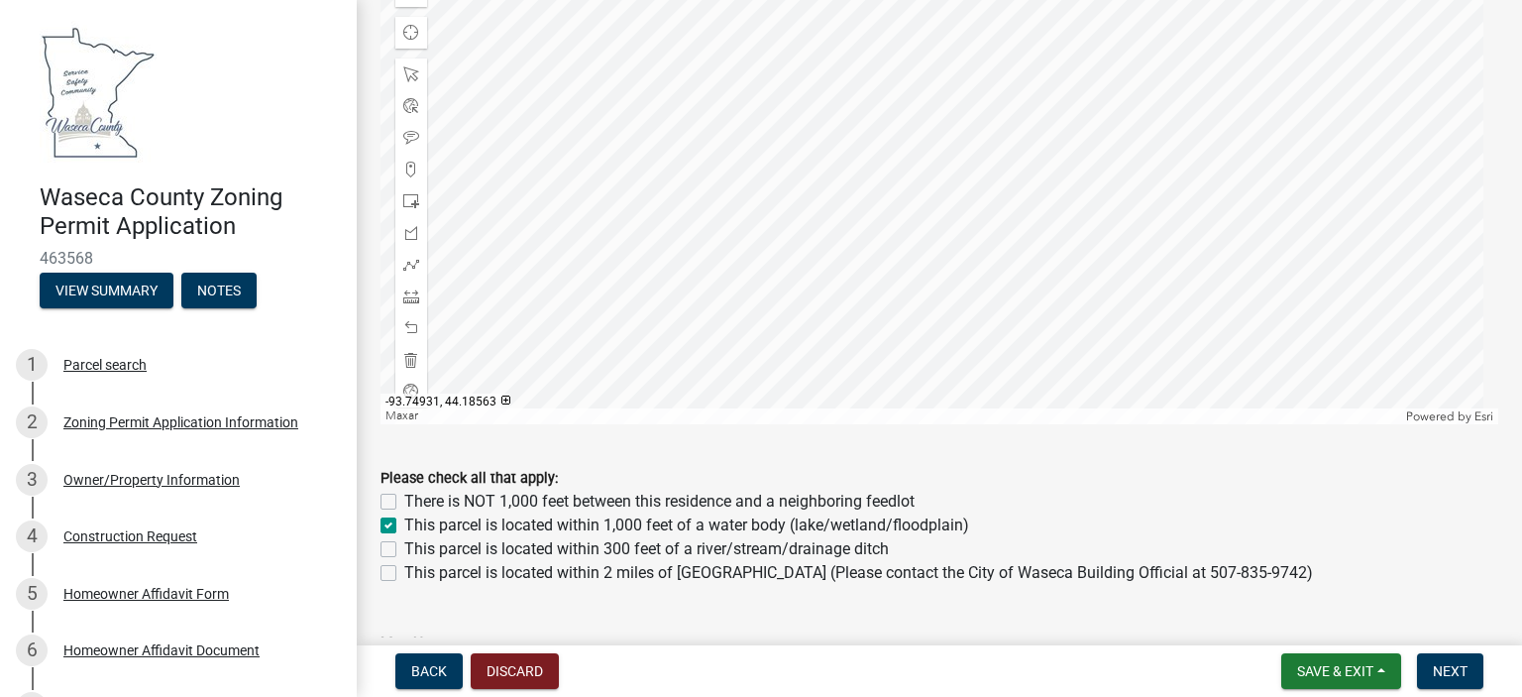
checkbox input "false"
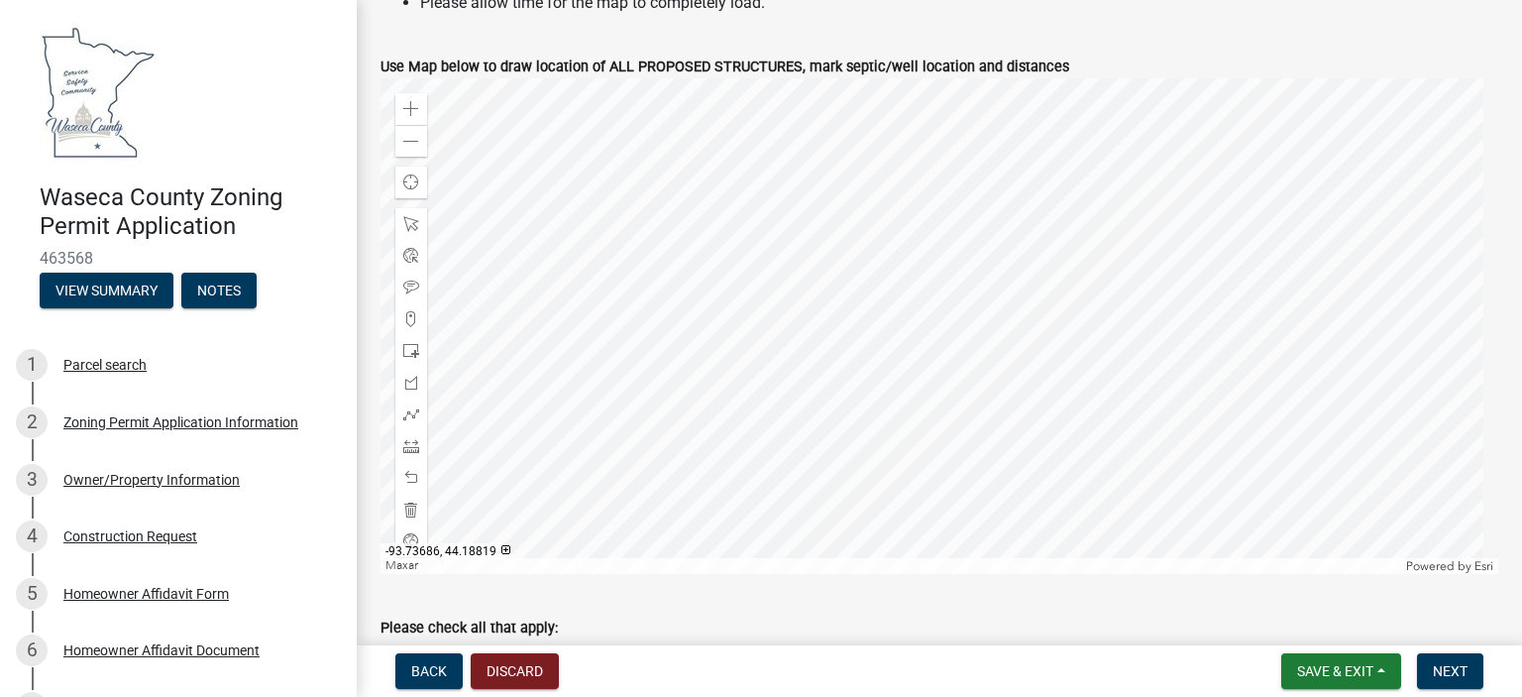
scroll to position [838, 0]
click at [412, 139] on span at bounding box center [411, 145] width 16 height 16
click at [412, 104] on span at bounding box center [411, 112] width 16 height 16
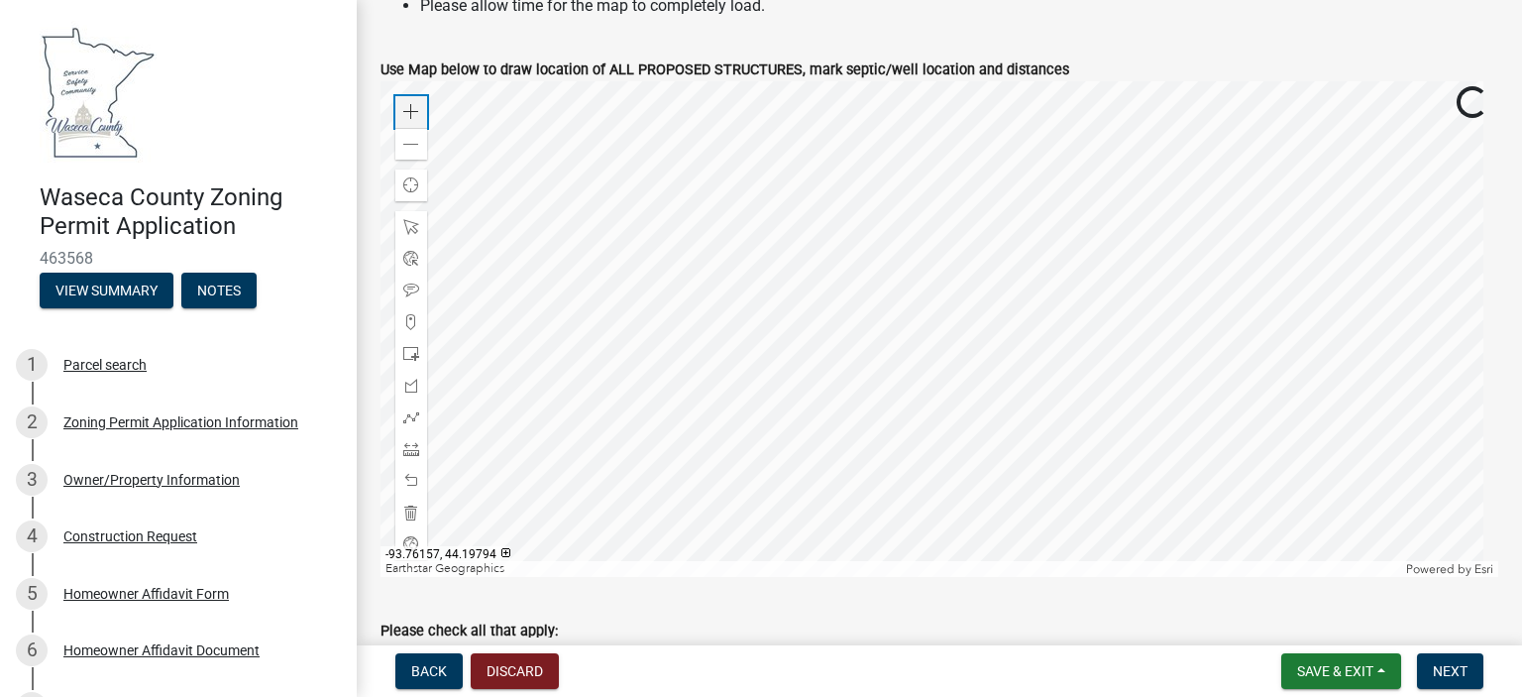
click at [412, 104] on span at bounding box center [411, 112] width 16 height 16
click at [412, 106] on span at bounding box center [411, 112] width 16 height 16
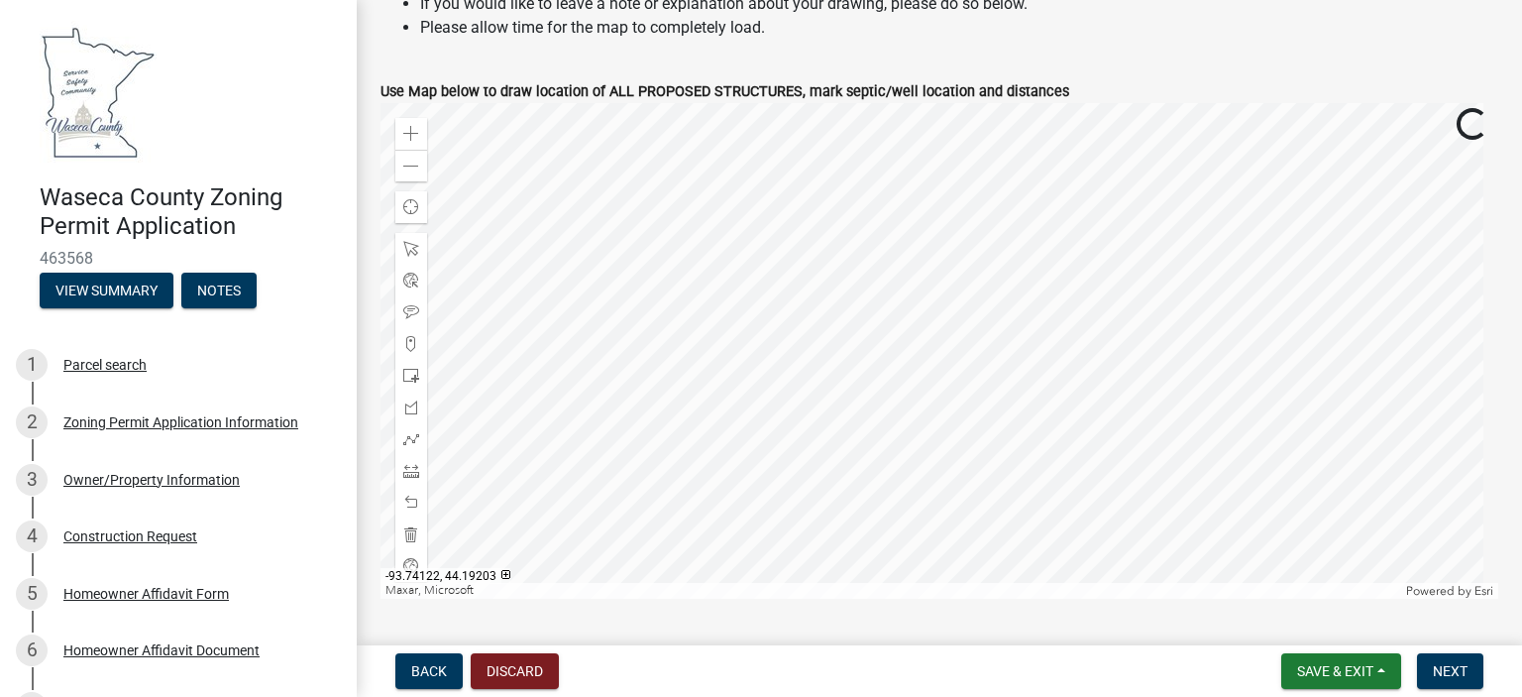
scroll to position [814, 0]
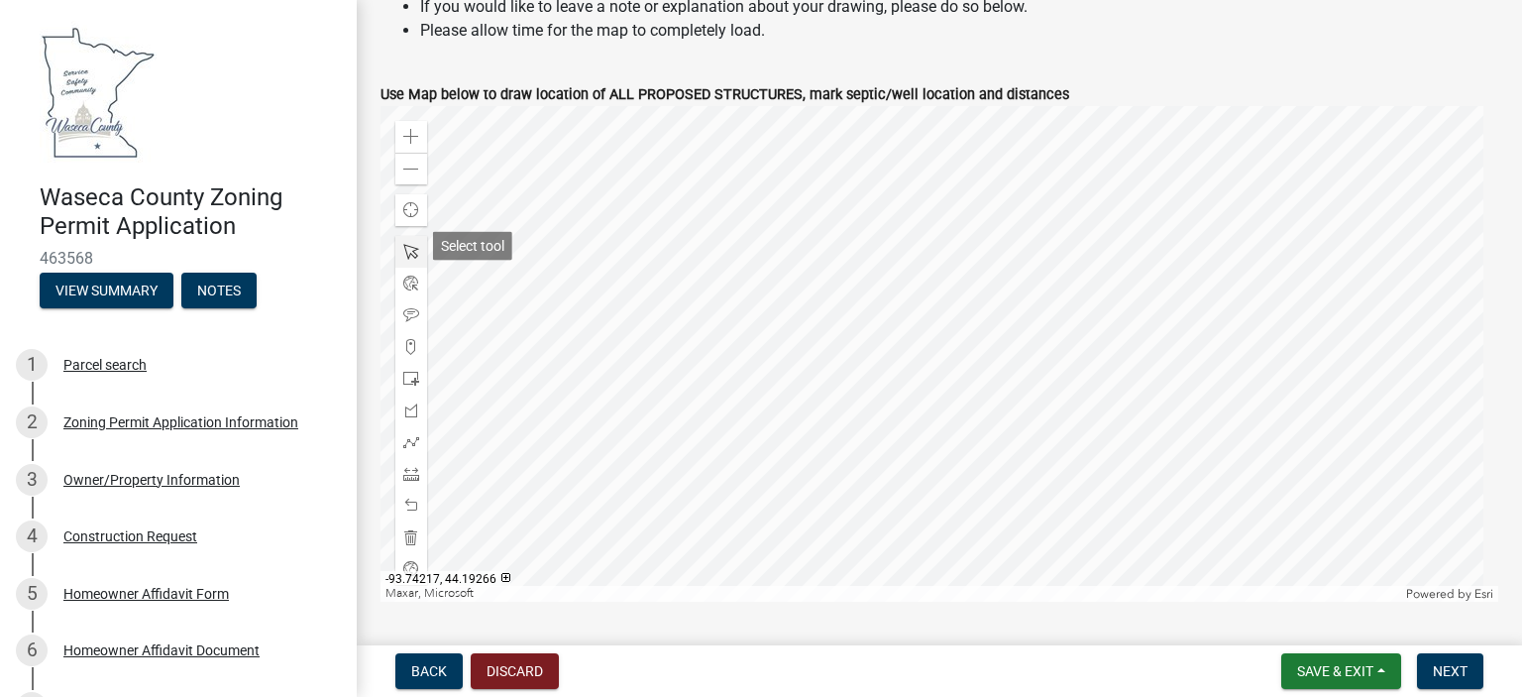
click at [410, 249] on span at bounding box center [411, 252] width 16 height 16
click at [785, 224] on div at bounding box center [940, 354] width 1118 height 496
click at [817, 328] on div at bounding box center [940, 354] width 1118 height 496
click at [822, 318] on div at bounding box center [940, 354] width 1118 height 496
click at [989, 208] on div at bounding box center [940, 354] width 1118 height 496
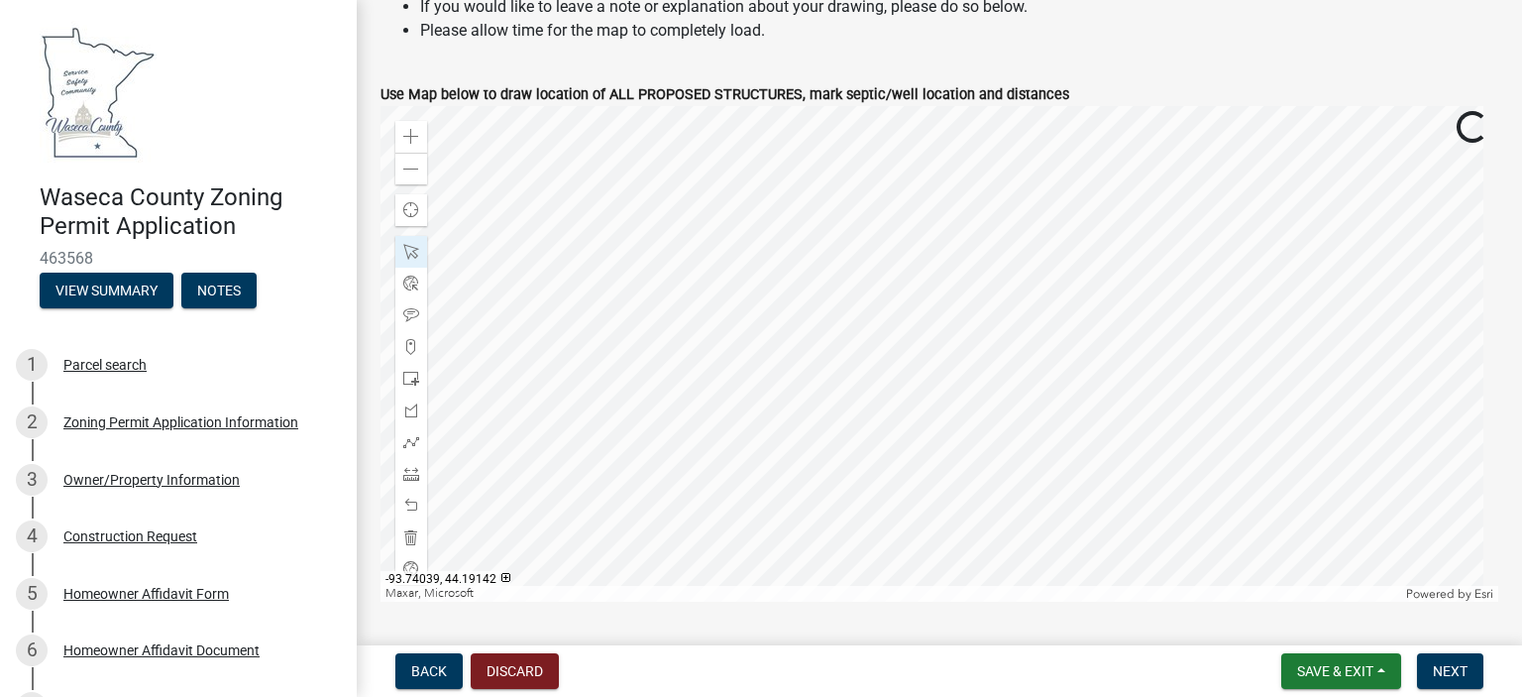
click at [1241, 522] on div at bounding box center [940, 354] width 1118 height 496
click at [411, 130] on span at bounding box center [411, 137] width 16 height 16
click at [410, 339] on span at bounding box center [411, 347] width 16 height 16
click at [409, 395] on div at bounding box center [411, 410] width 32 height 32
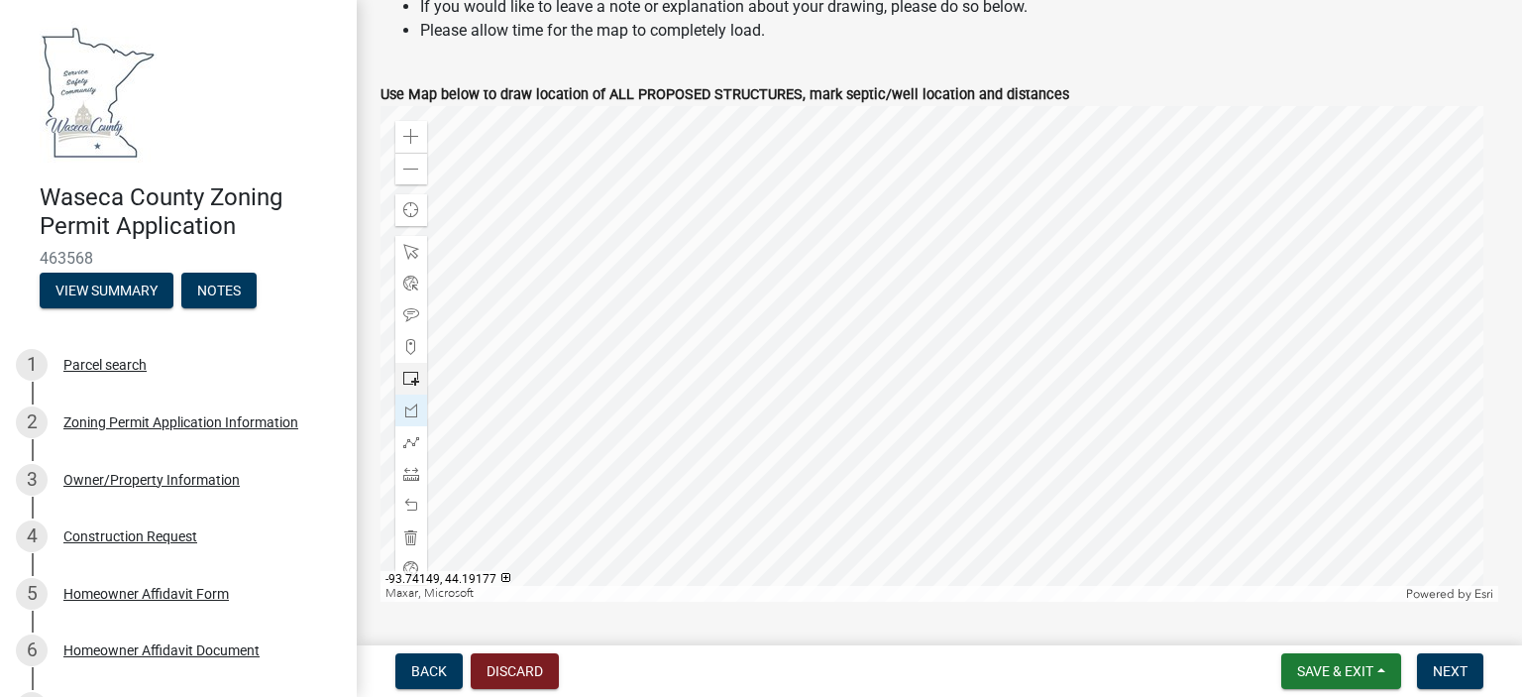
click at [547, 326] on div at bounding box center [940, 354] width 1118 height 496
click at [642, 236] on div at bounding box center [940, 354] width 1118 height 496
click at [553, 146] on div at bounding box center [940, 354] width 1118 height 496
click at [447, 252] on div at bounding box center [940, 356] width 1118 height 496
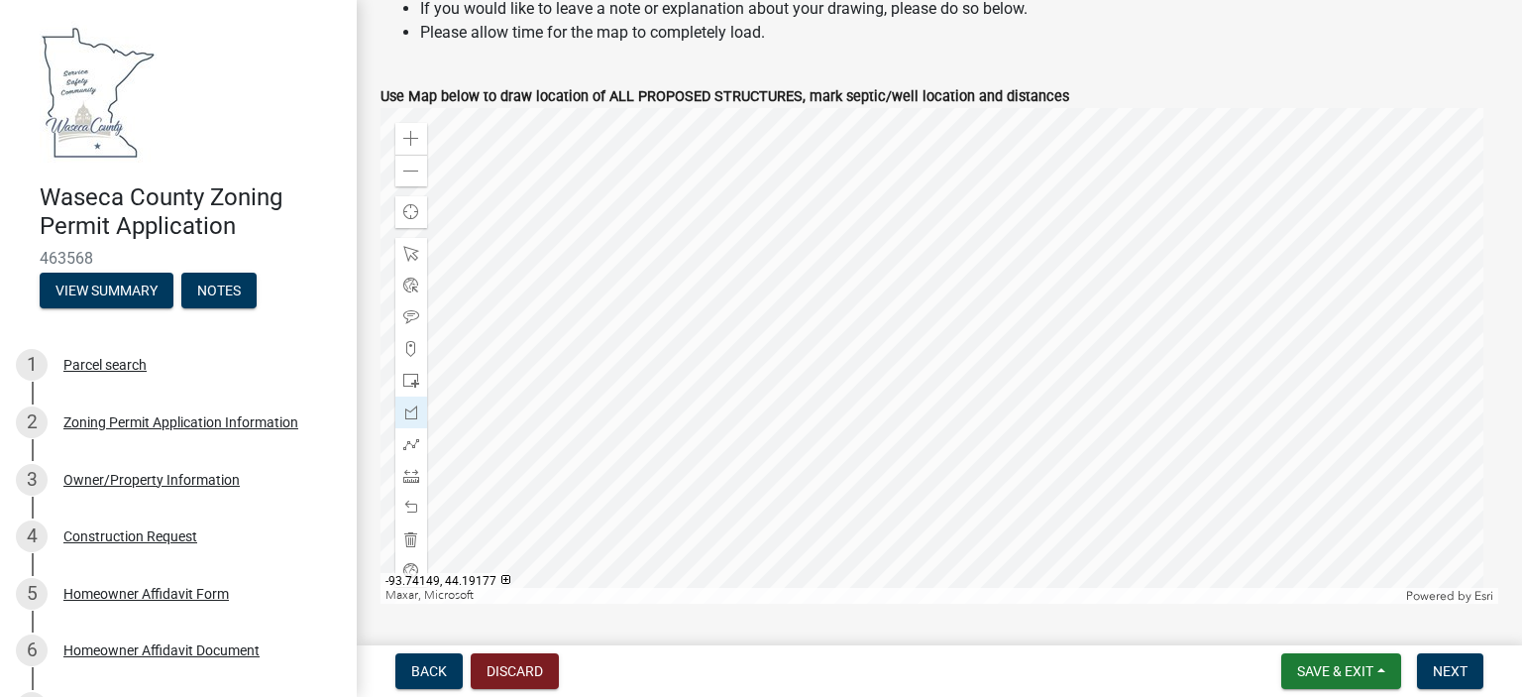
click at [545, 329] on div at bounding box center [940, 356] width 1118 height 496
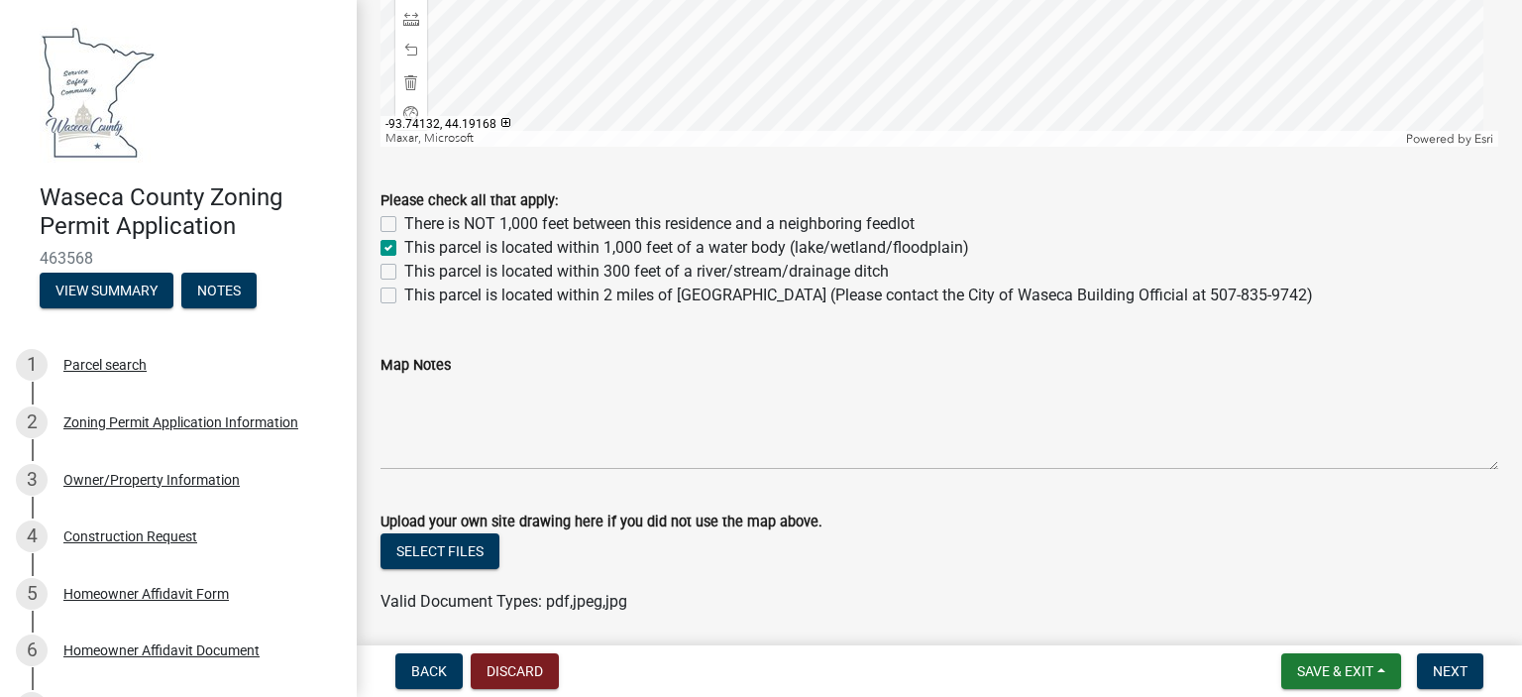
scroll to position [1334, 0]
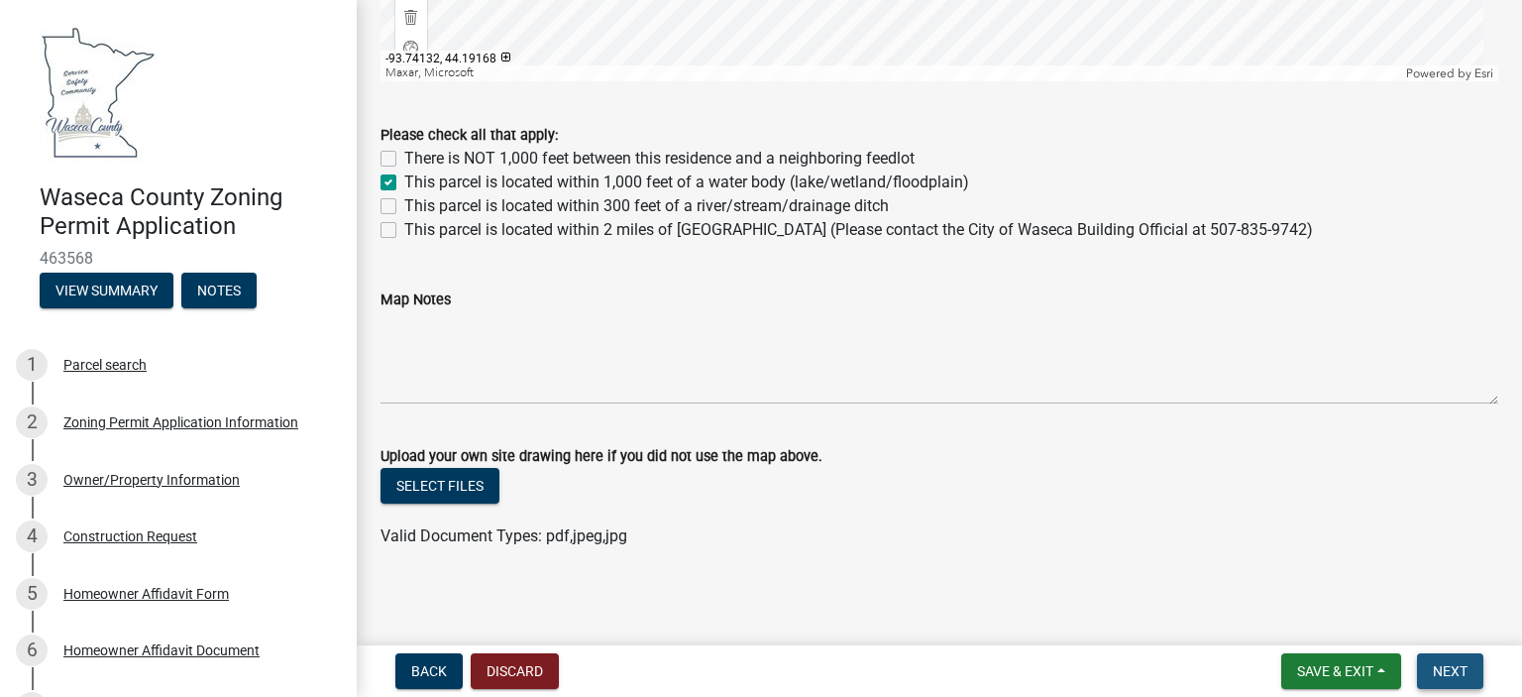
click at [1449, 673] on span "Next" at bounding box center [1450, 671] width 35 height 16
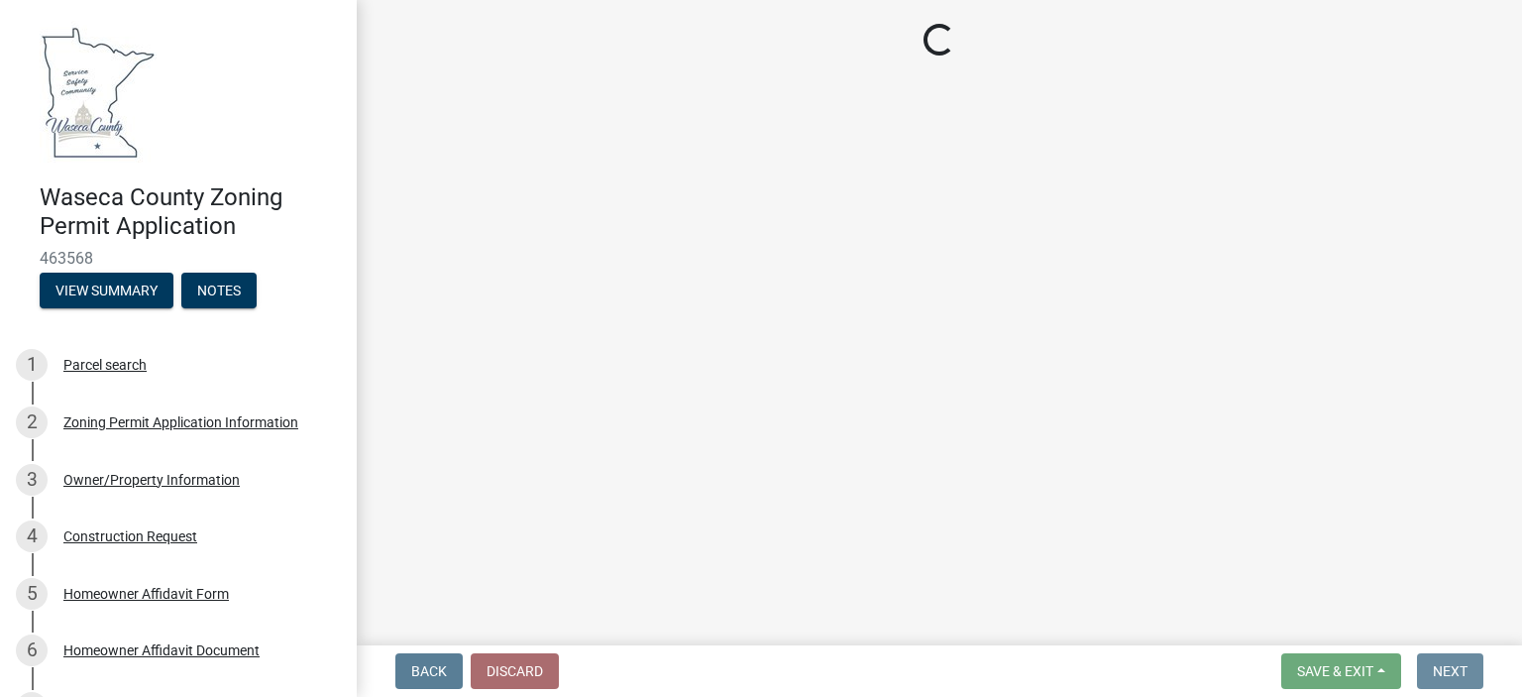
scroll to position [0, 0]
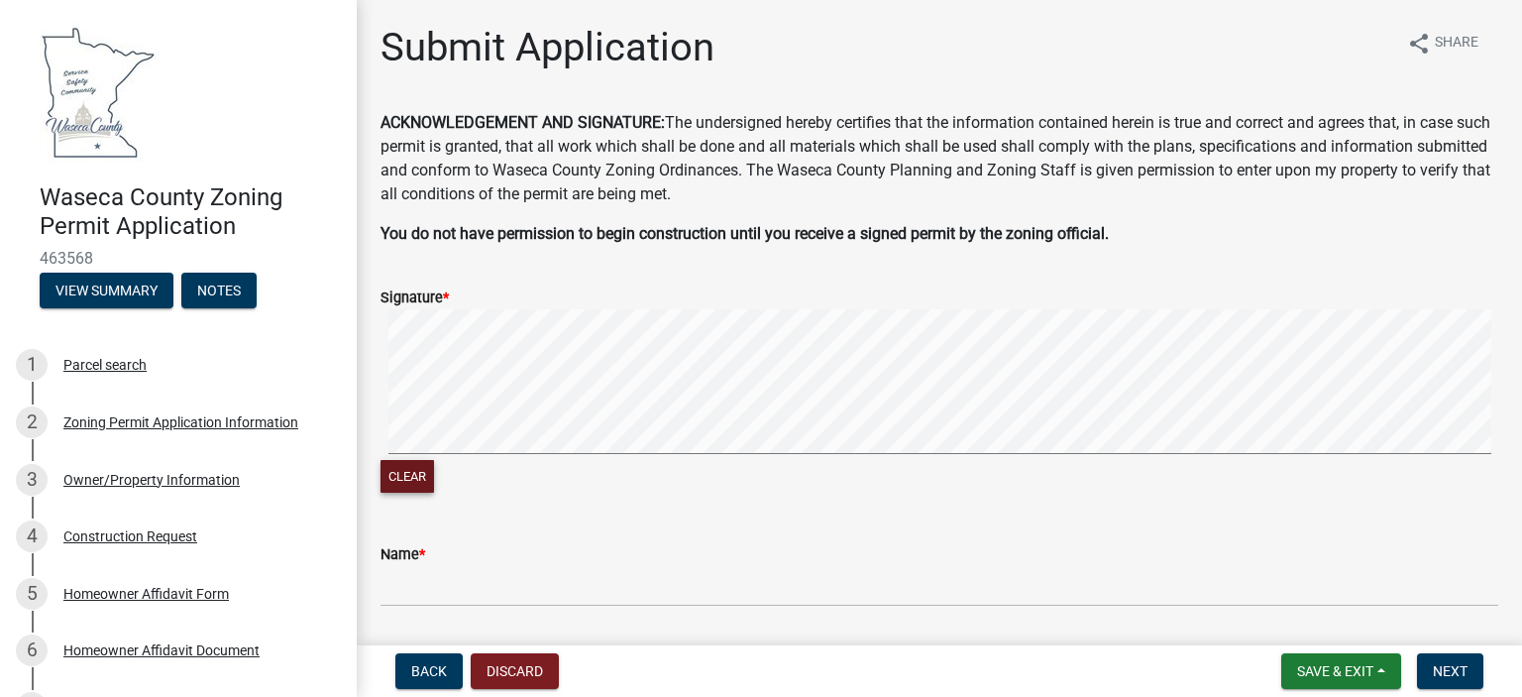
click at [425, 451] on div "Clear" at bounding box center [940, 402] width 1118 height 187
click at [416, 470] on button "Clear" at bounding box center [408, 476] width 54 height 33
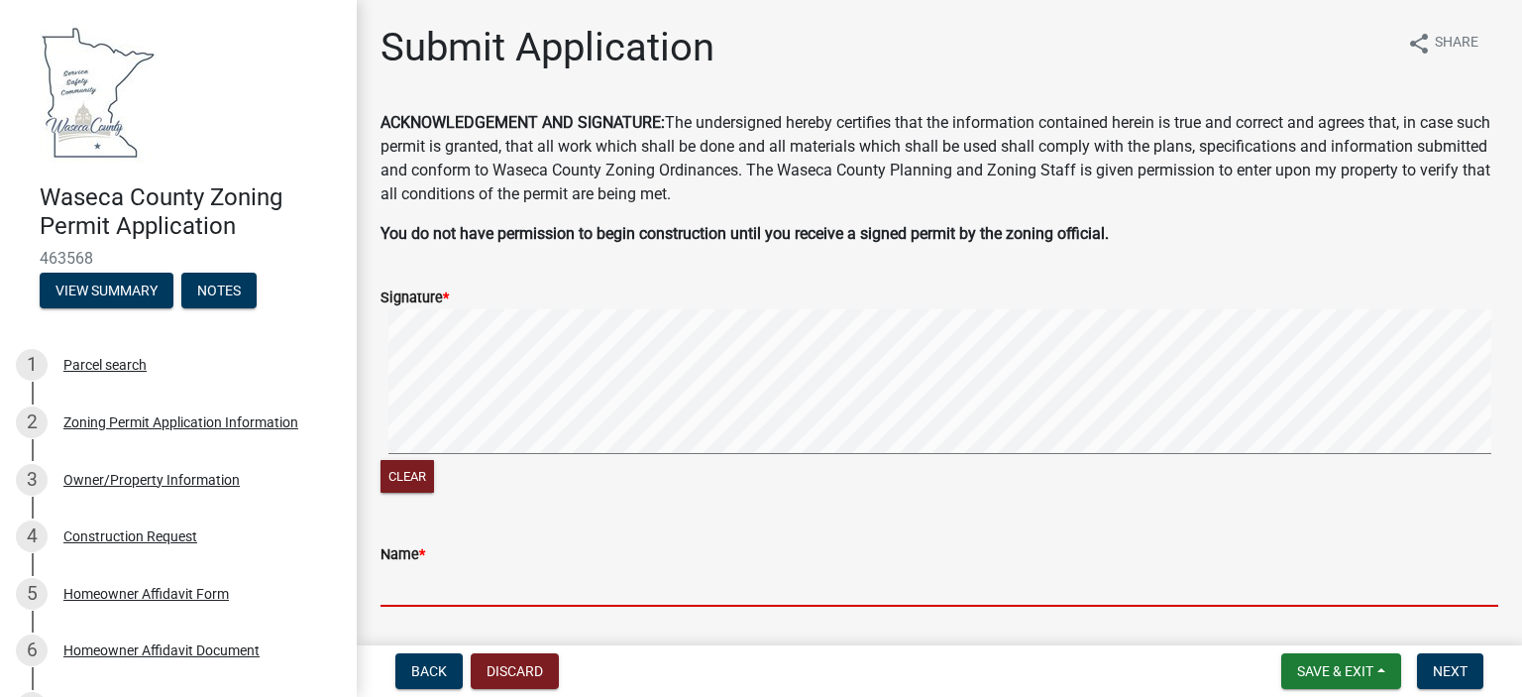
click at [434, 568] on input "Name *" at bounding box center [940, 586] width 1118 height 41
type input "[PERSON_NAME]"
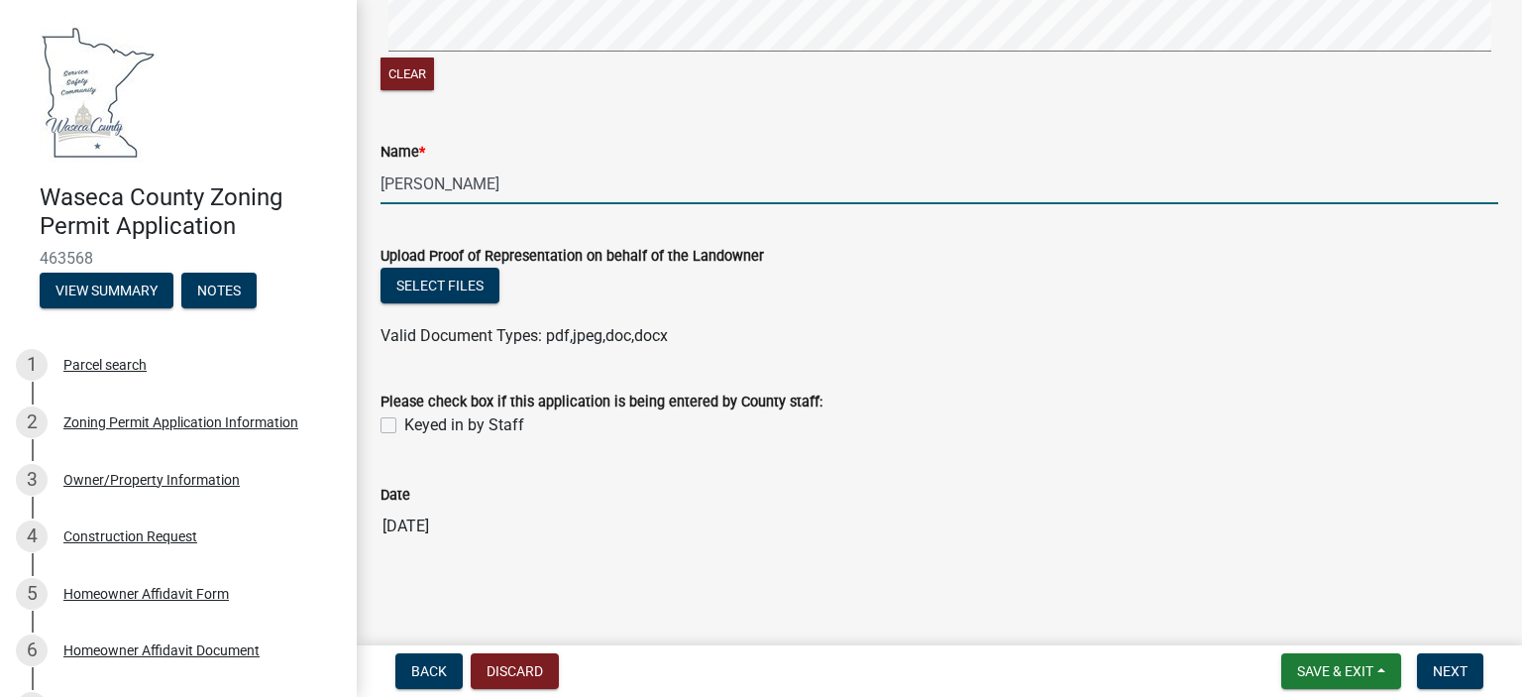
scroll to position [404, 0]
click at [1456, 668] on span "Next" at bounding box center [1450, 671] width 35 height 16
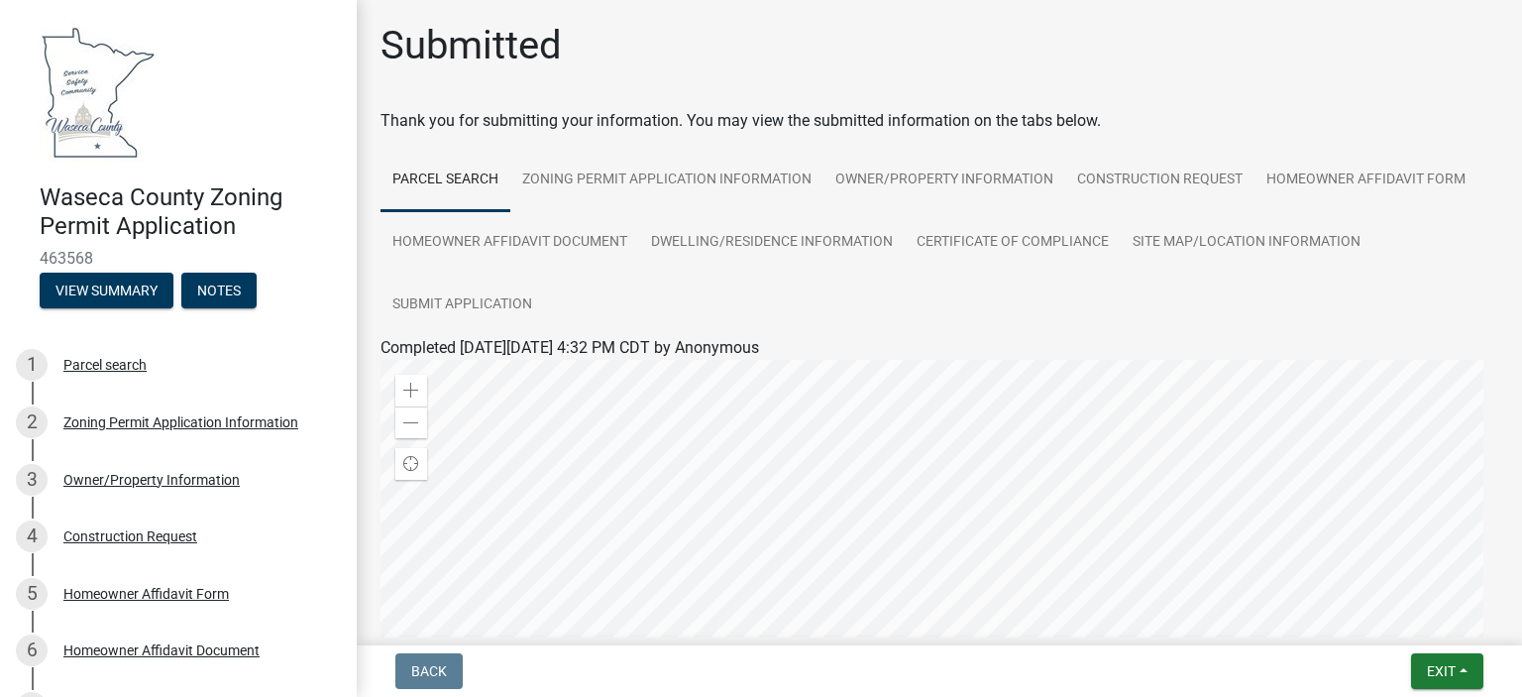
scroll to position [0, 0]
